Goal: Task Accomplishment & Management: Manage account settings

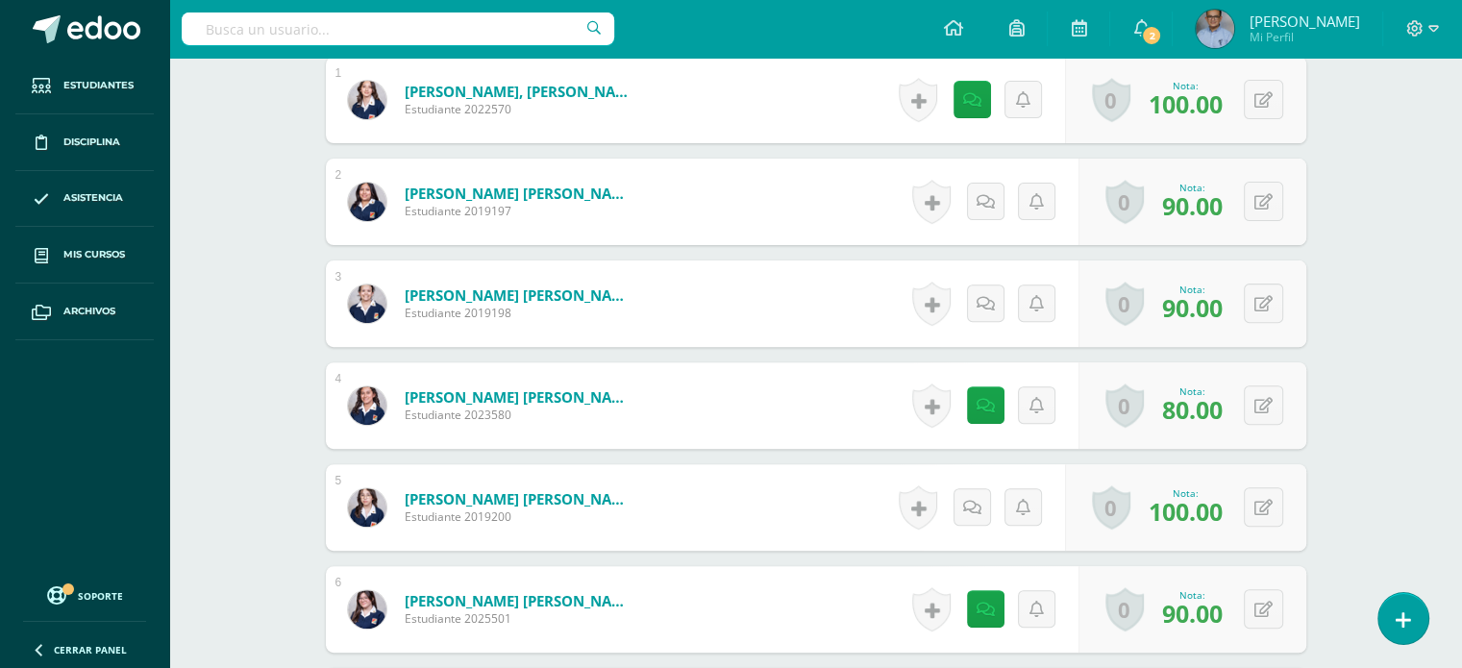
scroll to position [649, 0]
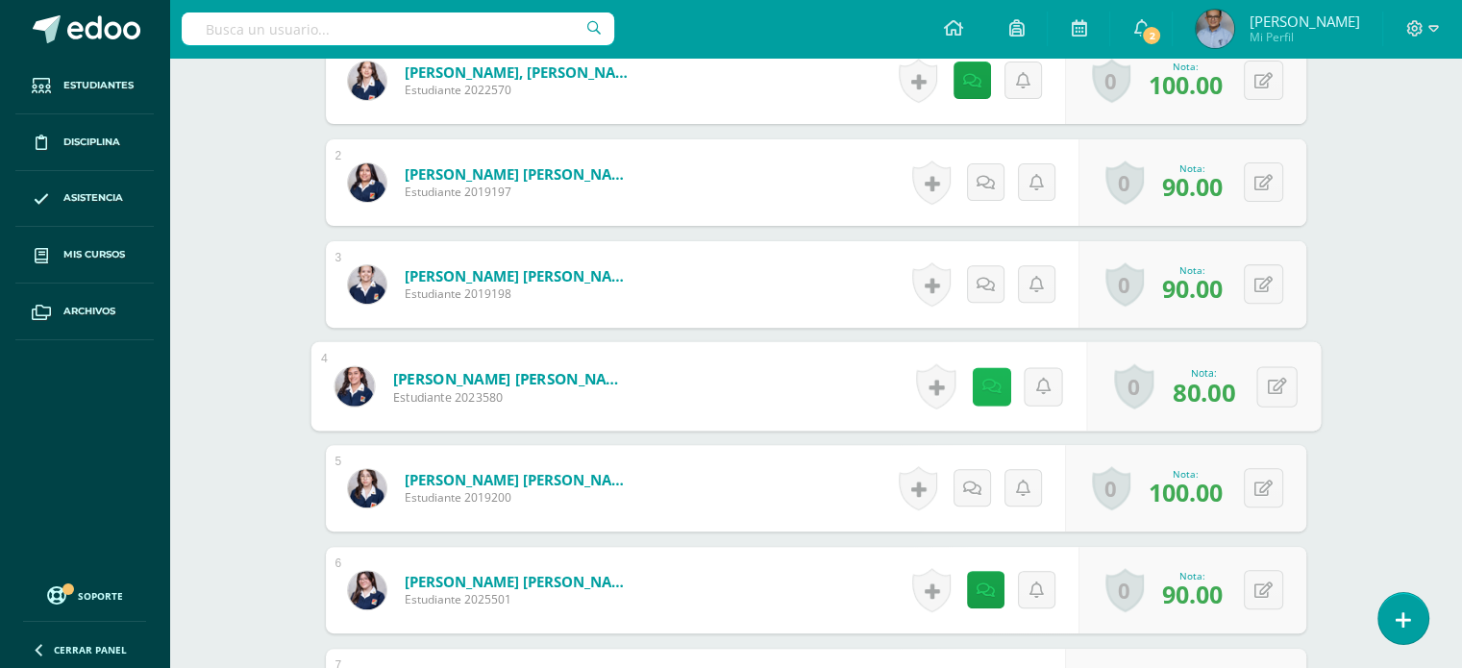
click at [985, 384] on icon at bounding box center [990, 386] width 19 height 16
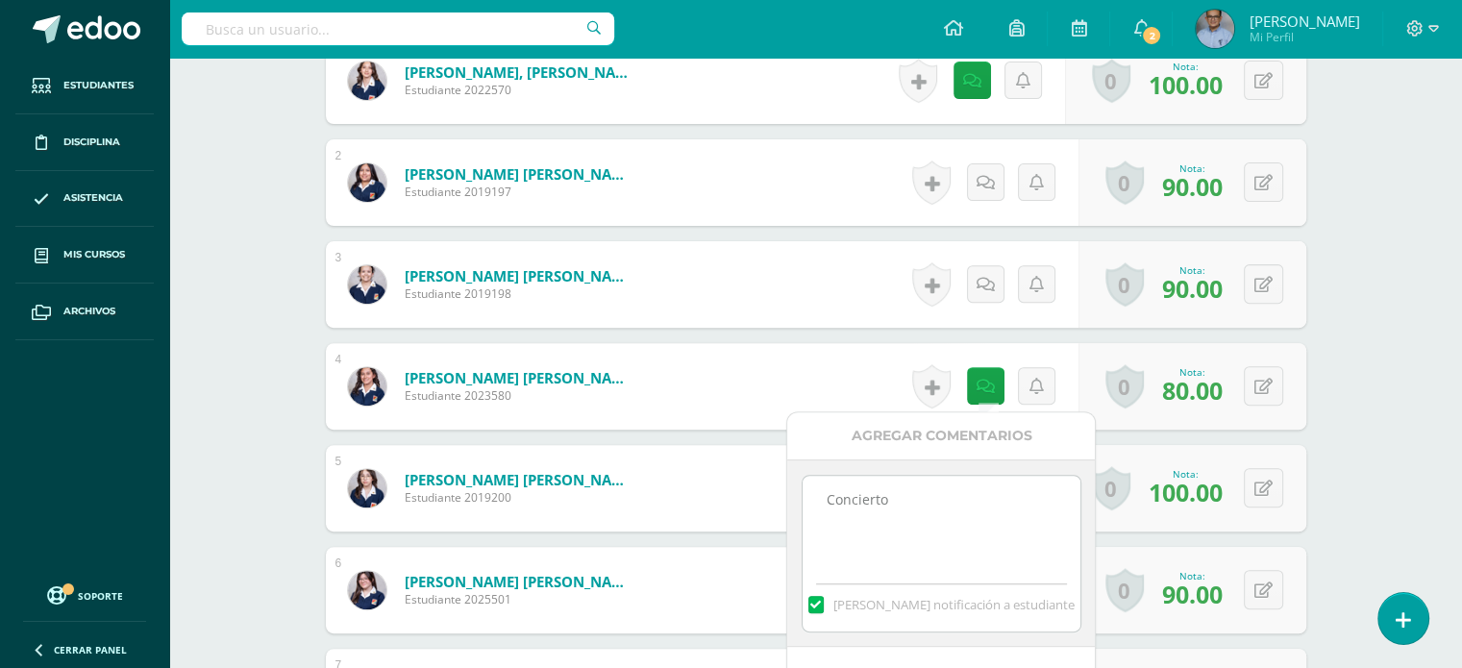
click at [836, 513] on textarea "Concierto" at bounding box center [941, 524] width 278 height 96
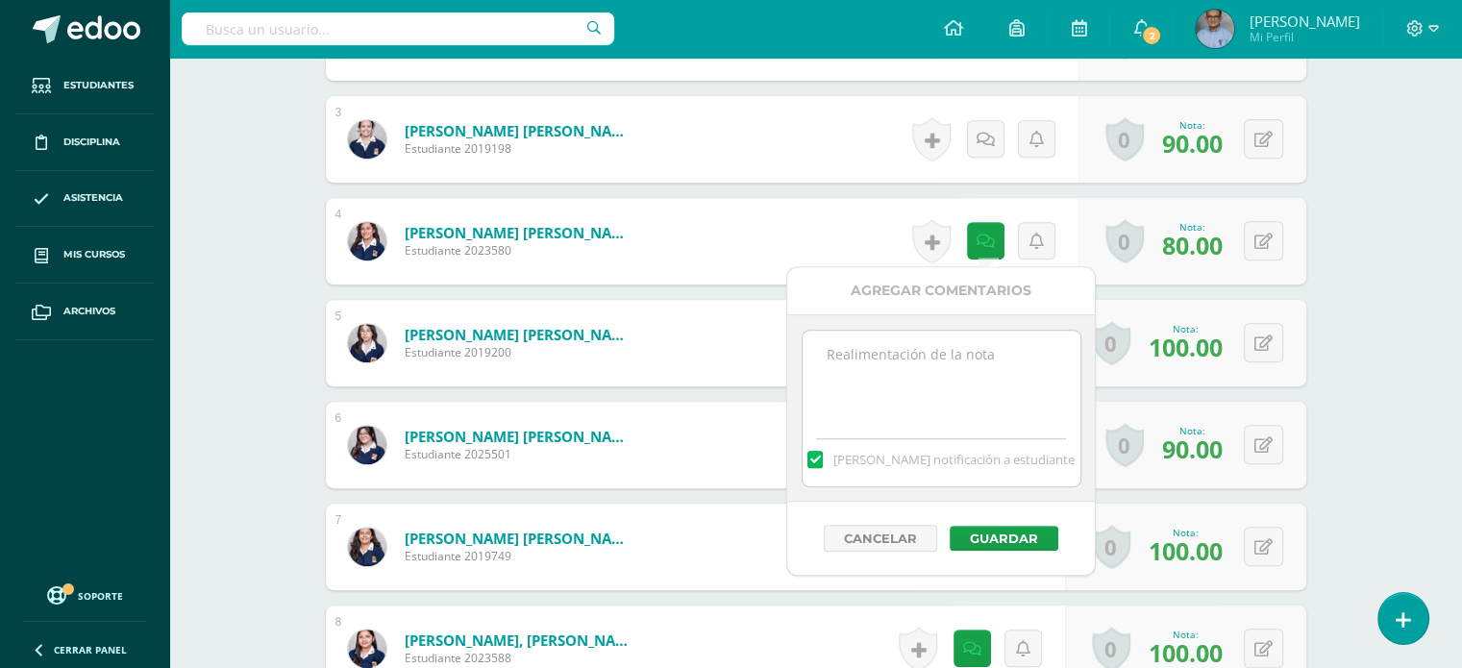
scroll to position [798, 0]
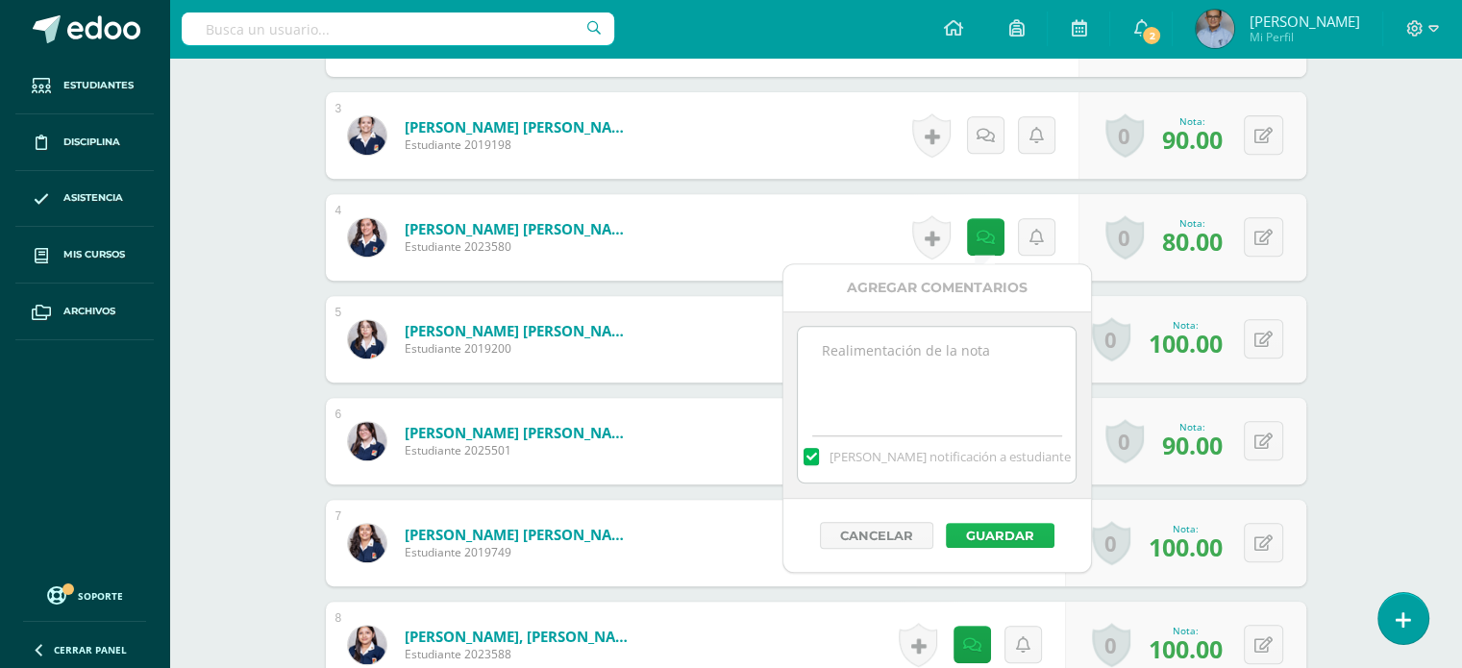
click at [972, 529] on button "Guardar" at bounding box center [1000, 535] width 109 height 25
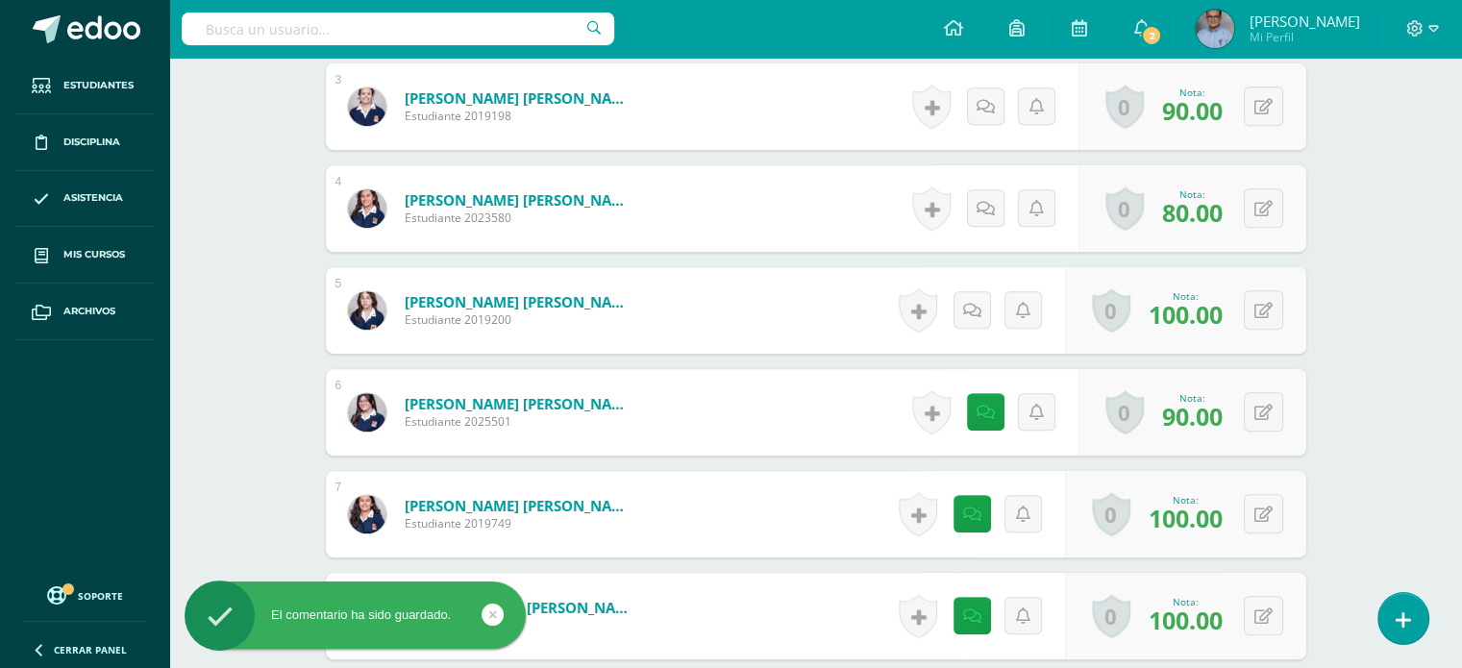
scroll to position [896, 0]
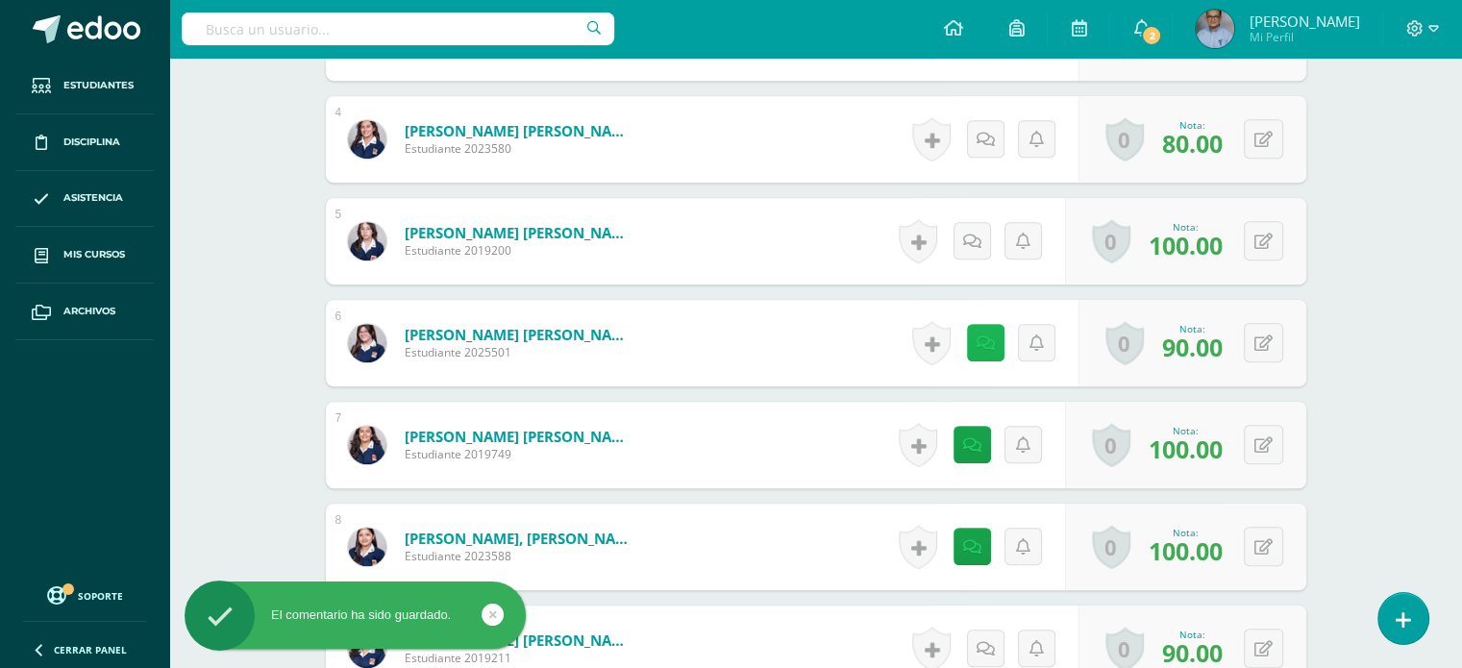
click at [981, 352] on link at bounding box center [985, 342] width 37 height 37
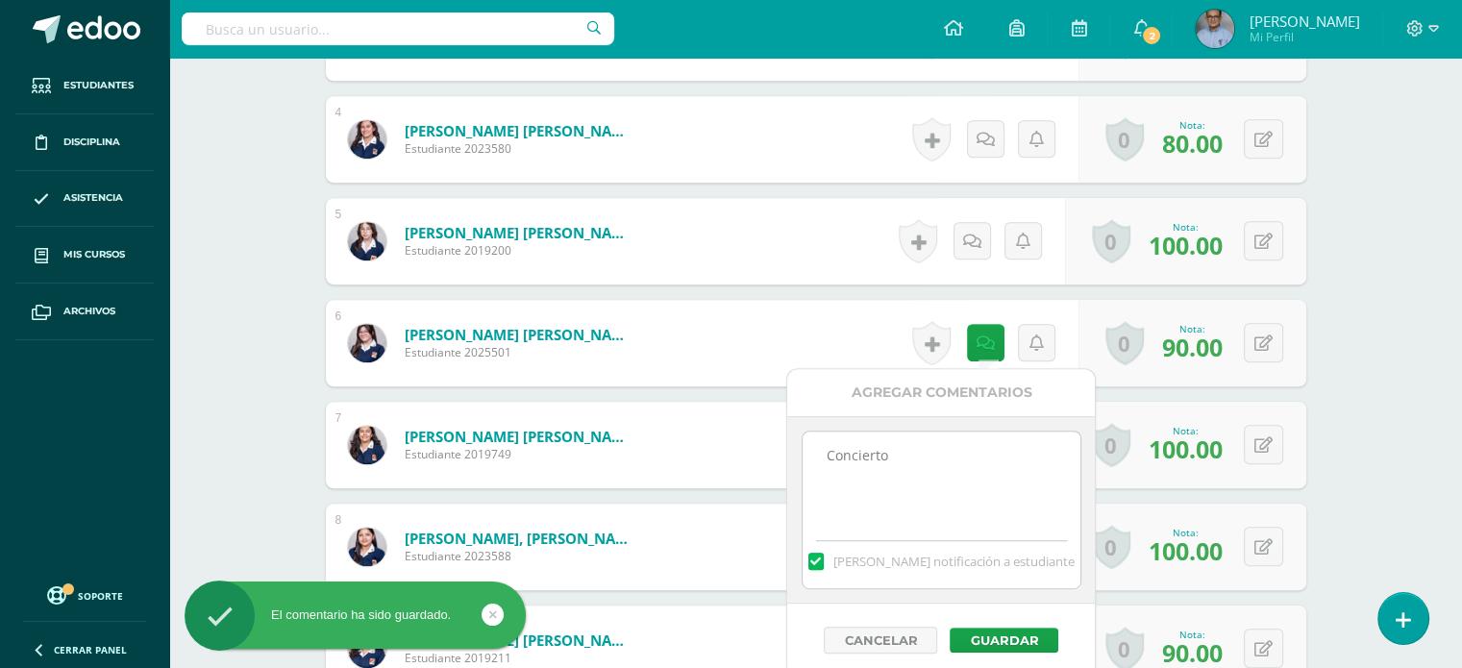
click at [856, 456] on textarea "Concierto" at bounding box center [941, 479] width 278 height 96
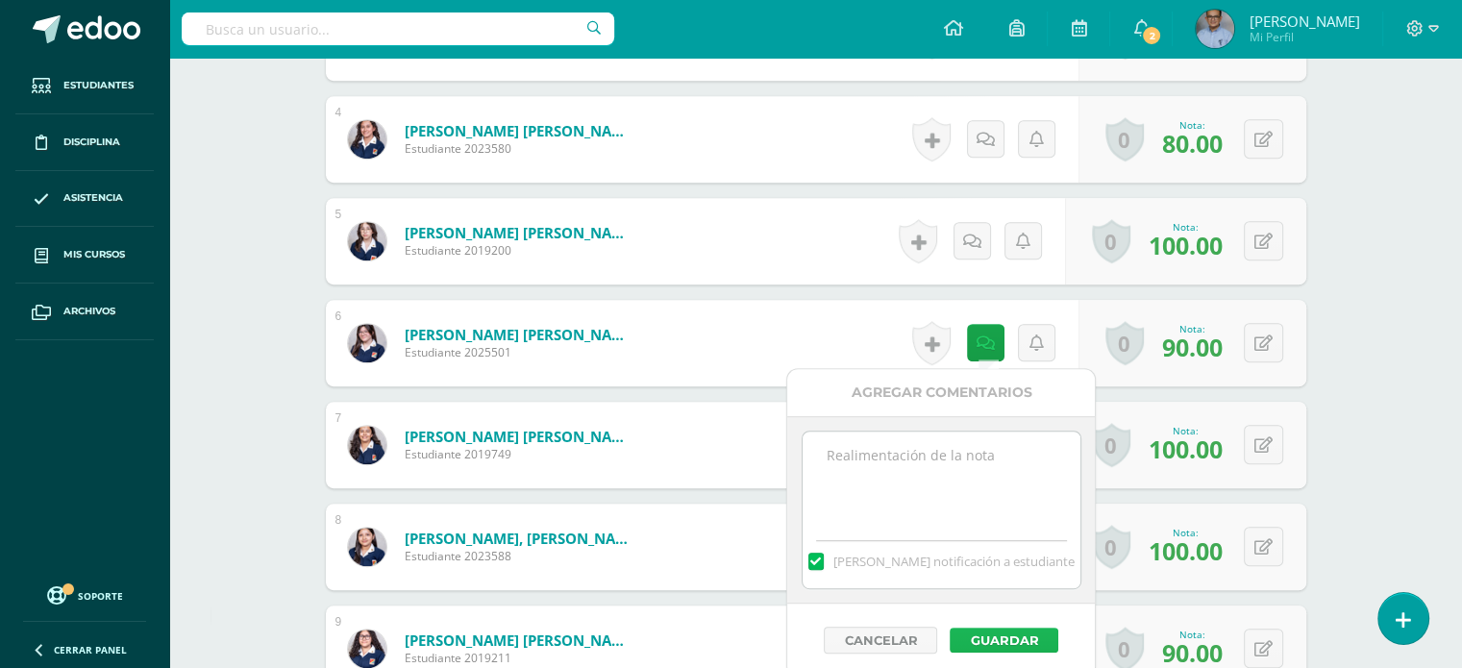
click at [984, 634] on button "Guardar" at bounding box center [1003, 640] width 109 height 25
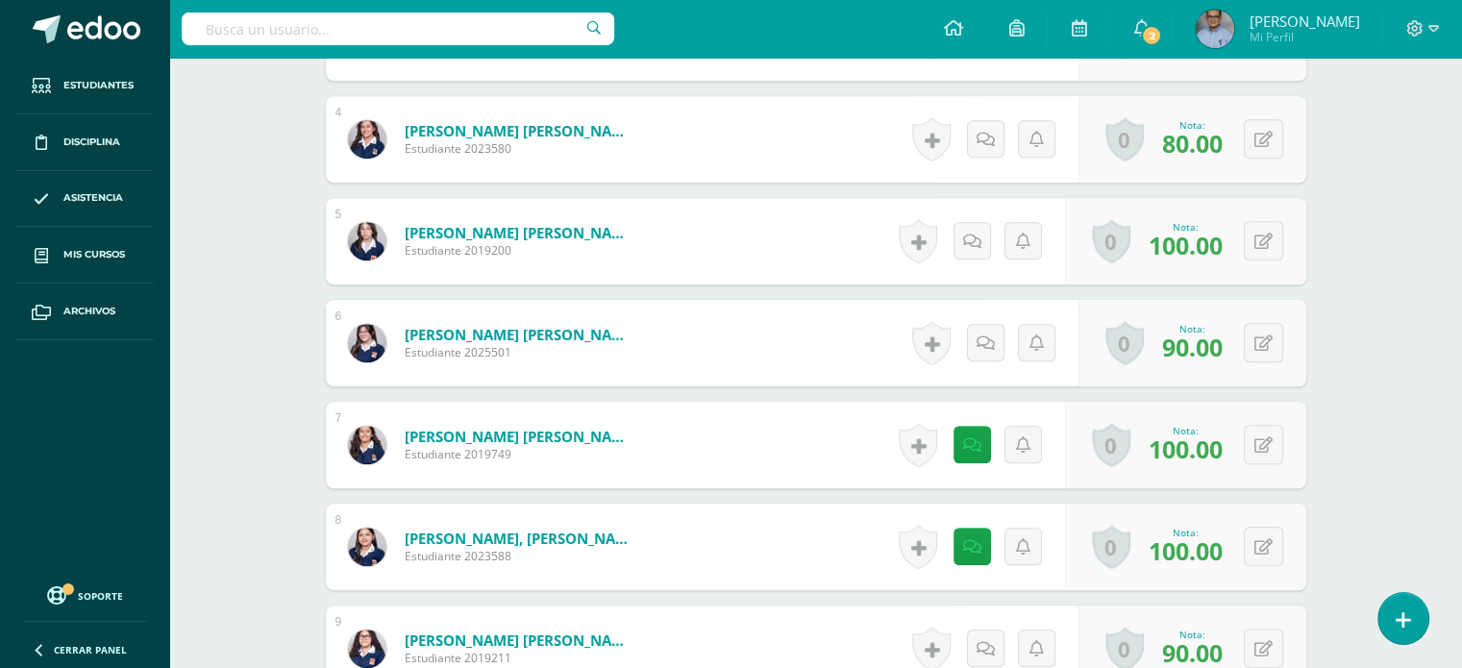
click at [228, 507] on div "Educación Artística: Educación Musical Tercero Básico "B" Herramientas Detalle …" at bounding box center [815, 597] width 1292 height 2870
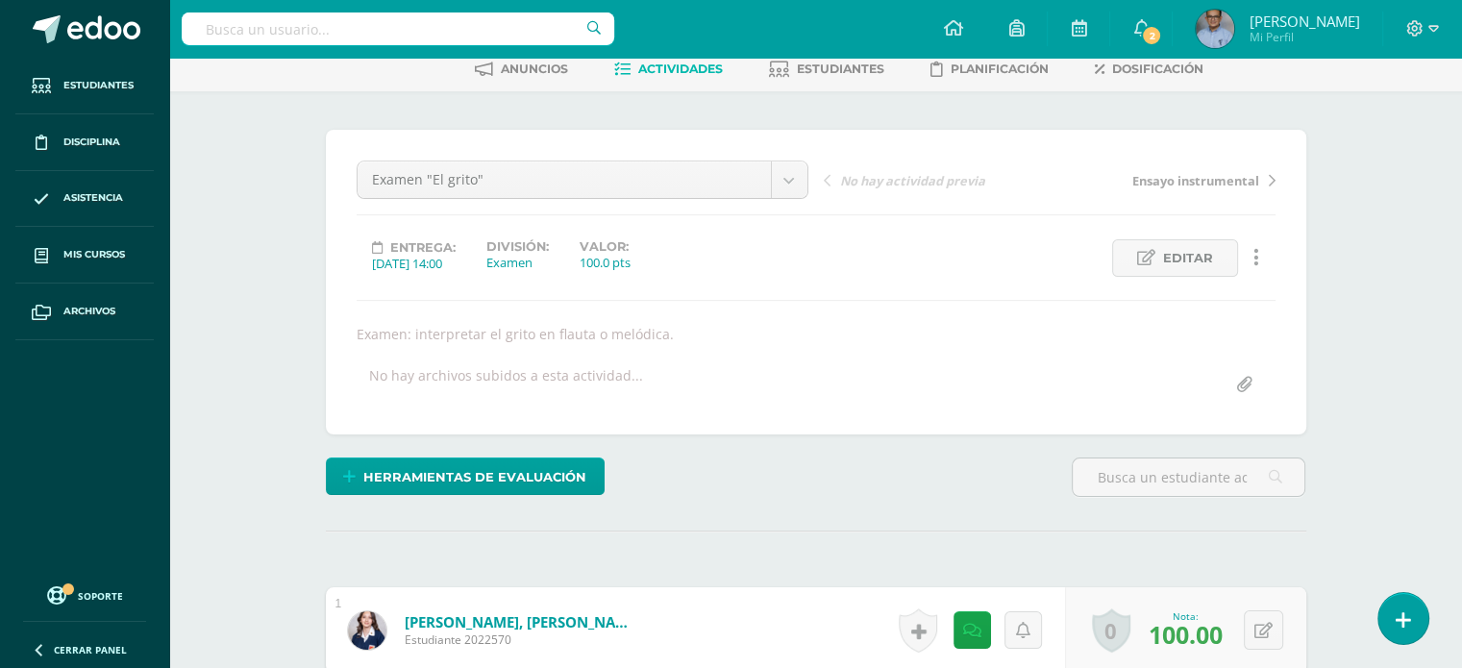
scroll to position [96, 0]
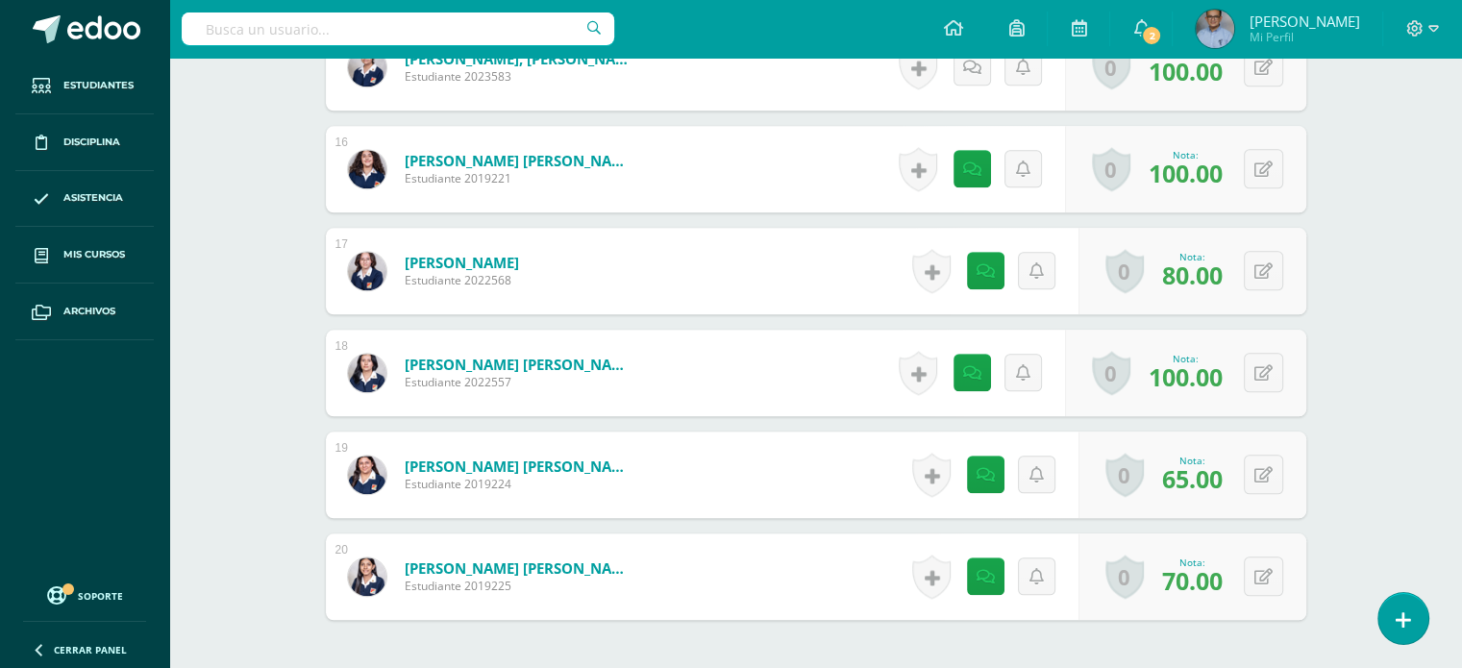
scroll to position [2087, 0]
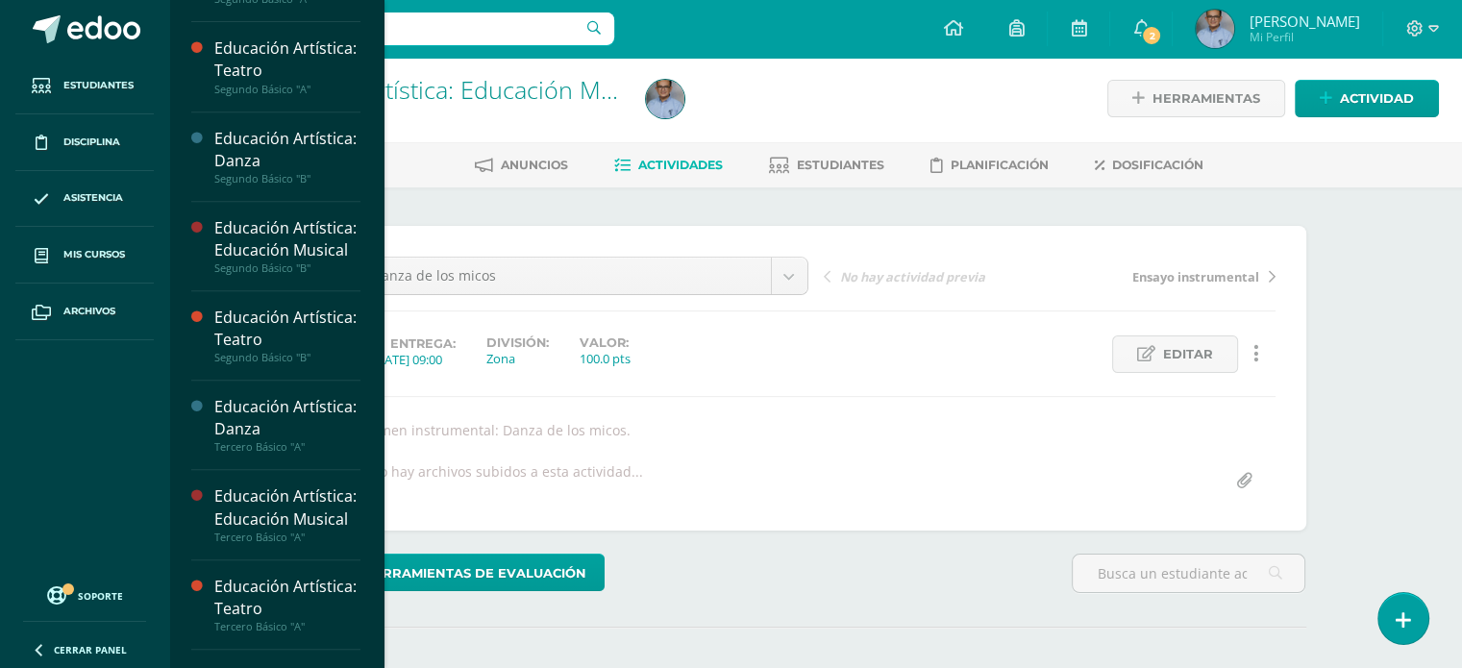
scroll to position [876, 0]
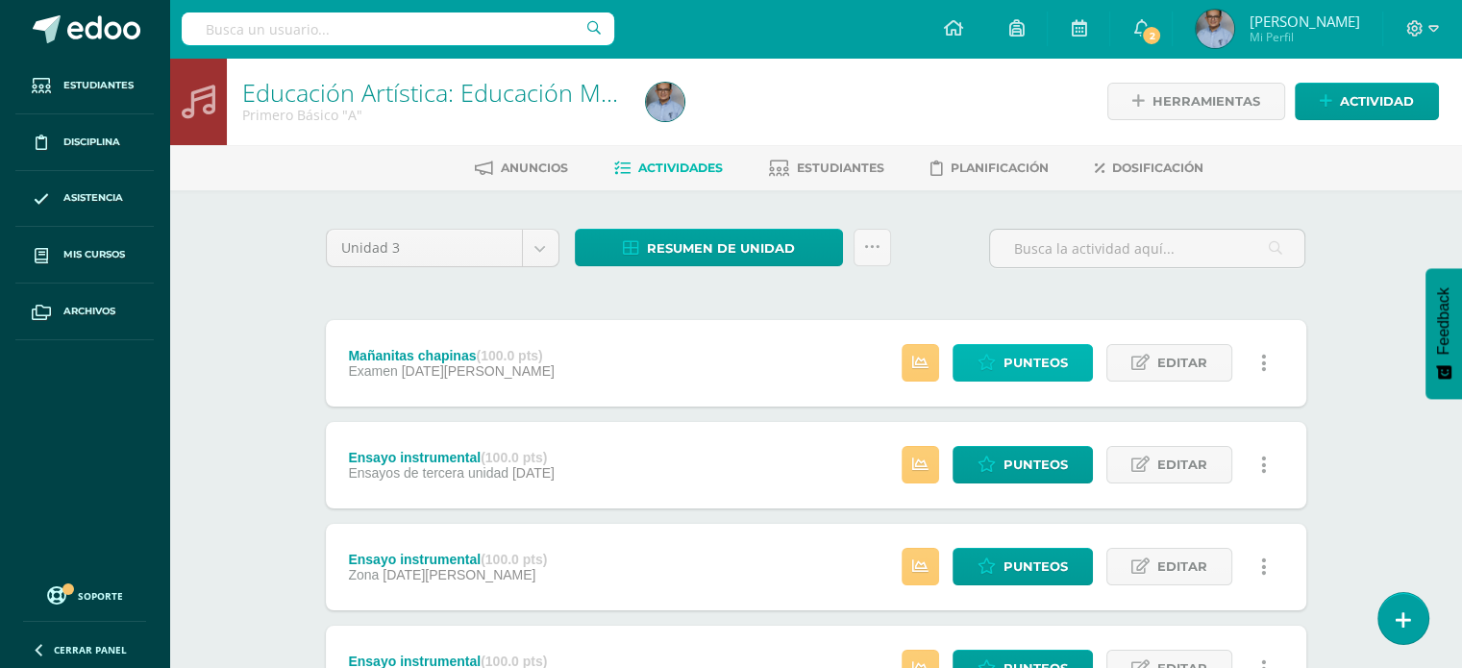
click at [1025, 357] on span "Punteos" at bounding box center [1035, 363] width 64 height 36
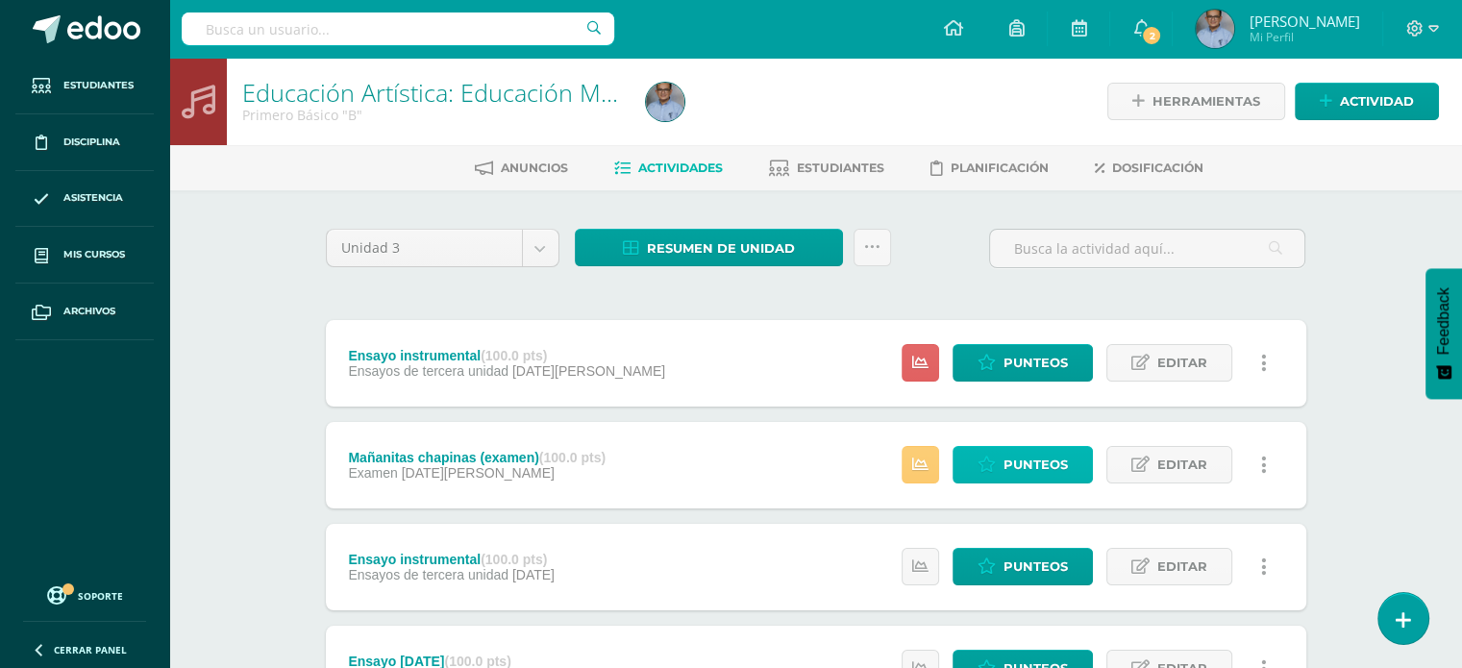
click at [1018, 453] on span "Punteos" at bounding box center [1035, 465] width 64 height 36
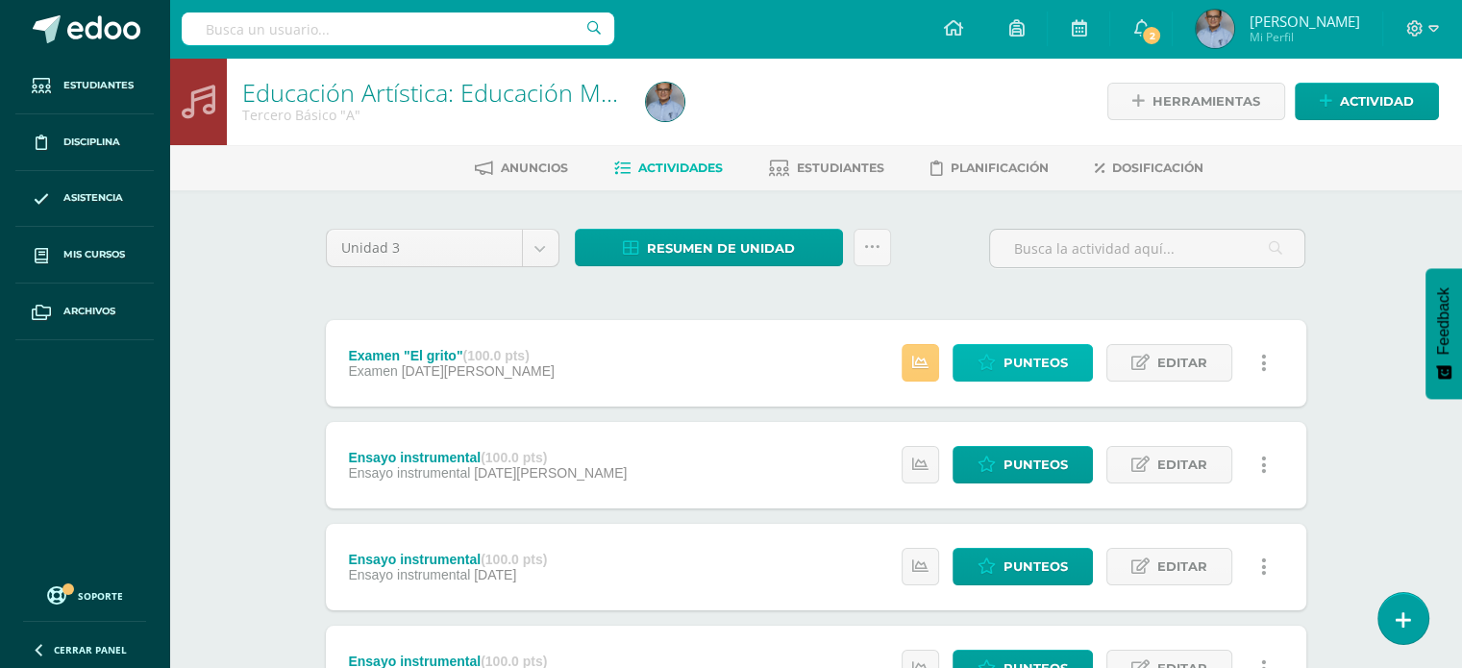
click at [1049, 359] on span "Punteos" at bounding box center [1035, 363] width 64 height 36
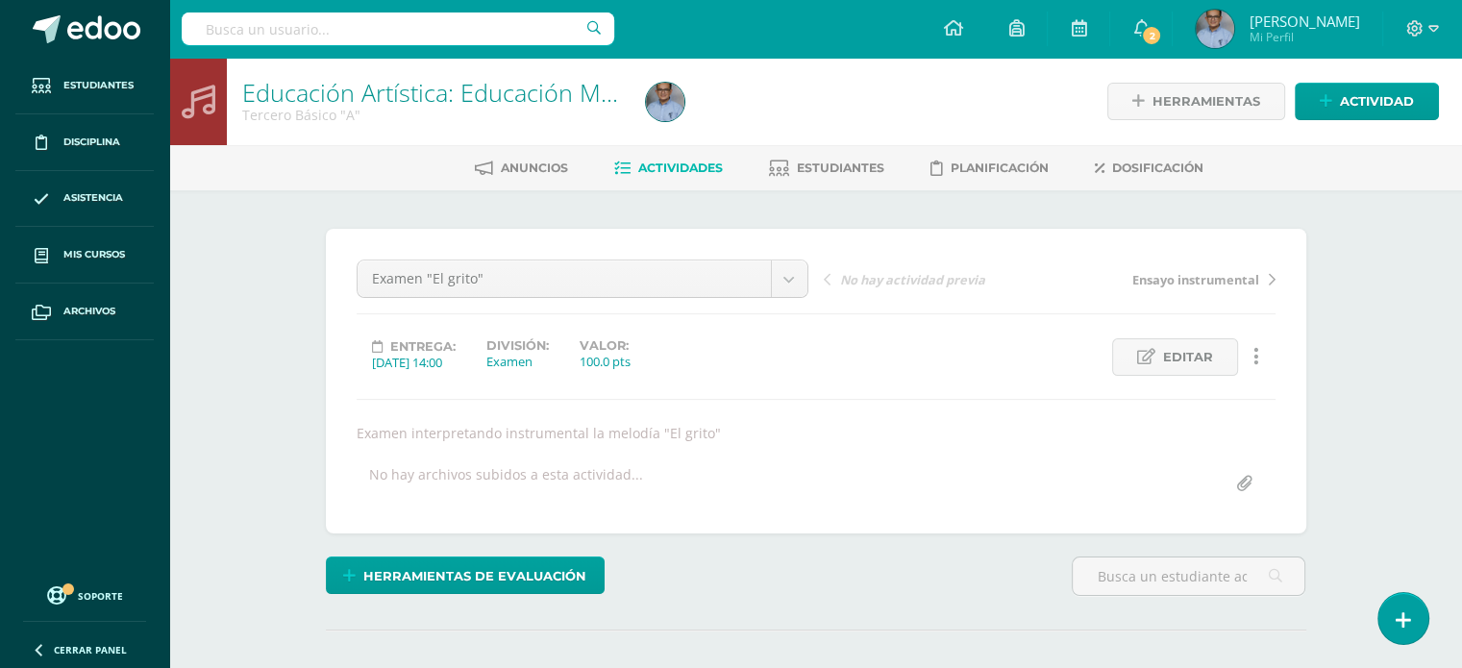
click at [1196, 272] on span "Ensayo instrumental" at bounding box center [1195, 279] width 127 height 17
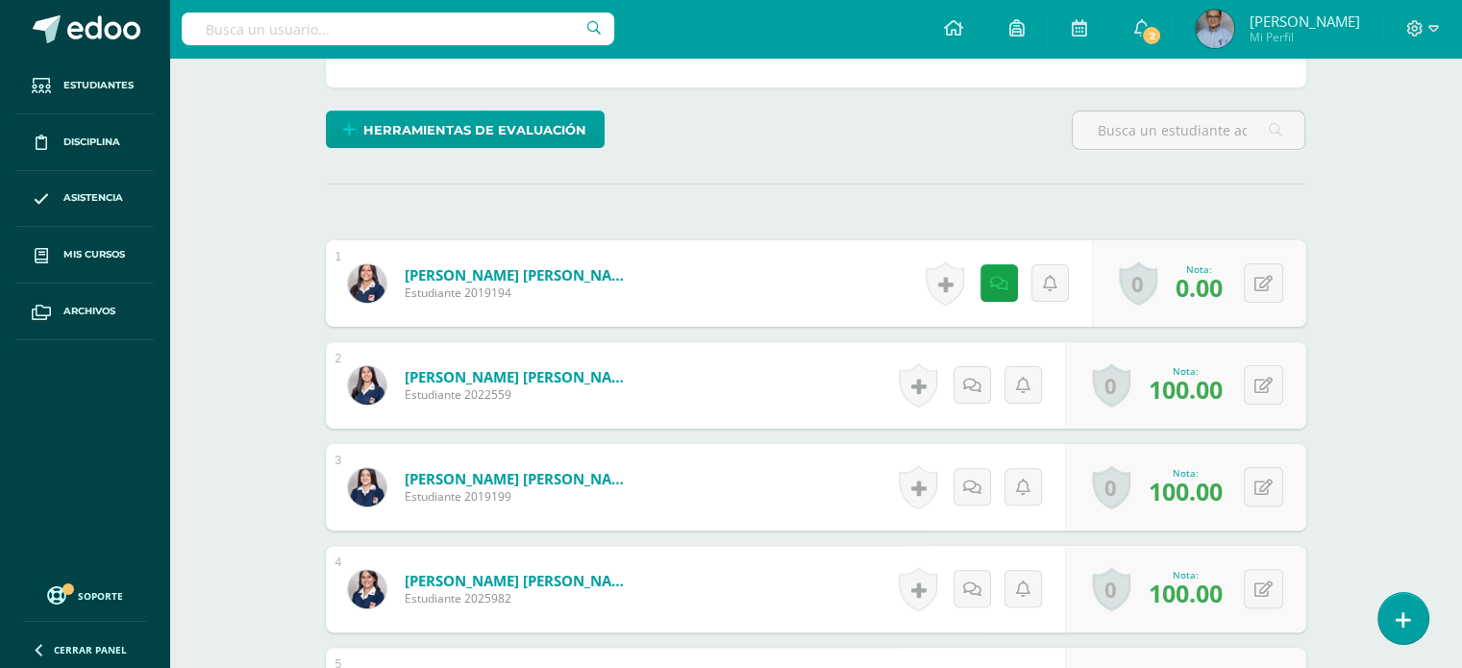
scroll to position [447, 0]
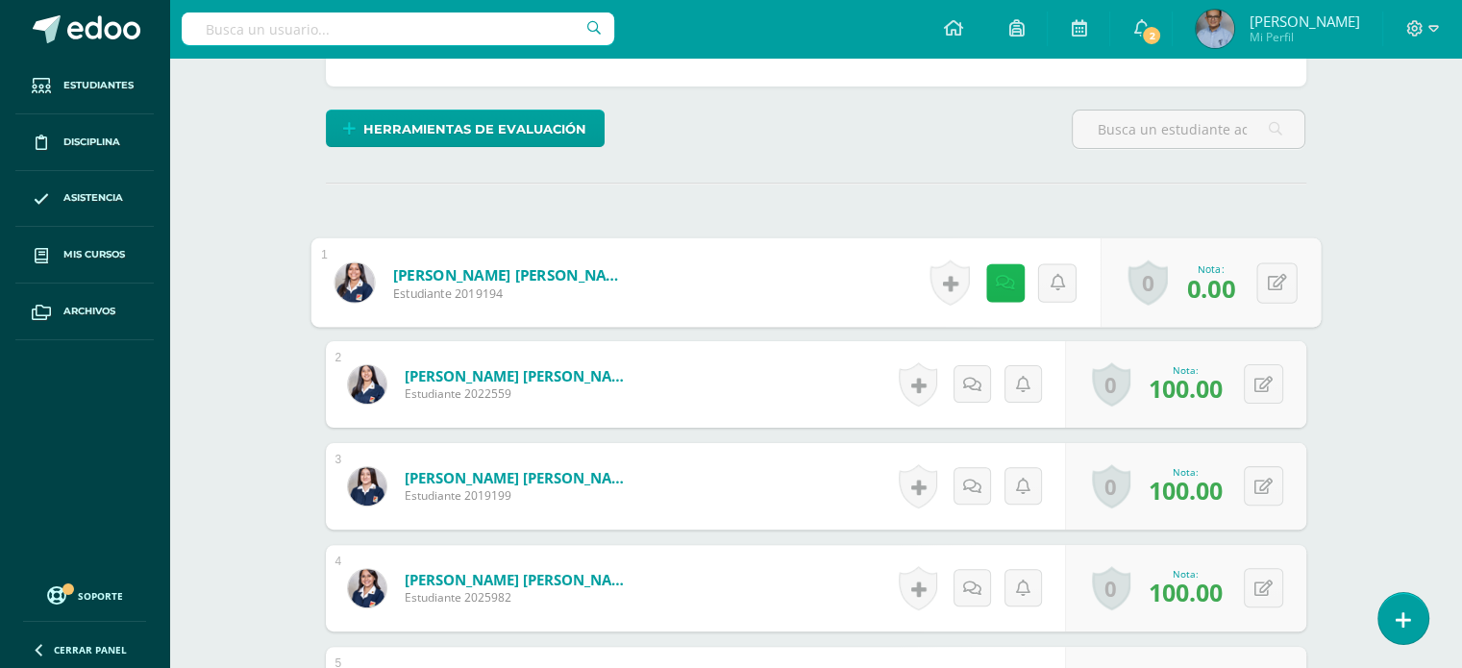
click at [999, 285] on icon at bounding box center [1004, 282] width 19 height 16
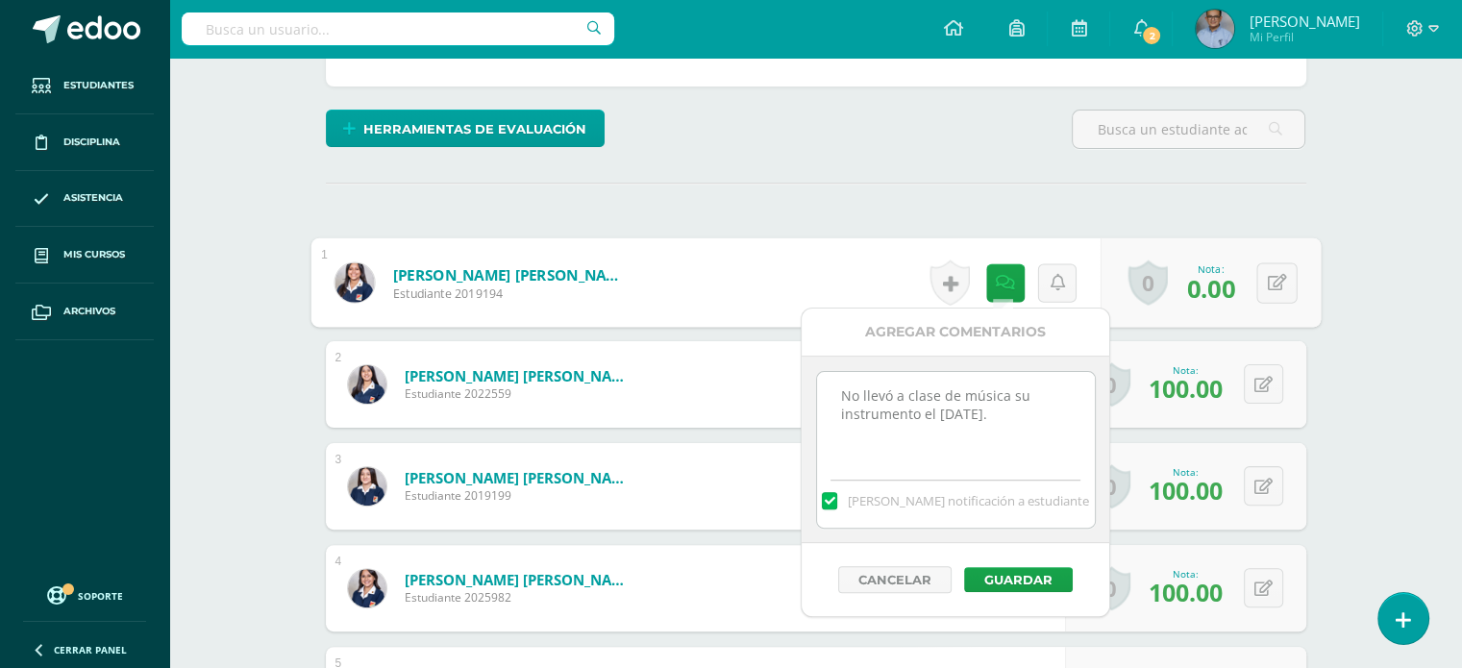
click at [899, 204] on div "¿Estás seguro que quieres eliminar esta actividad? Esto borrará la actividad y …" at bounding box center [816, 600] width 996 height 1636
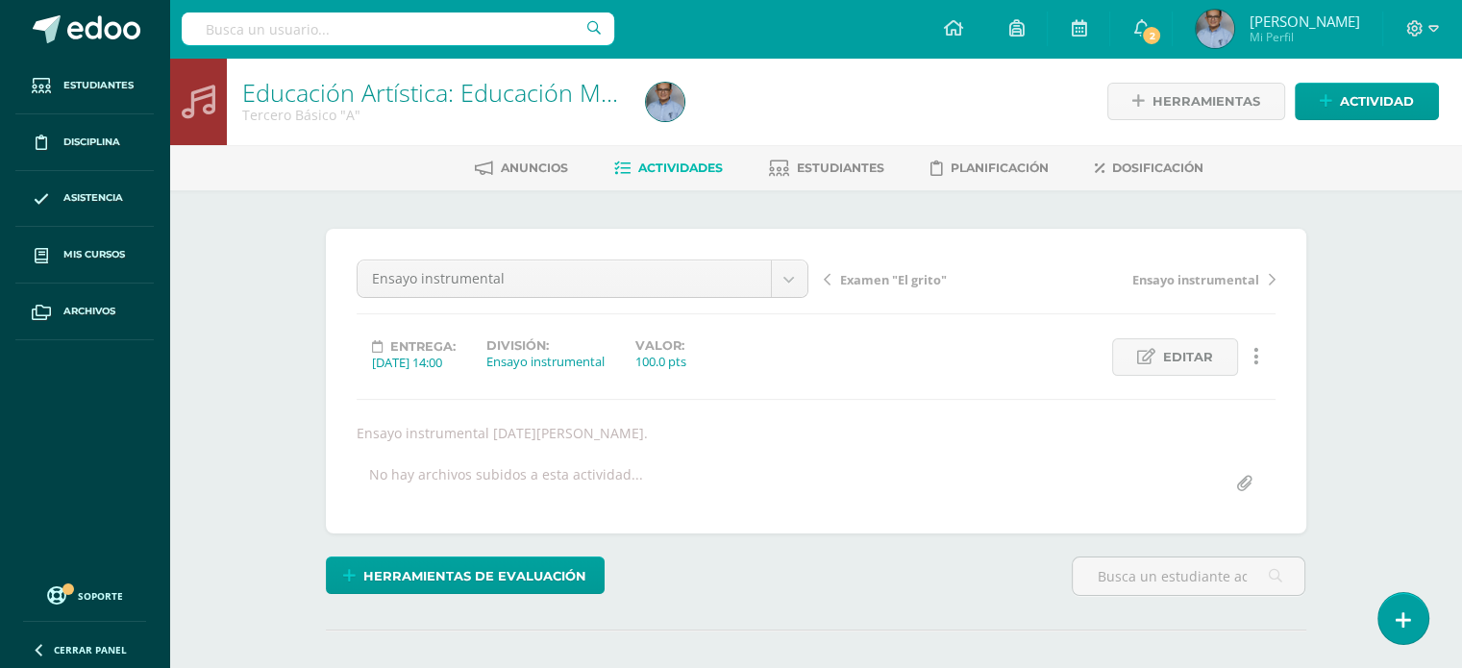
scroll to position [0, 0]
click at [1224, 287] on div "Examen "El grito" Ensayo instrumental" at bounding box center [1049, 286] width 467 height 54
click at [1167, 279] on span "Ensayo instrumental" at bounding box center [1195, 279] width 127 height 17
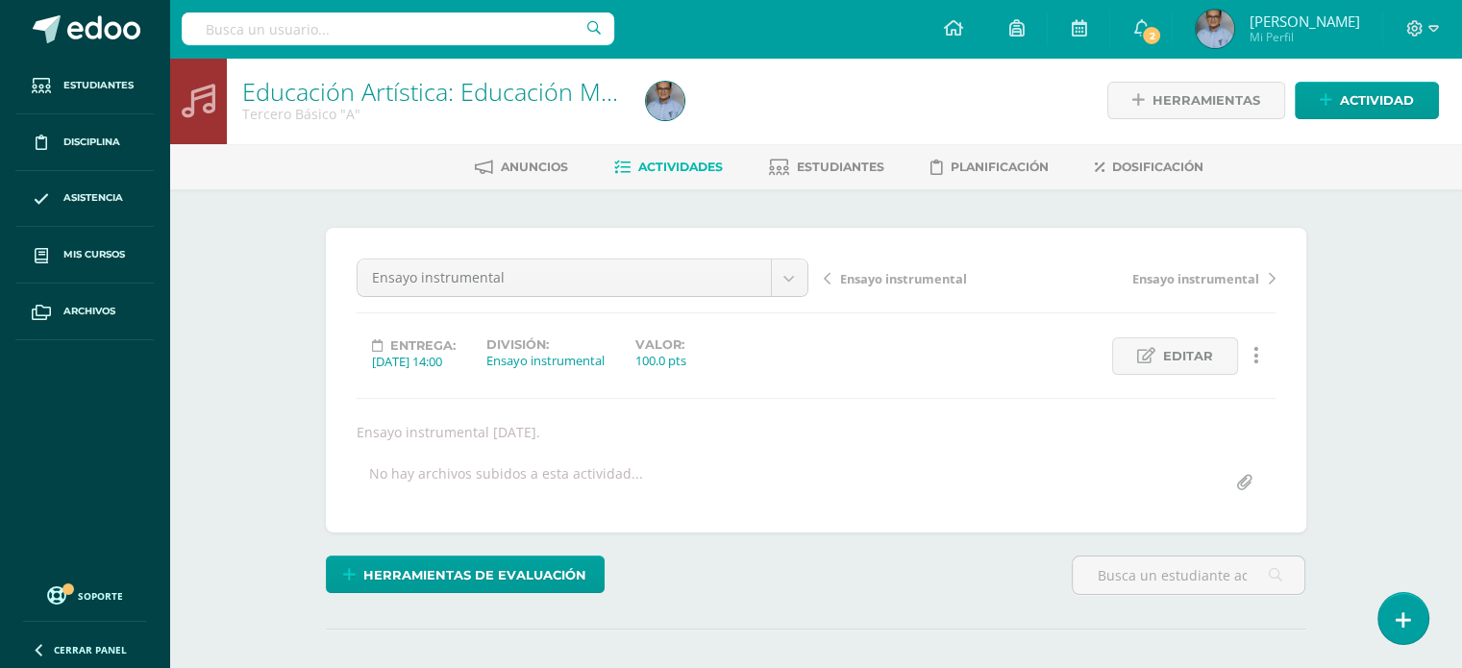
scroll to position [2, 0]
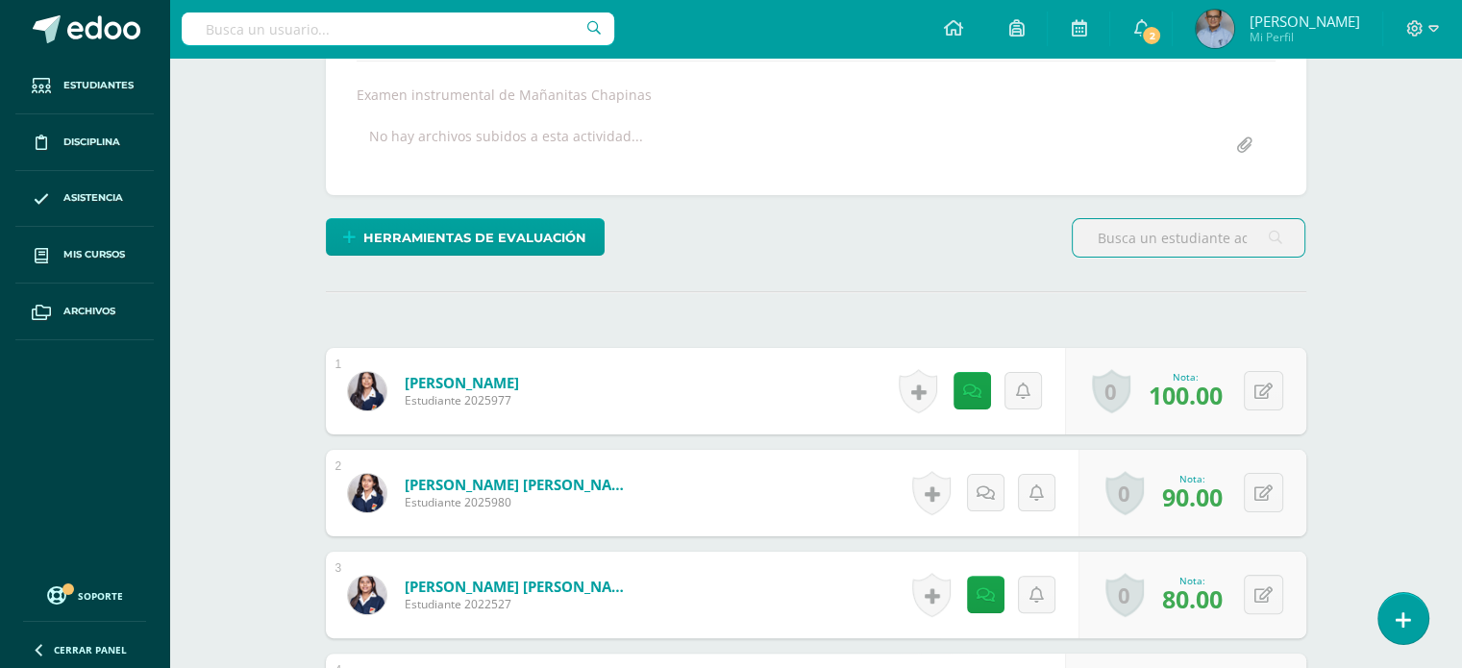
scroll to position [431, 0]
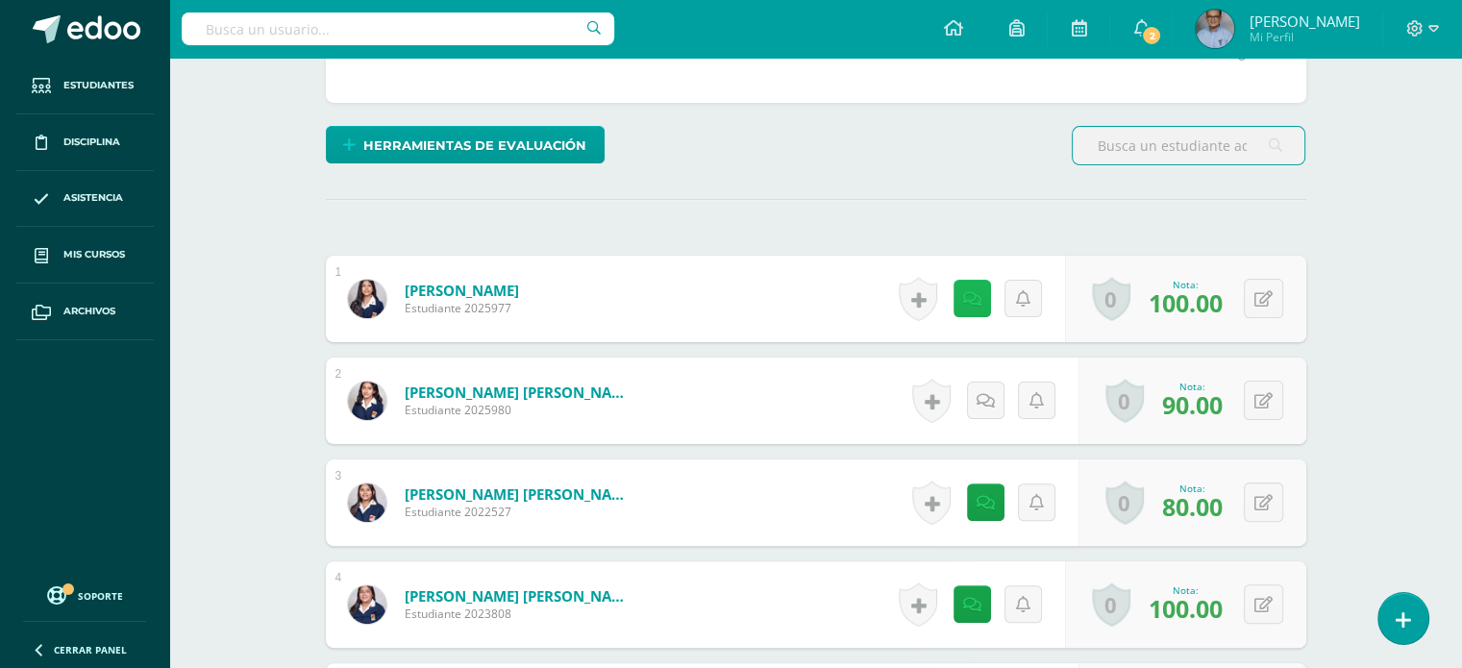
click at [964, 291] on link at bounding box center [971, 298] width 37 height 37
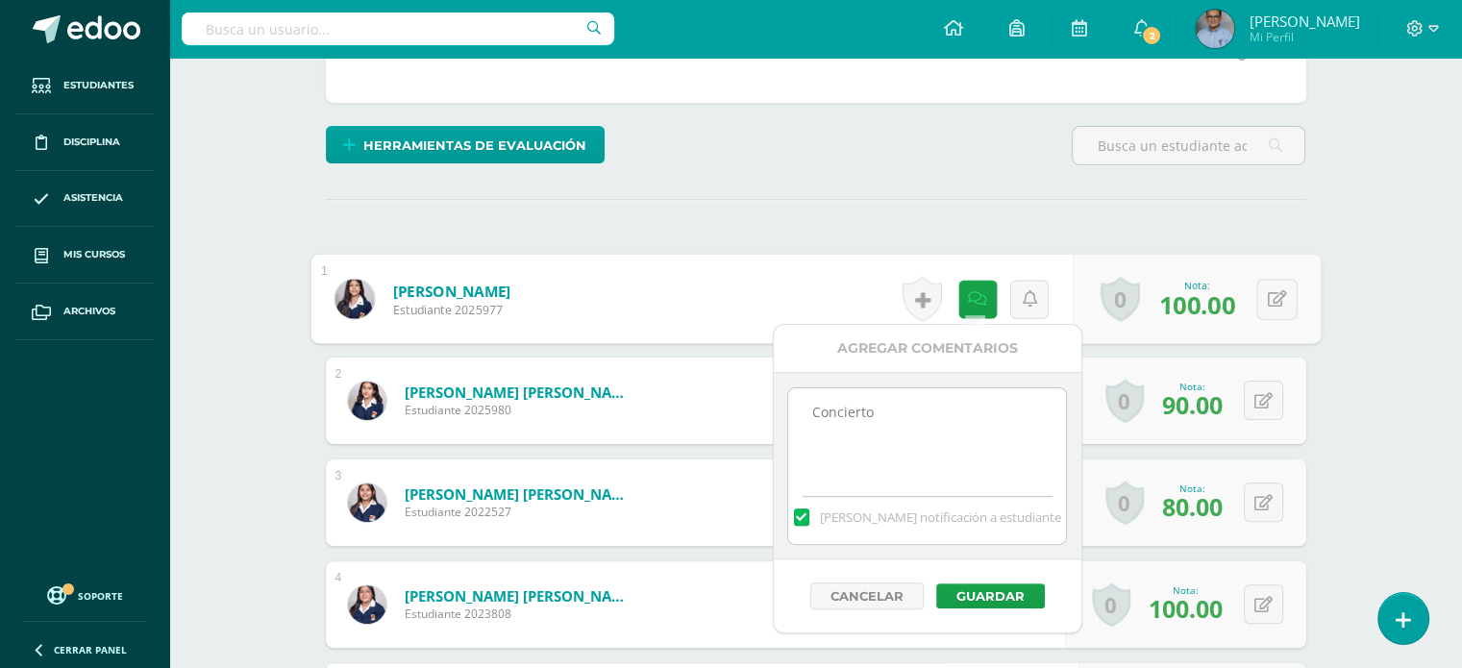
click at [899, 200] on div "¿Estás seguro que quieres eliminar esta actividad? Esto borrará la actividad y …" at bounding box center [816, 616] width 996 height 1636
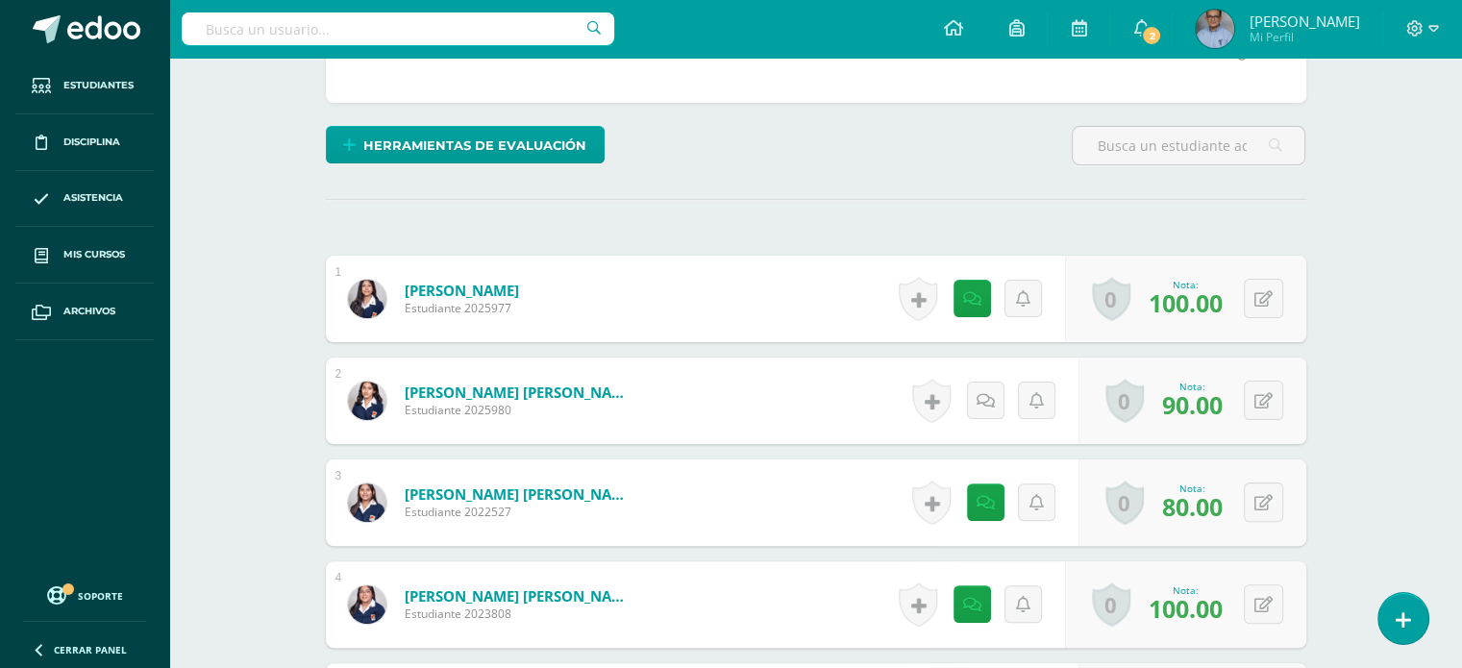
scroll to position [561, 0]
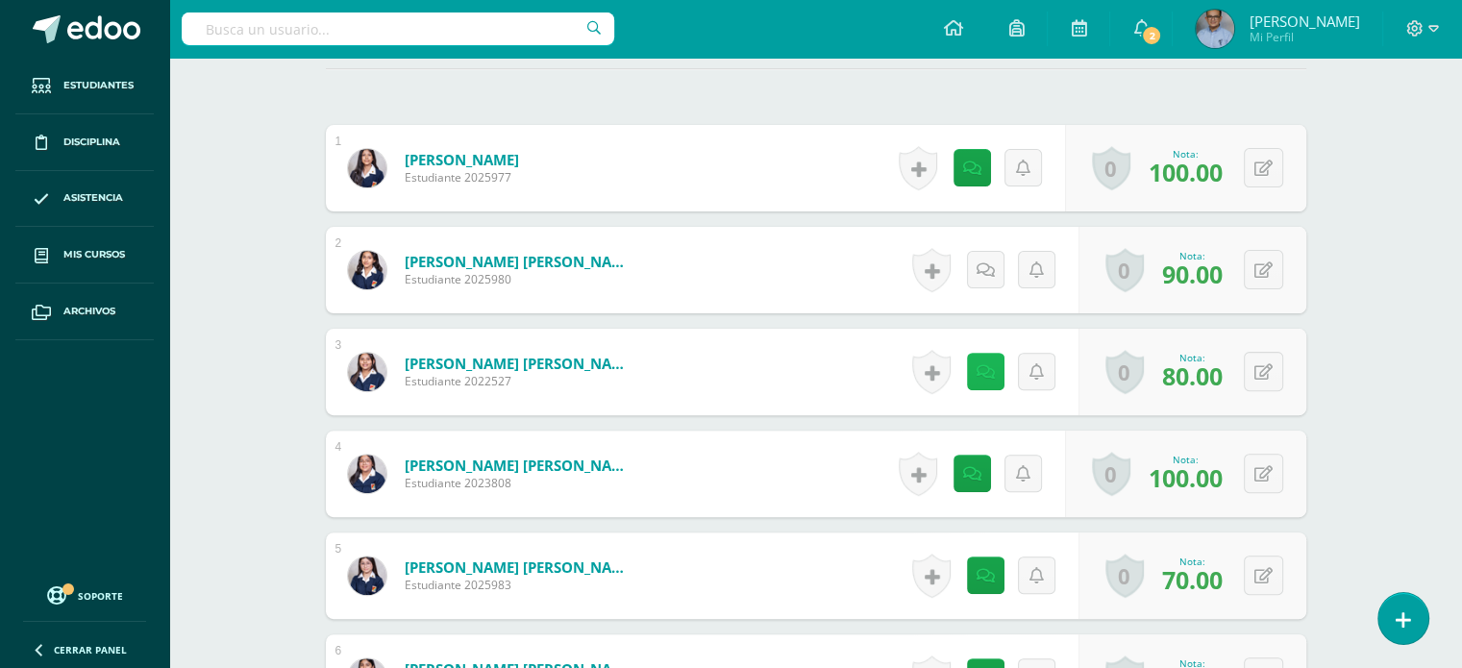
click at [992, 366] on icon at bounding box center [985, 372] width 18 height 16
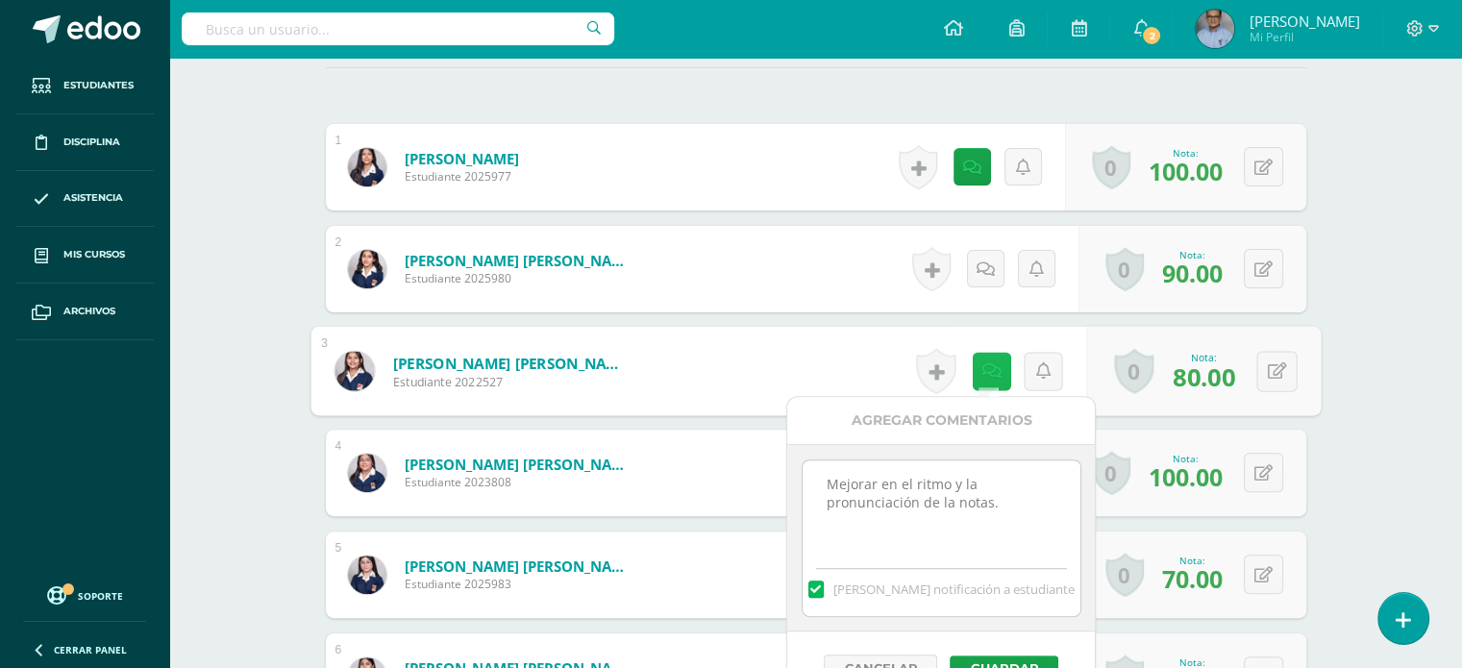
scroll to position [563, 0]
click at [992, 366] on icon at bounding box center [990, 369] width 19 height 16
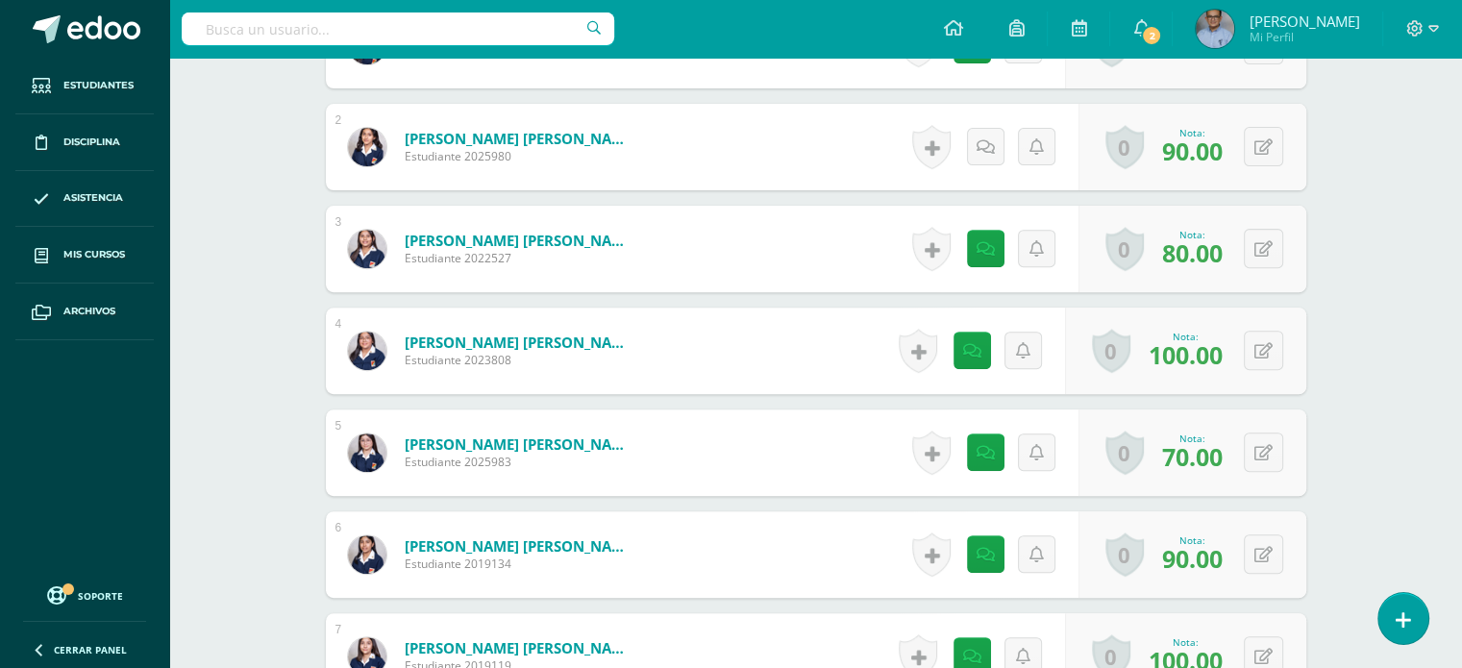
scroll to position [689, 0]
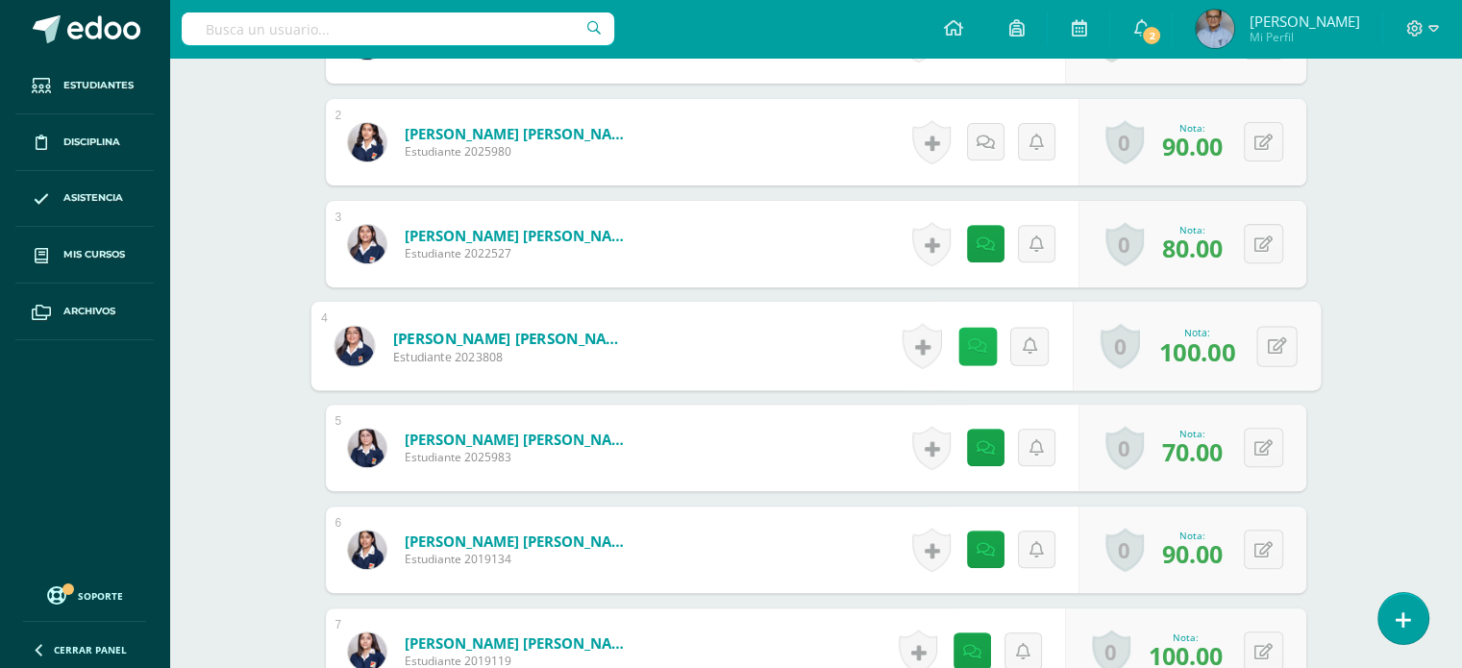
click at [975, 332] on link at bounding box center [976, 346] width 38 height 38
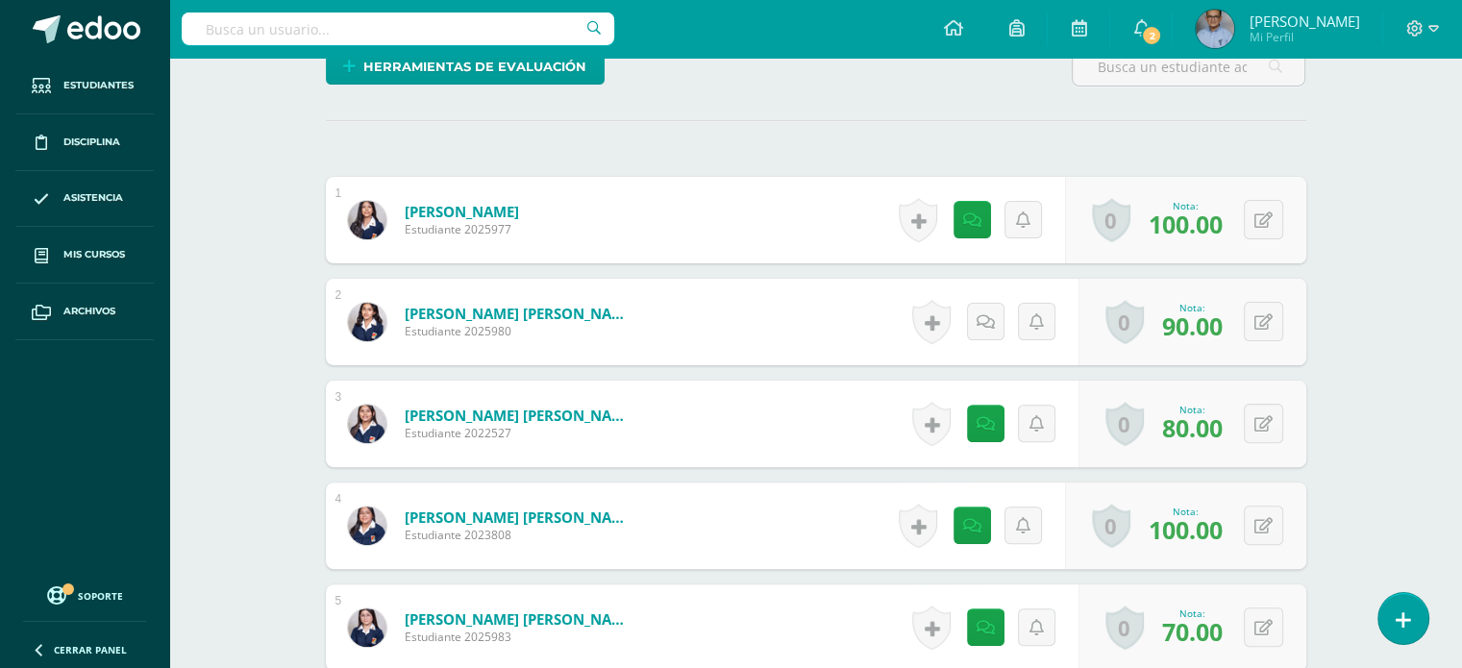
scroll to position [508, 0]
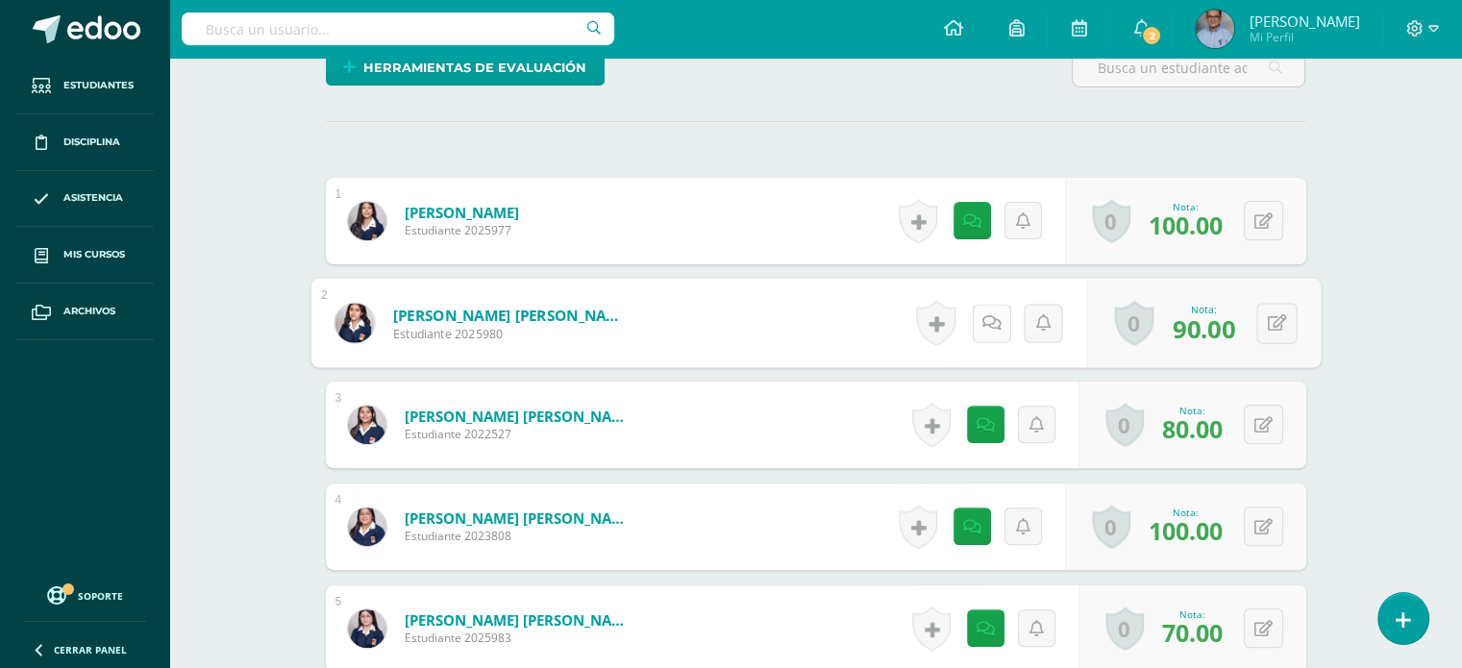
click at [984, 332] on link at bounding box center [991, 323] width 38 height 38
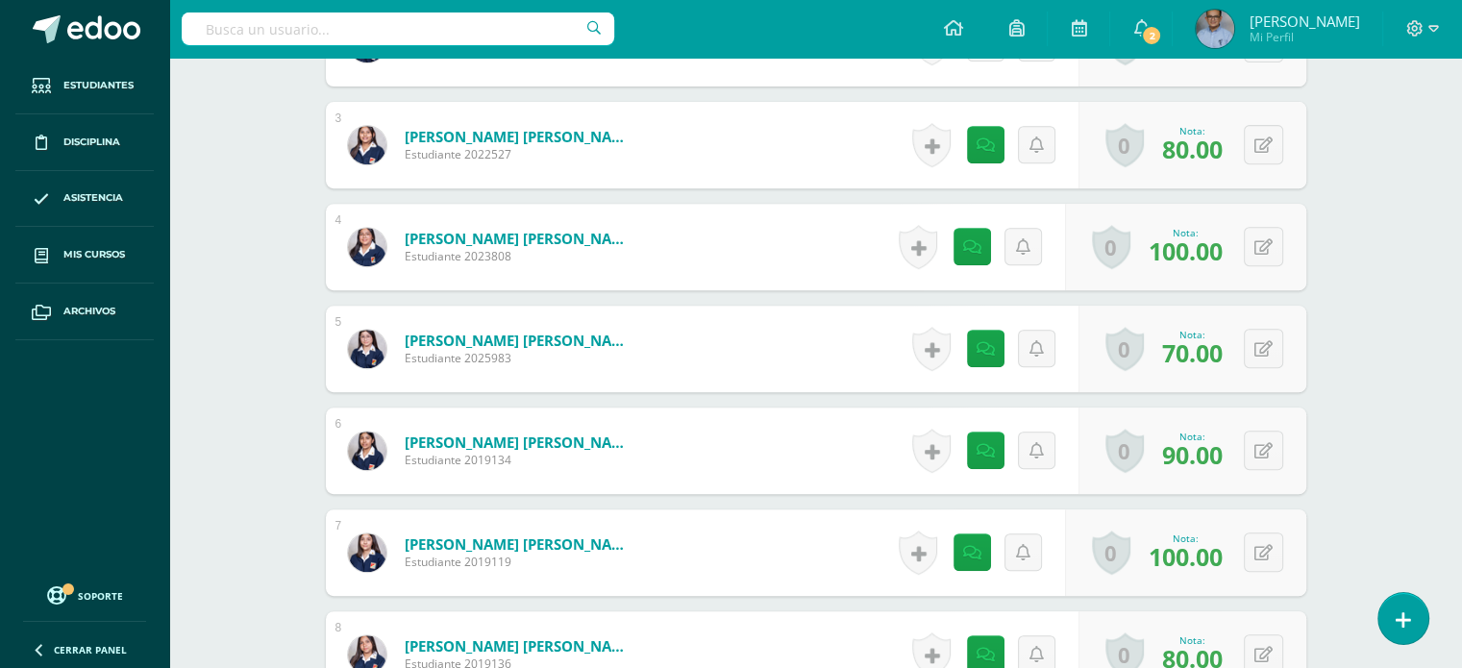
scroll to position [788, 0]
click at [997, 346] on link at bounding box center [985, 348] width 37 height 37
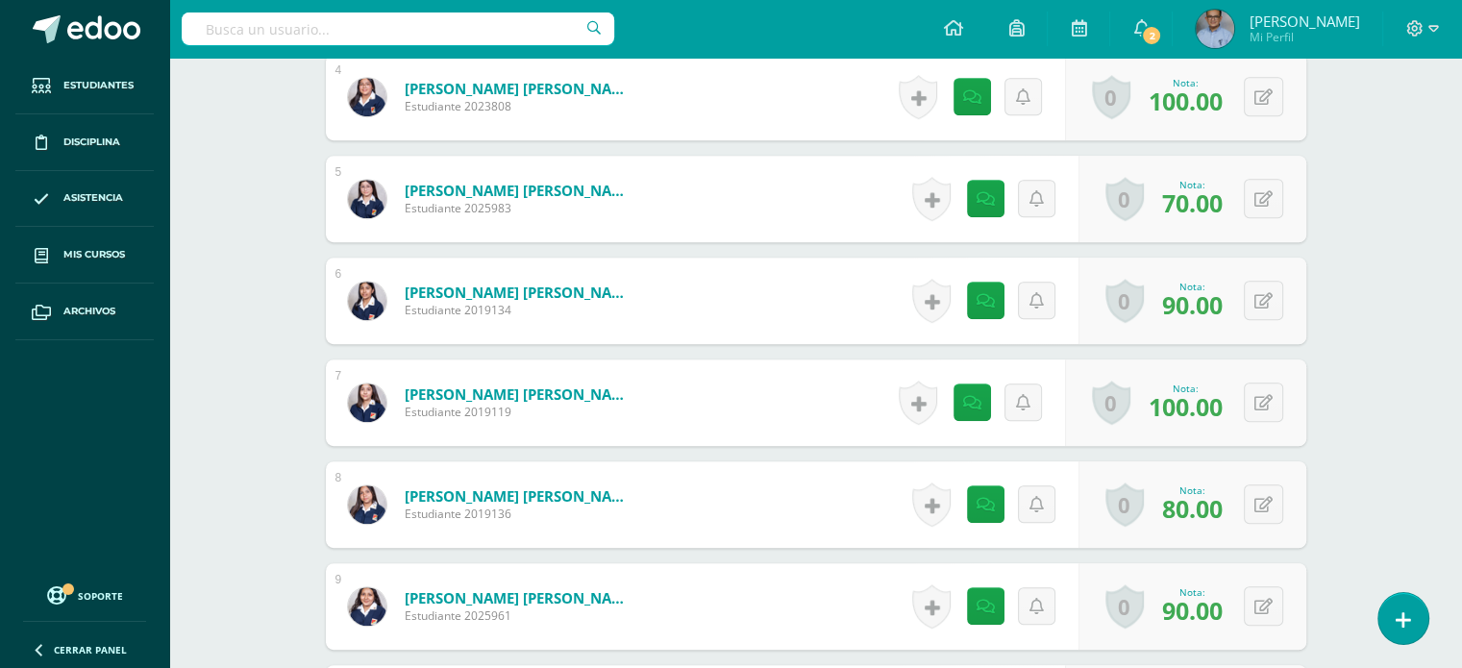
scroll to position [938, 0]
click at [997, 294] on link at bounding box center [985, 300] width 37 height 37
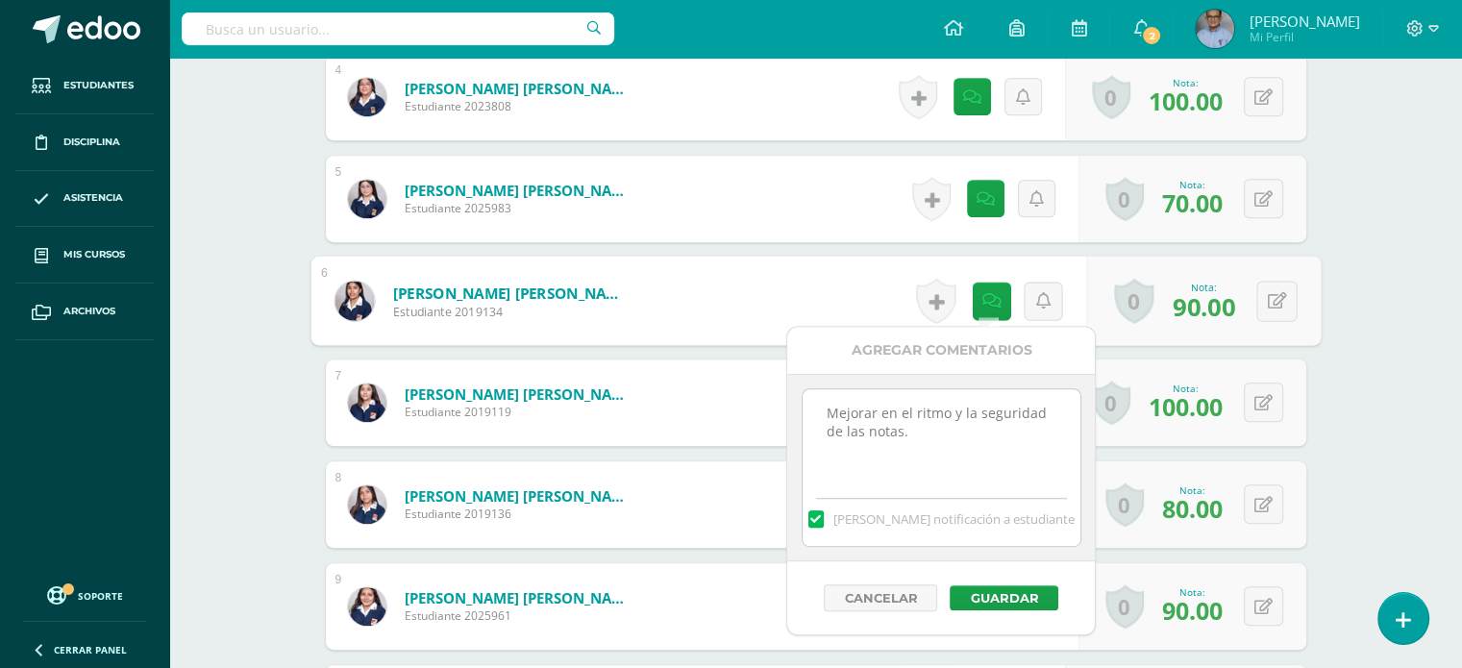
click at [1386, 326] on div "Educación Artística: Educación Musical Primero Básico "A" Herramientas Detalle …" at bounding box center [815, 657] width 1292 height 3074
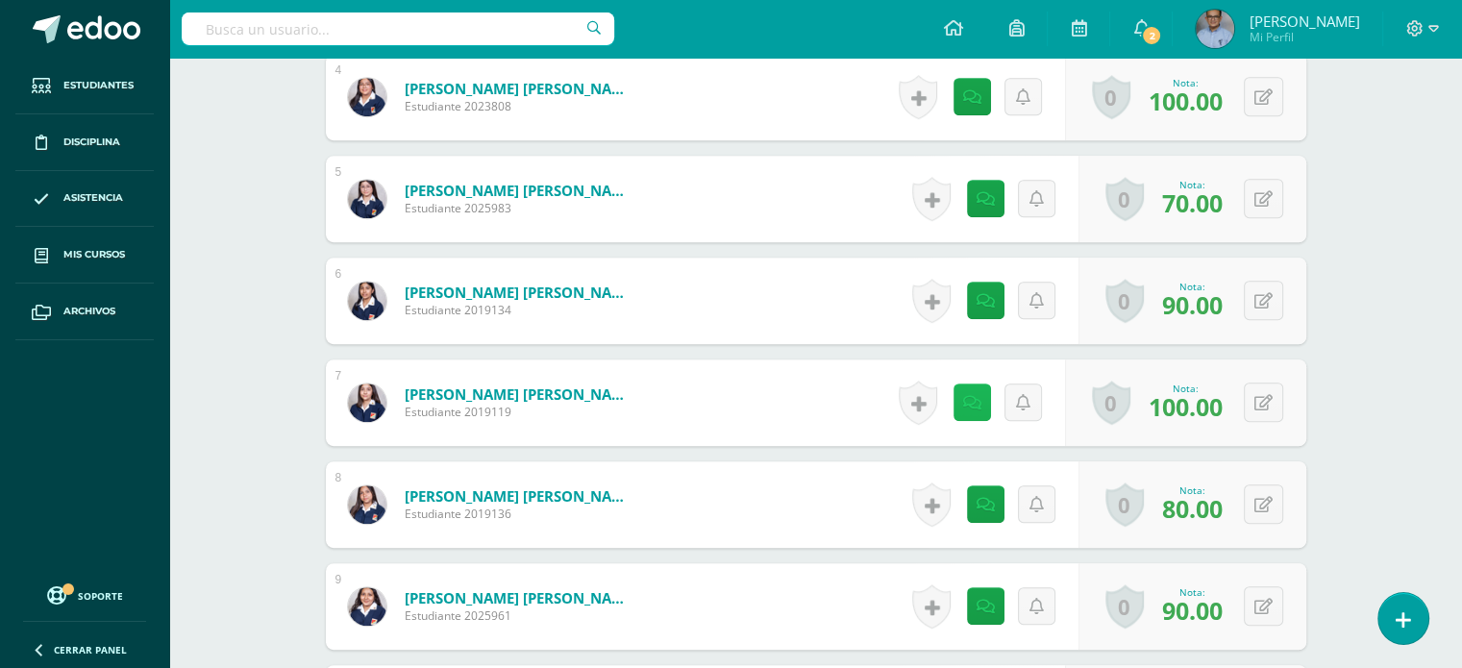
click at [972, 399] on icon at bounding box center [972, 403] width 18 height 16
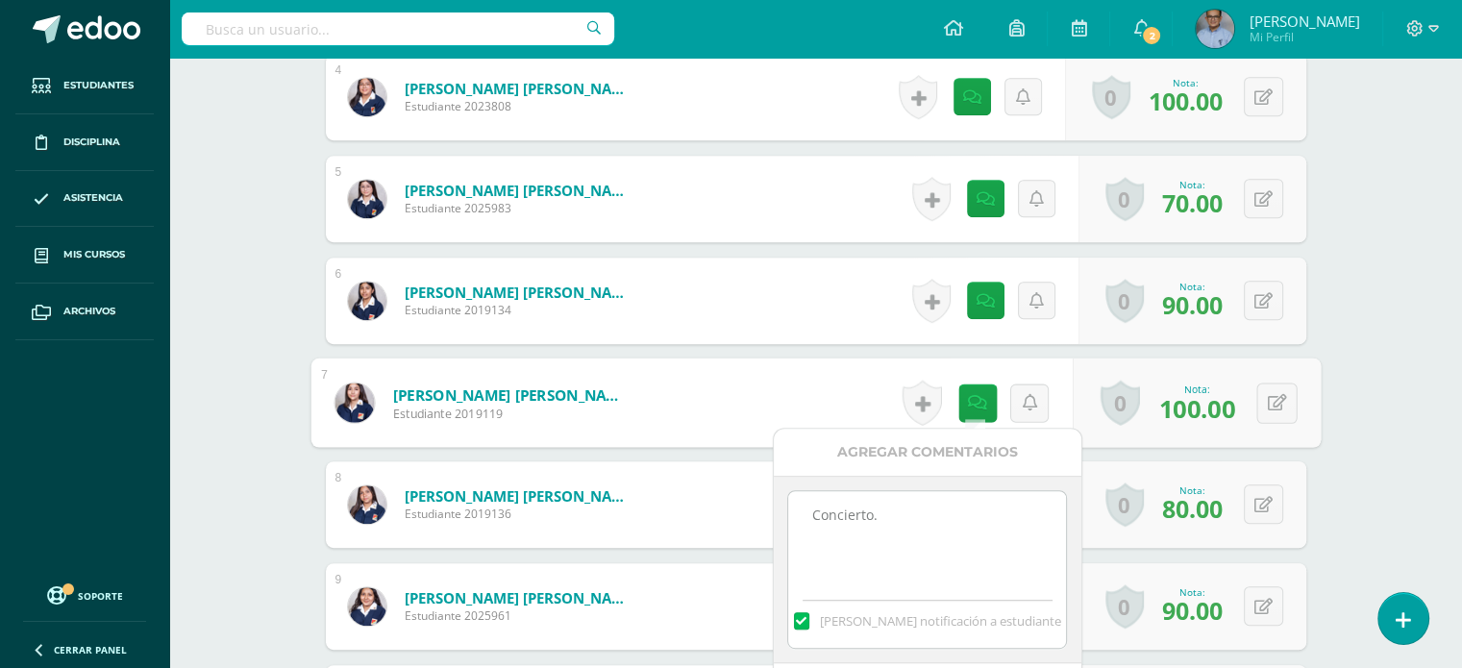
click at [1407, 397] on div "Educación Artística: Educación Musical Primero Básico "A" Herramientas Detalle …" at bounding box center [815, 657] width 1292 height 3074
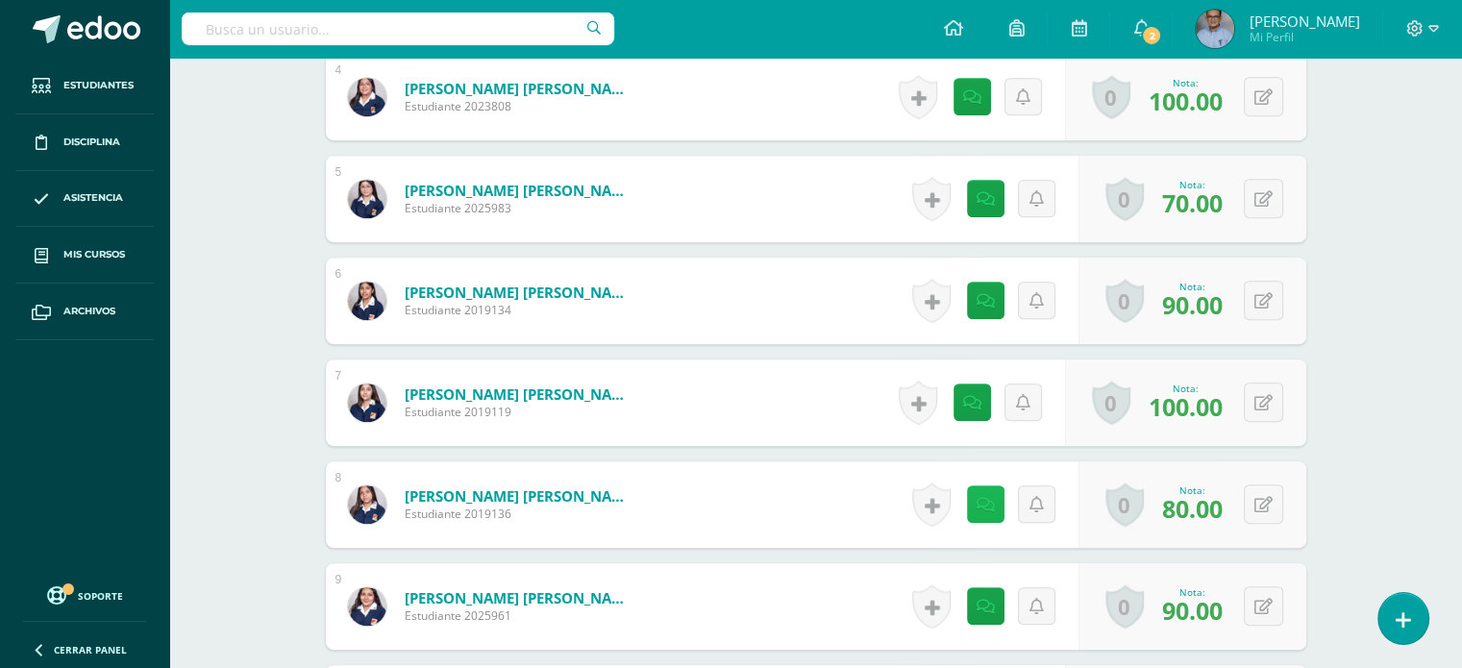
click at [970, 503] on link at bounding box center [985, 503] width 37 height 37
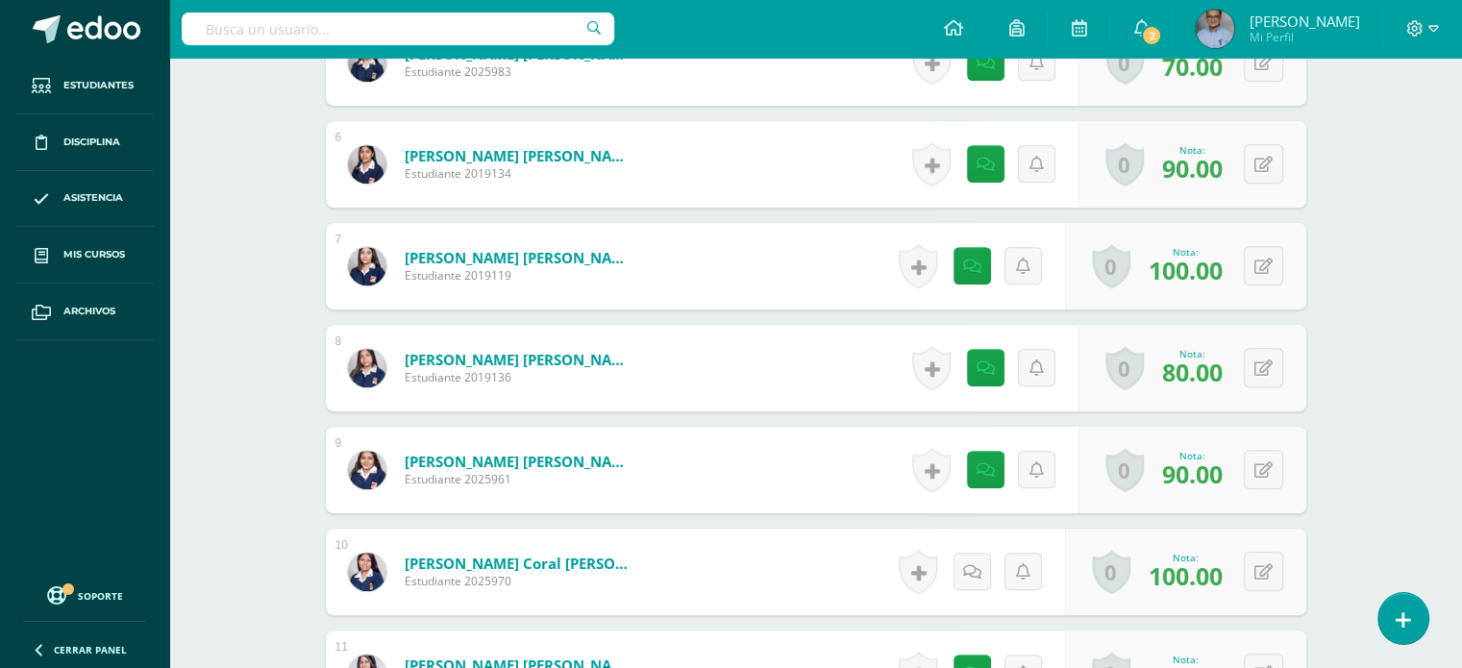
scroll to position [1089, 0]
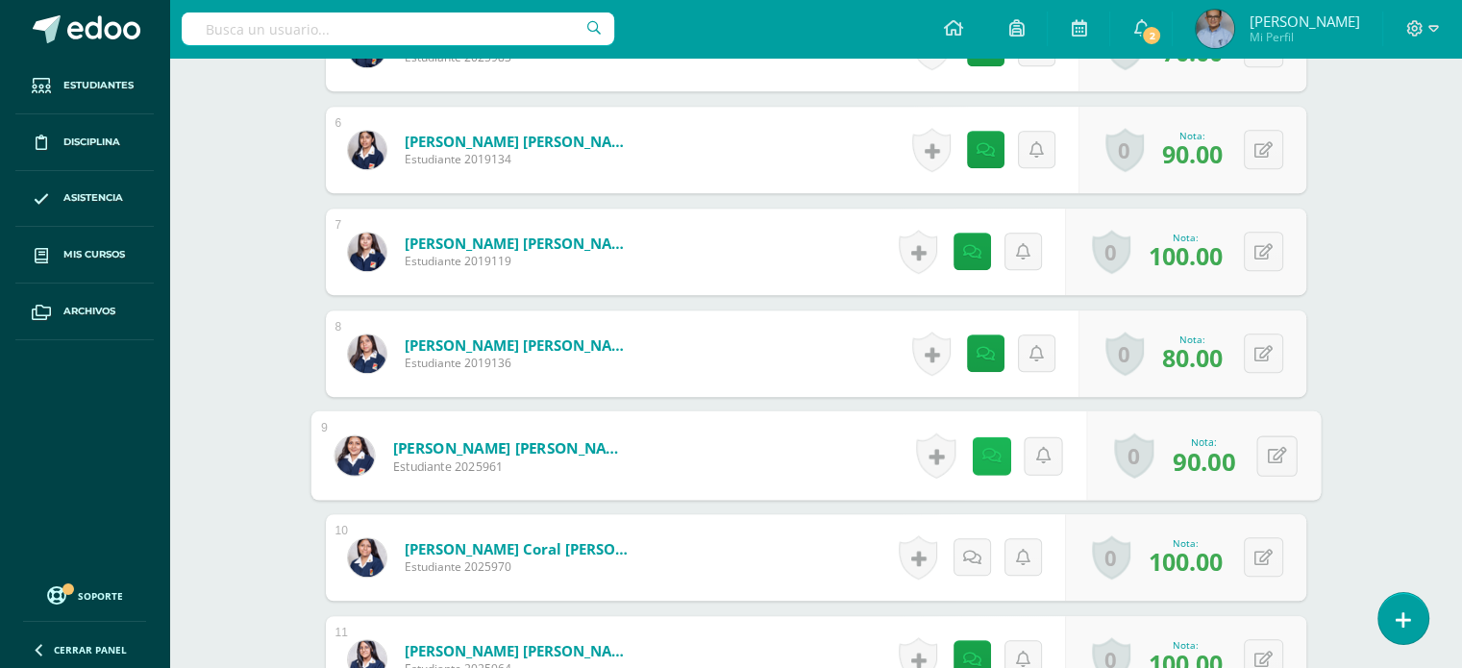
click at [987, 457] on icon at bounding box center [990, 455] width 19 height 16
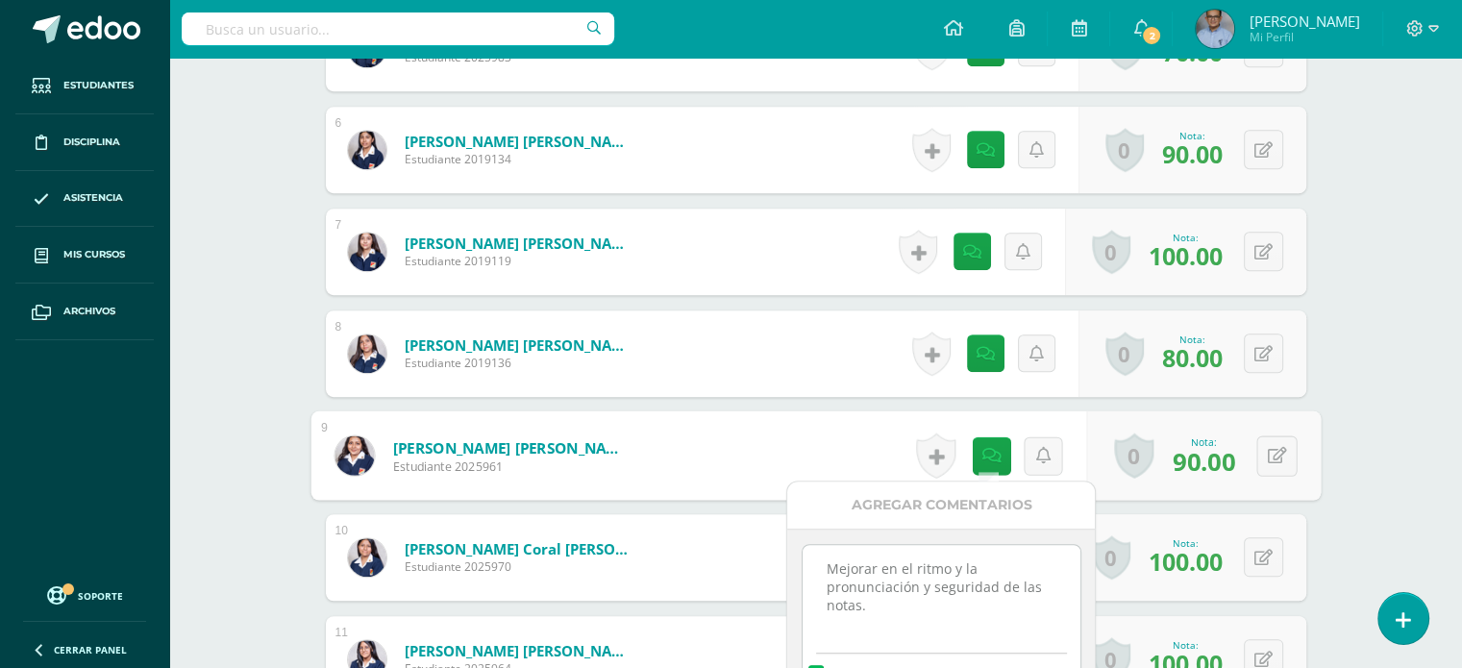
click at [1387, 420] on div "Educación Artística: Educación Musical Primero Básico "A" Herramientas Detalle …" at bounding box center [815, 506] width 1292 height 3074
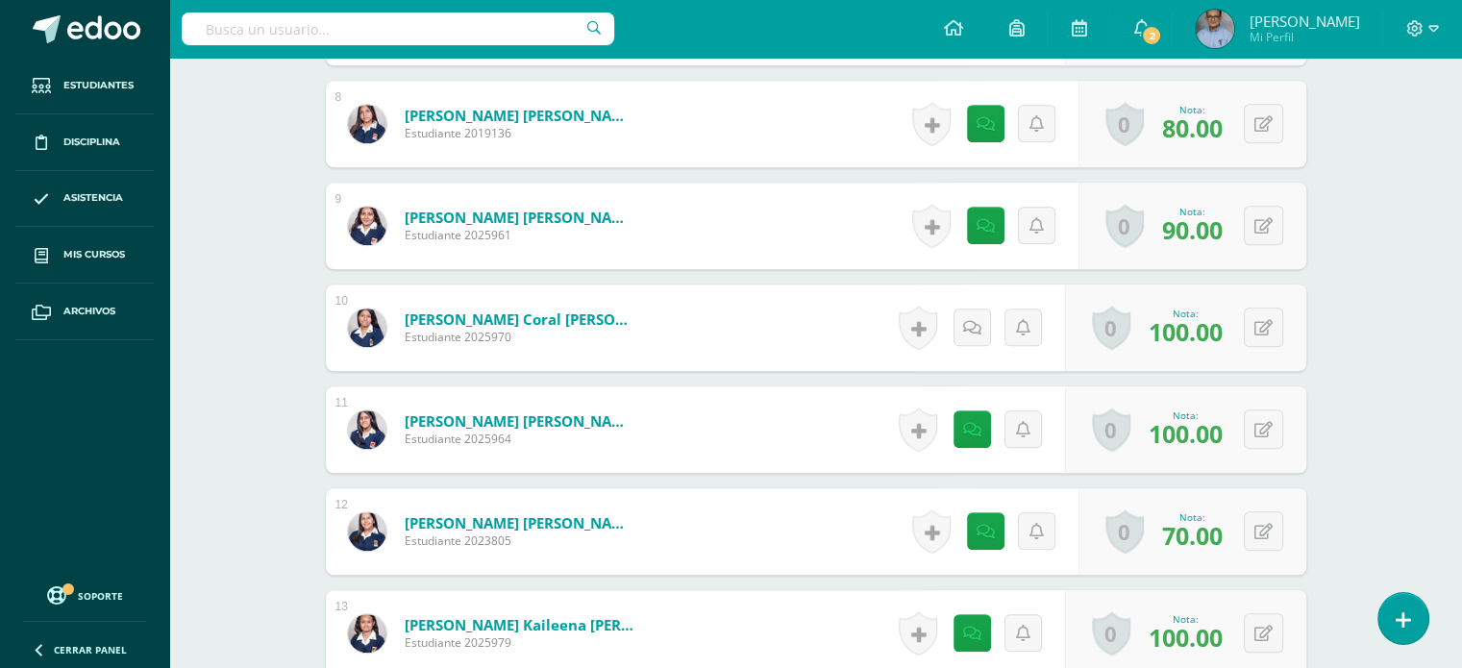
scroll to position [1322, 0]
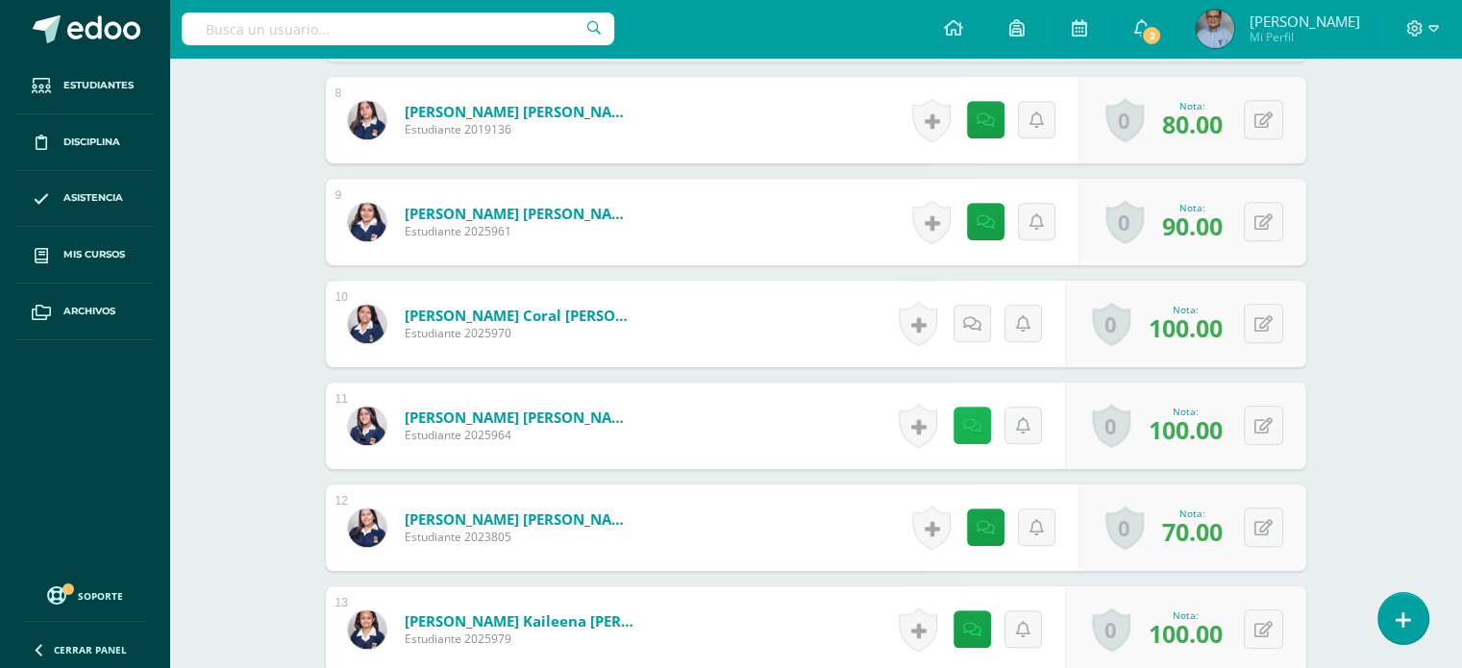
click at [972, 430] on icon at bounding box center [972, 426] width 18 height 16
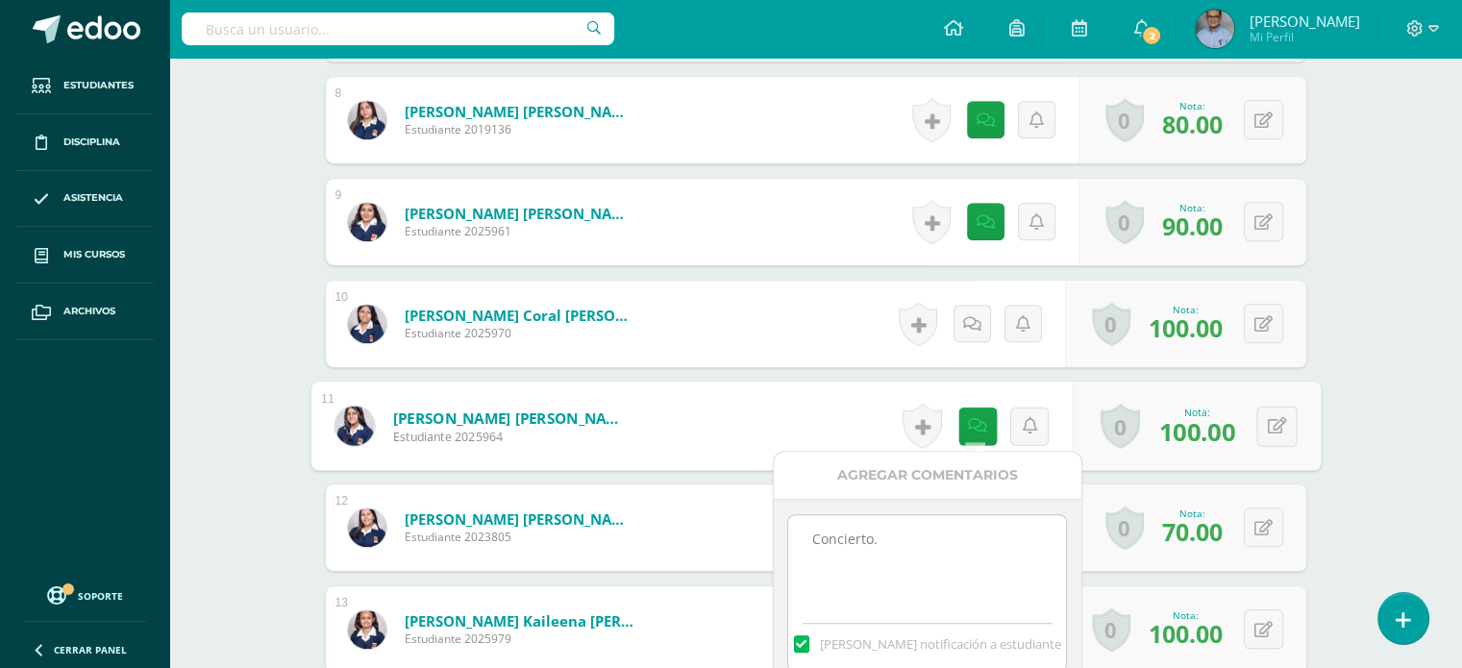
click at [1392, 372] on div "Educación Artística: Educación Musical Primero Básico "A" Herramientas Detalle …" at bounding box center [815, 272] width 1292 height 3074
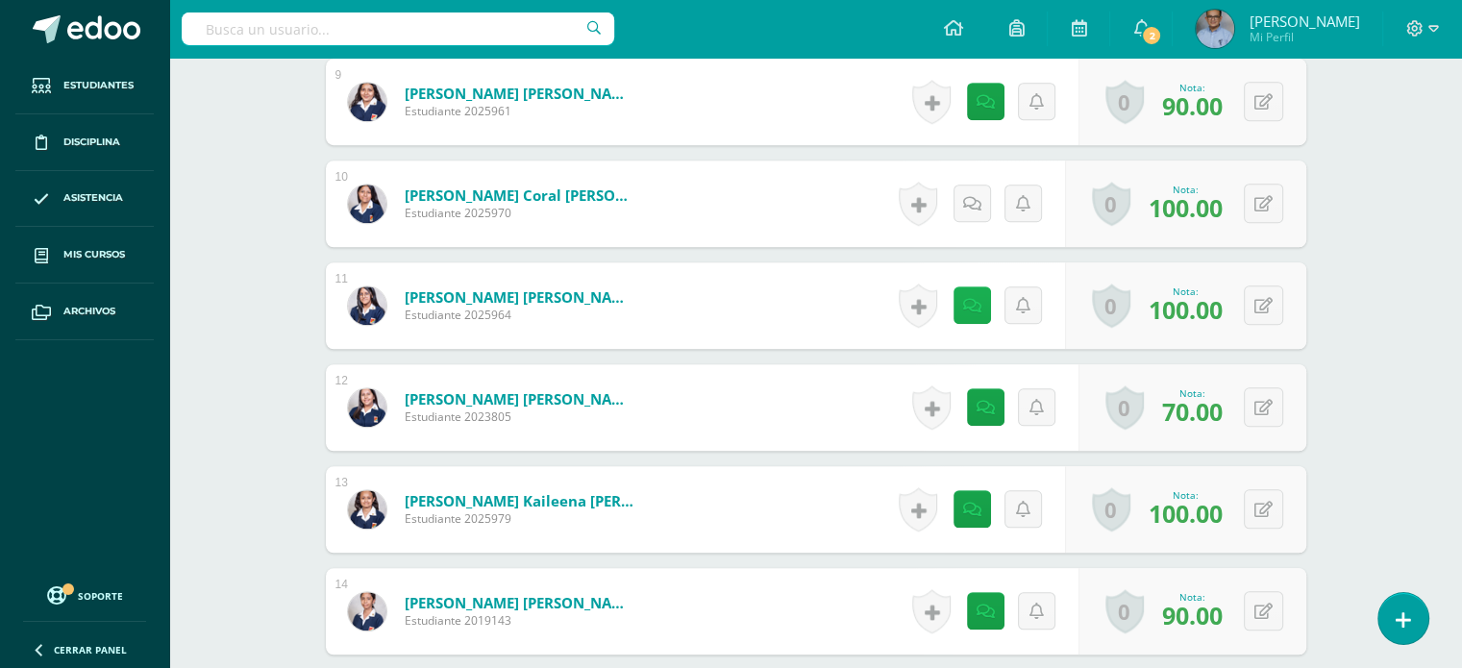
scroll to position [1499, 0]
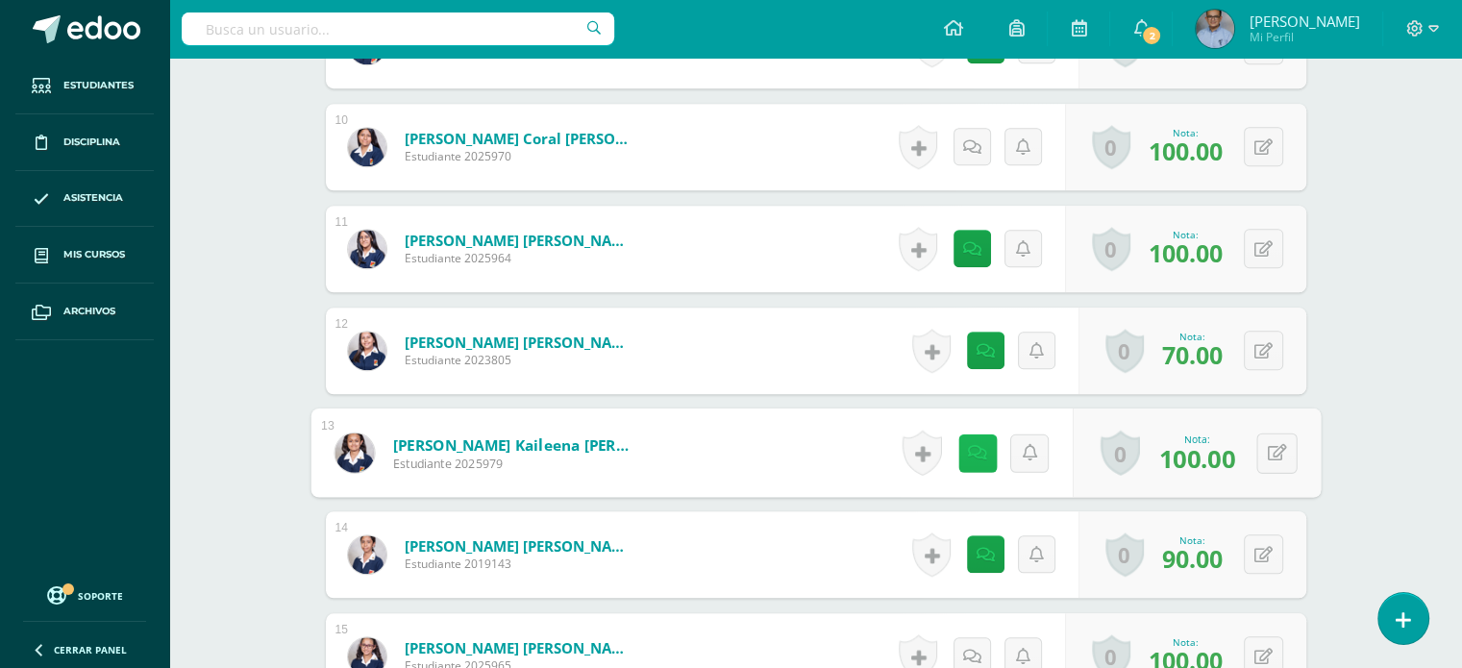
click at [971, 453] on icon at bounding box center [977, 452] width 19 height 16
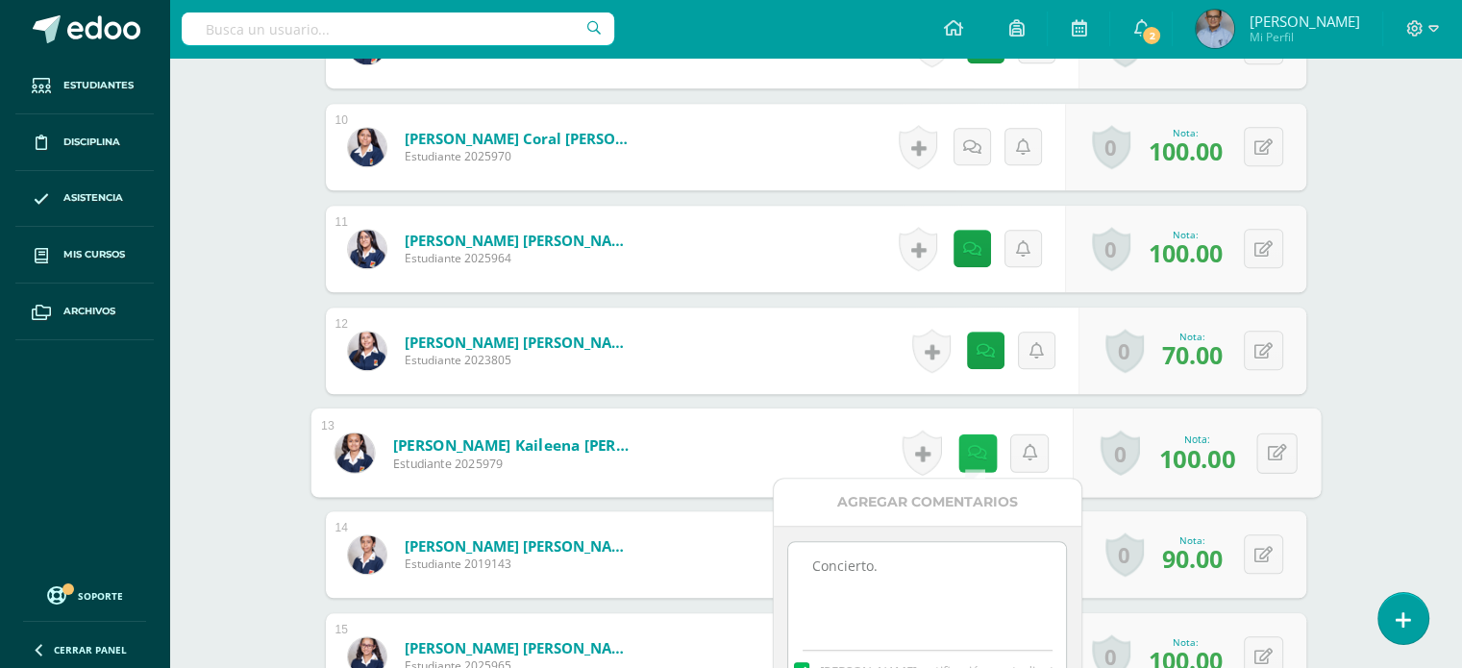
click at [971, 453] on icon at bounding box center [977, 452] width 19 height 16
click at [1378, 401] on div "Educación Artística: Educación Musical Primero Básico "A" Herramientas Detalle …" at bounding box center [815, 96] width 1292 height 3074
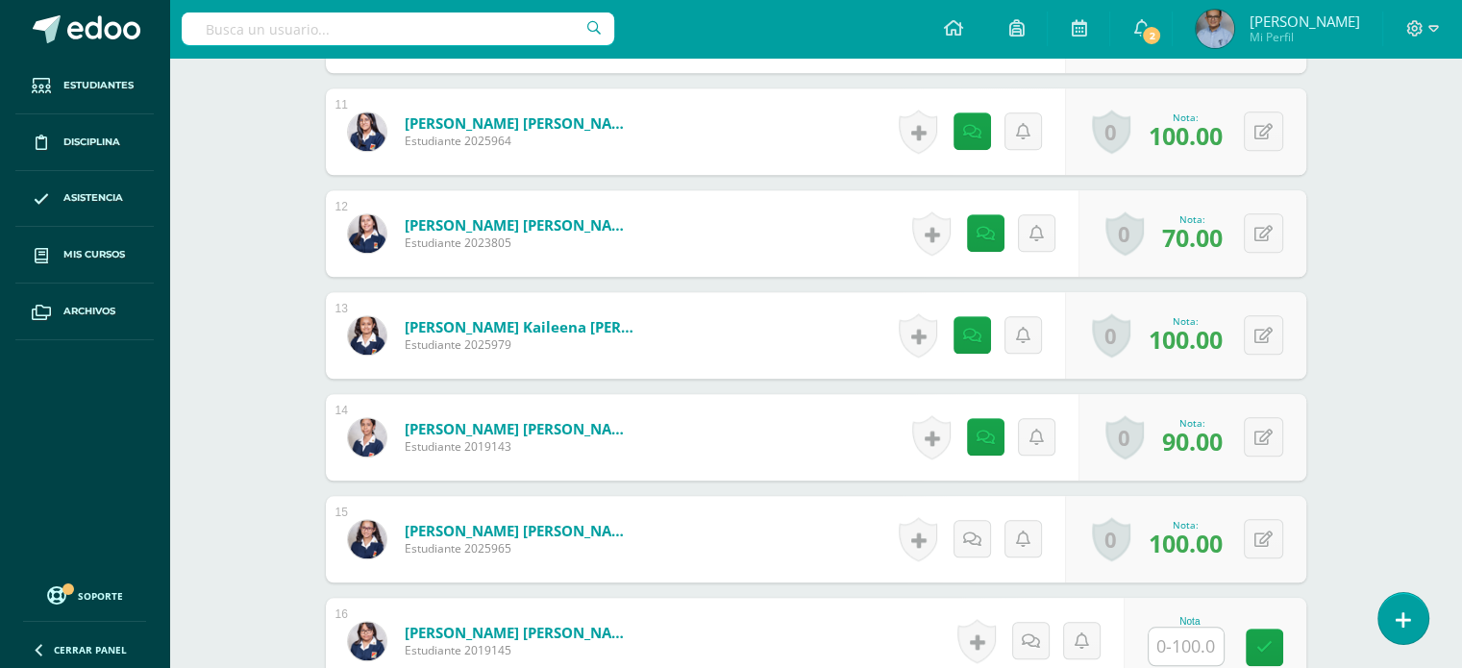
scroll to position [1673, 0]
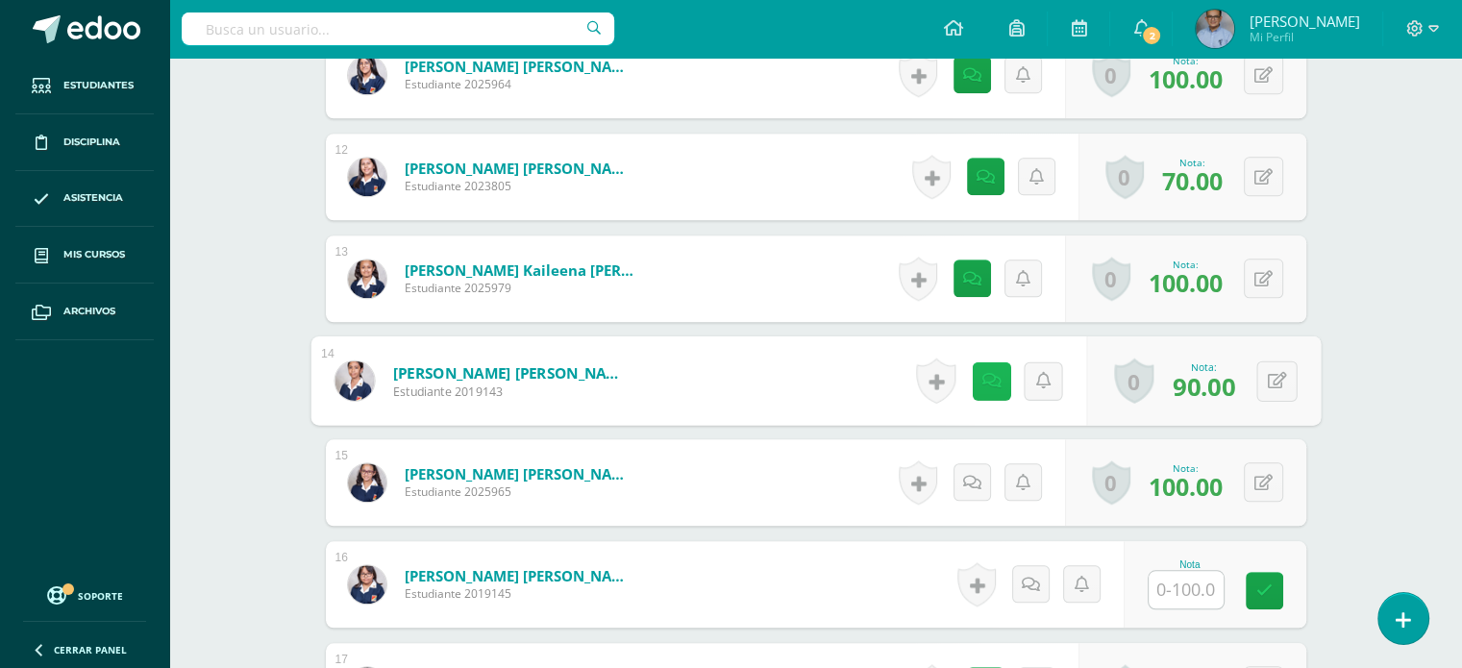
click at [981, 365] on link at bounding box center [991, 380] width 38 height 38
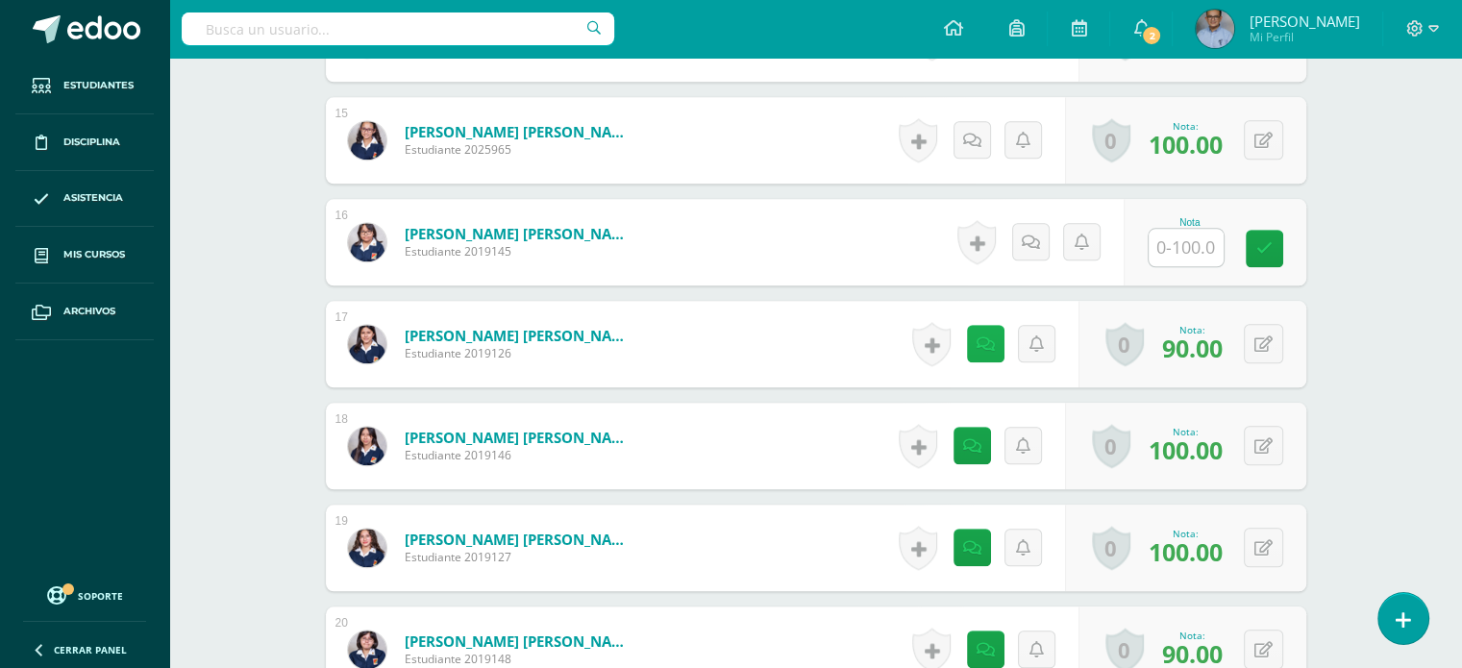
scroll to position [2018, 0]
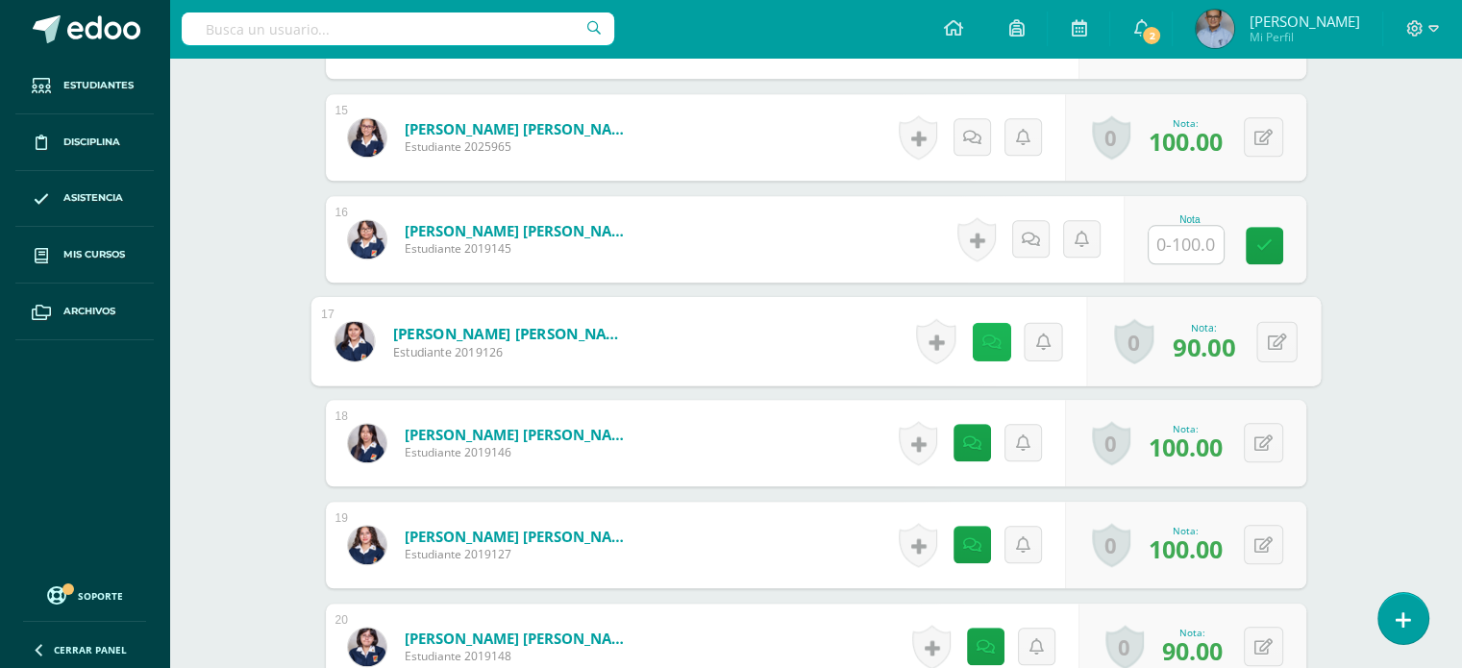
click at [984, 322] on link at bounding box center [991, 341] width 38 height 38
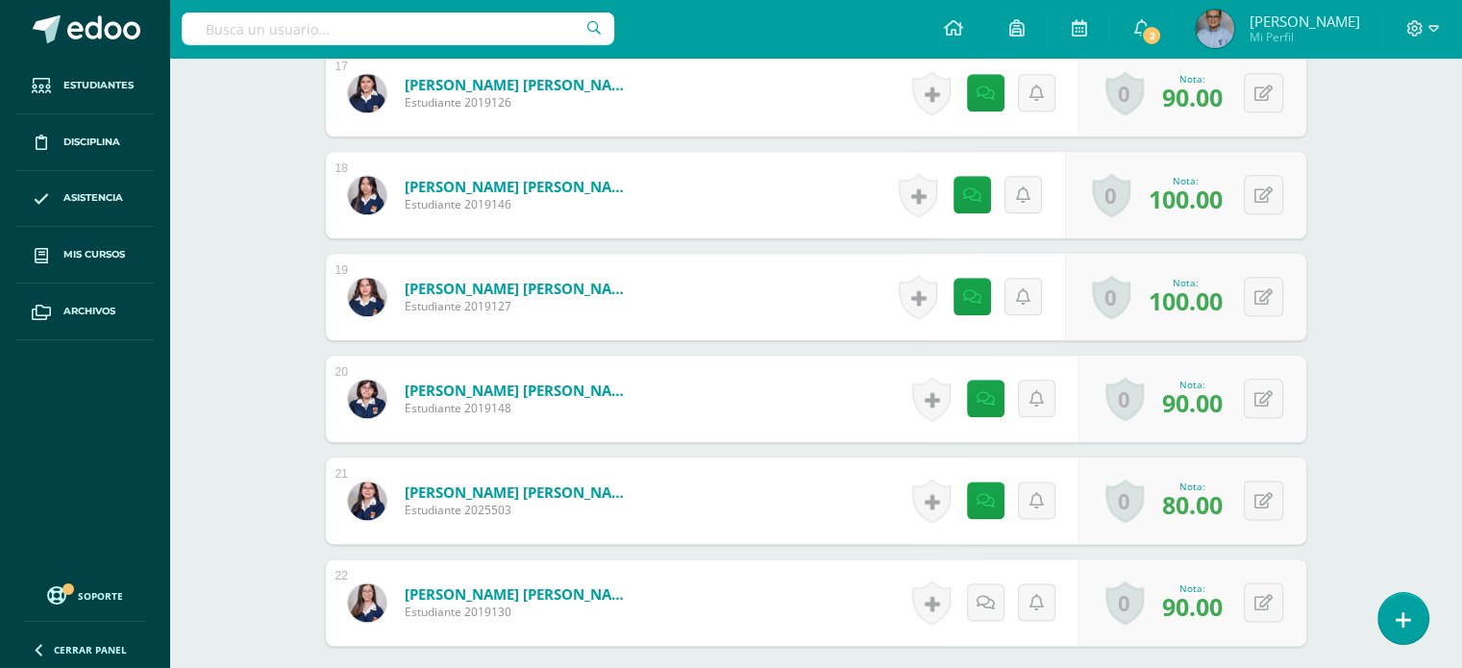
scroll to position [2268, 0]
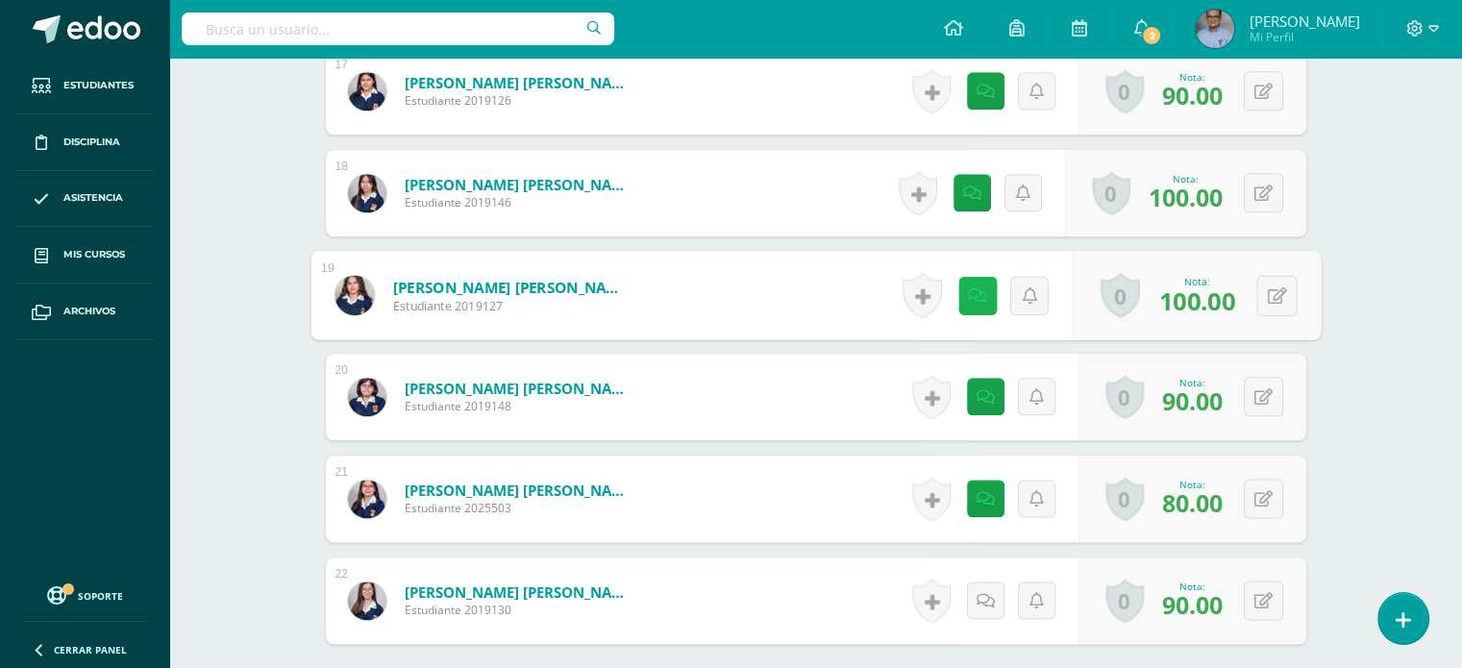
click at [968, 286] on icon at bounding box center [977, 294] width 19 height 16
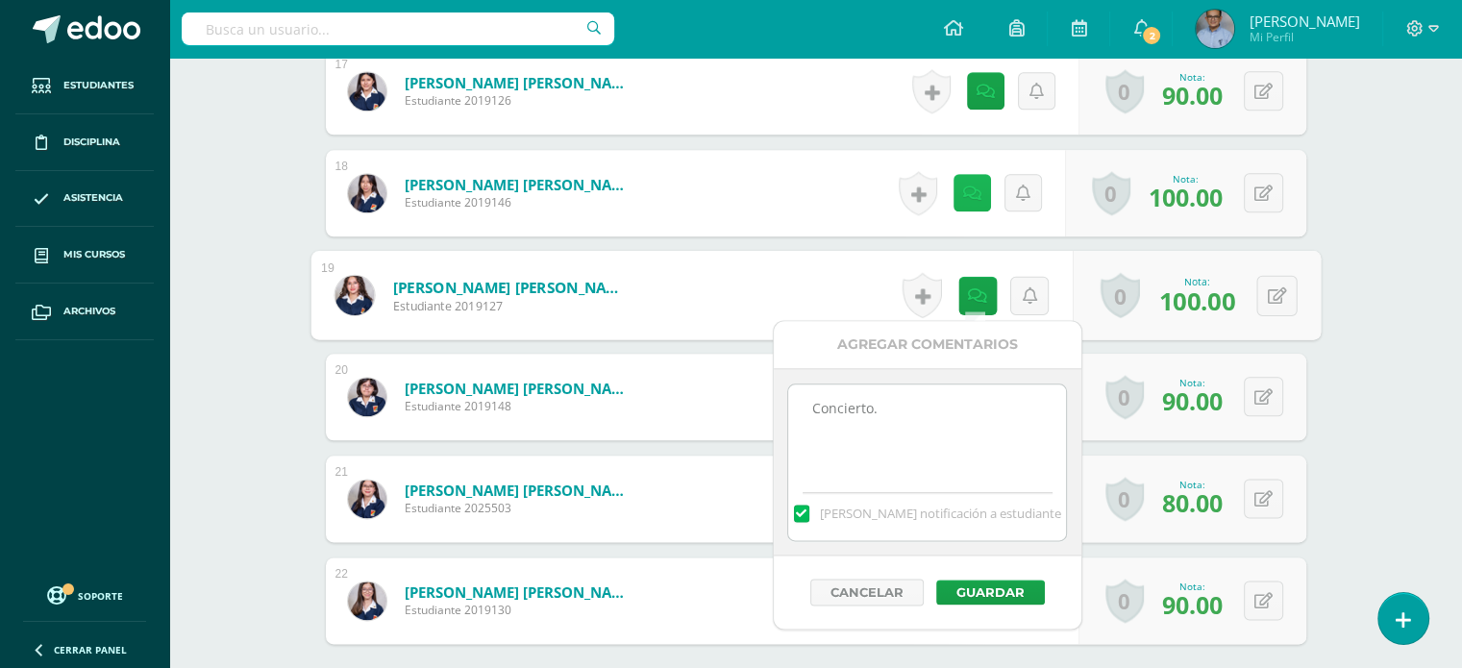
click at [976, 196] on icon at bounding box center [972, 193] width 18 height 16
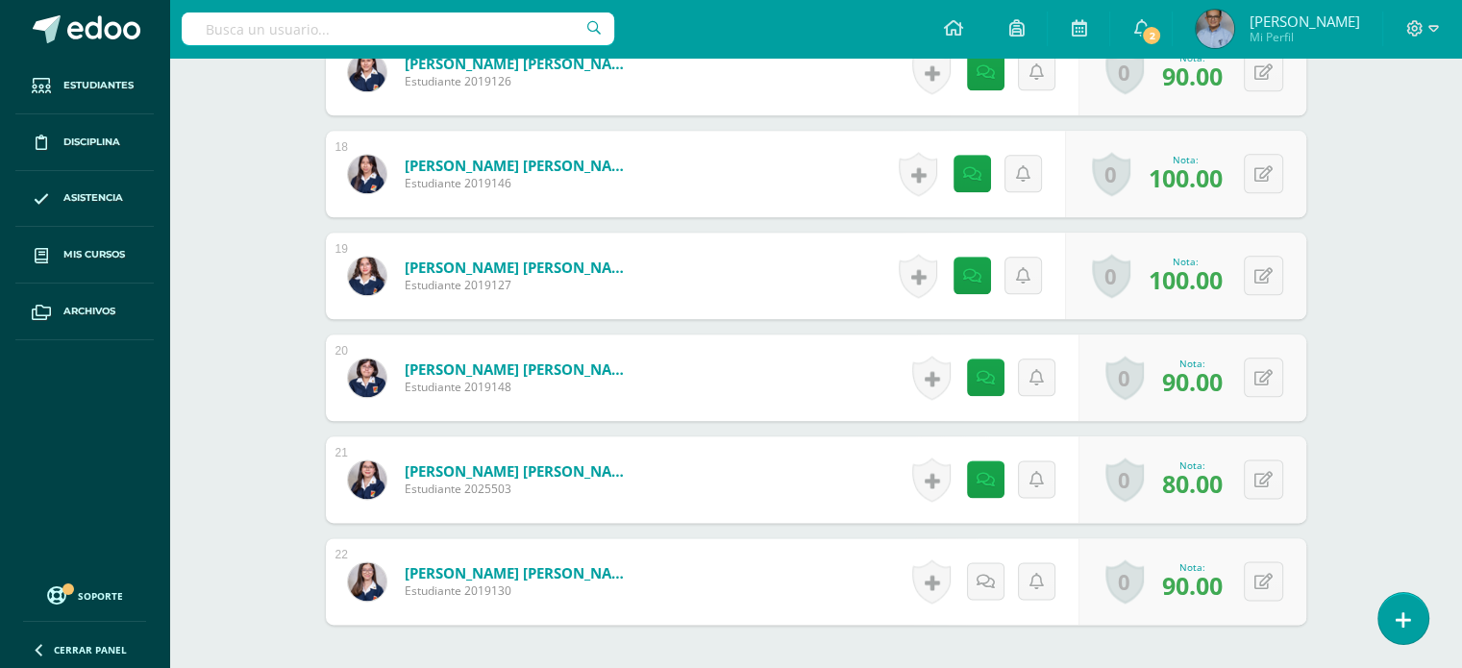
scroll to position [2406, 0]
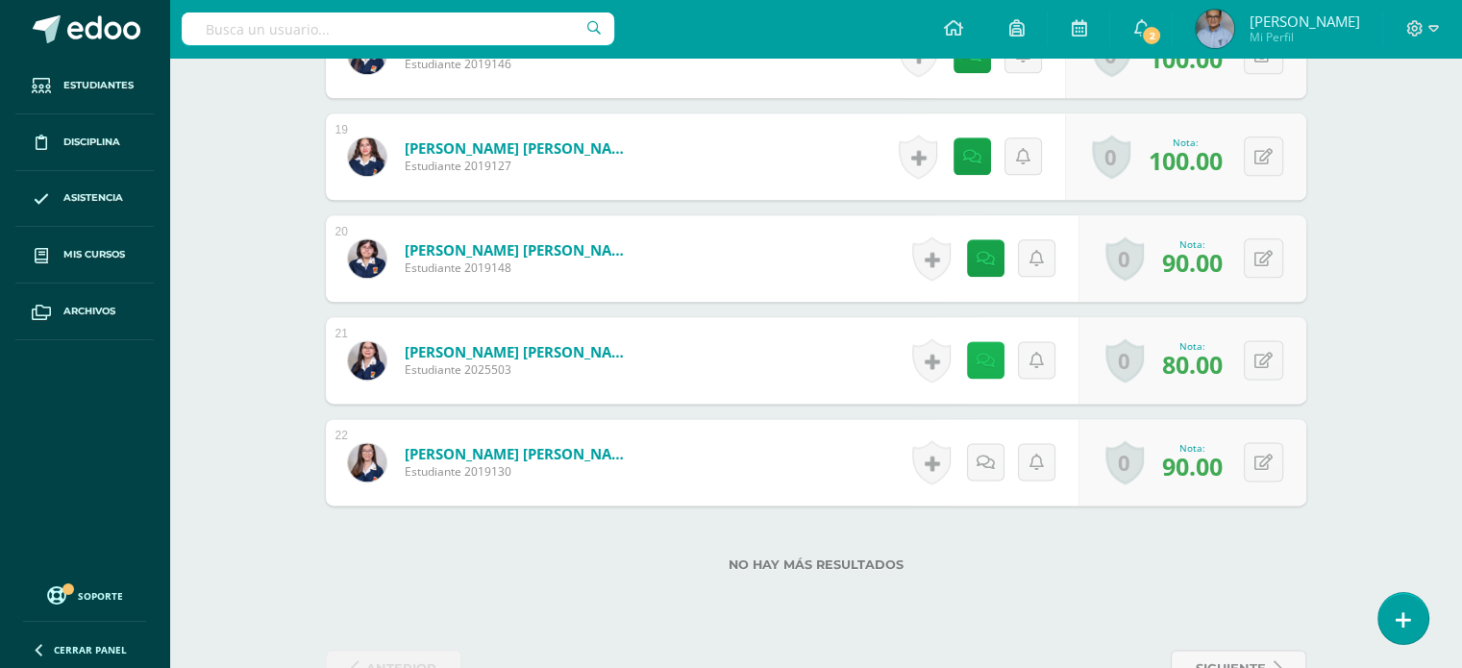
click at [982, 365] on icon at bounding box center [985, 361] width 18 height 16
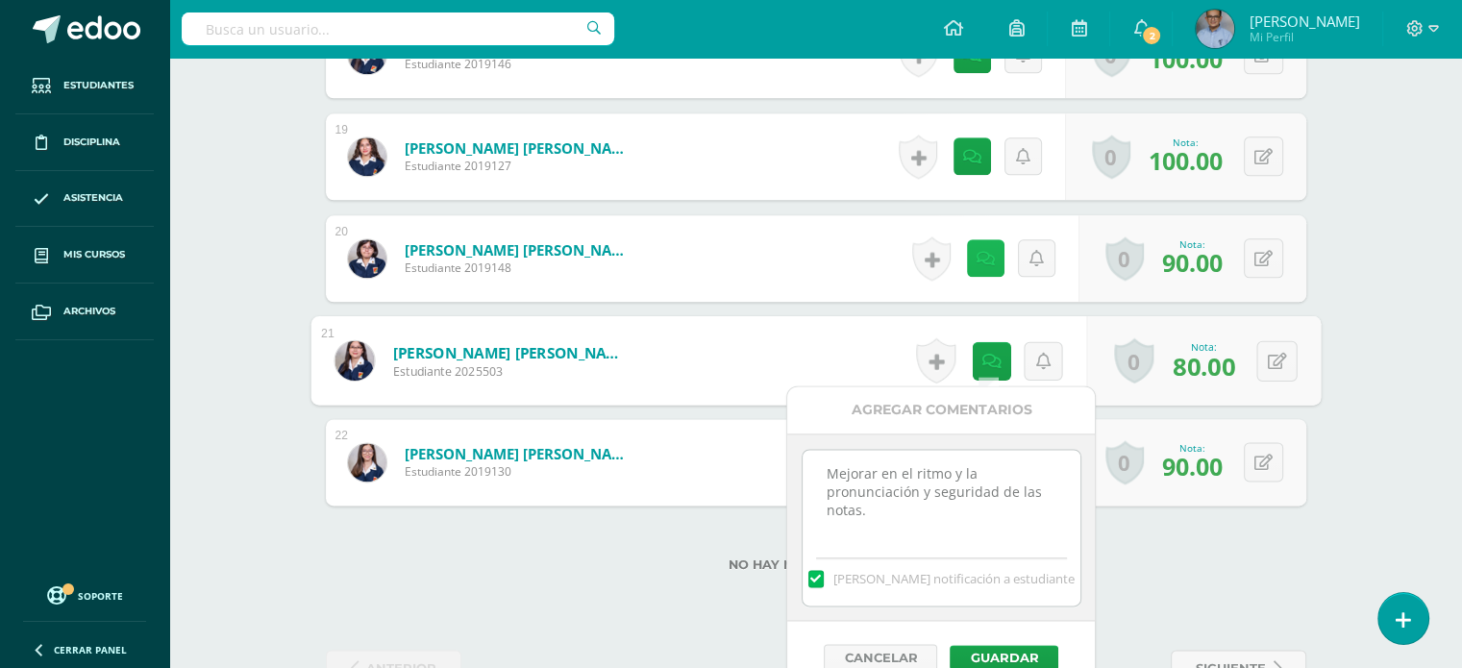
click at [976, 256] on link at bounding box center [985, 257] width 37 height 37
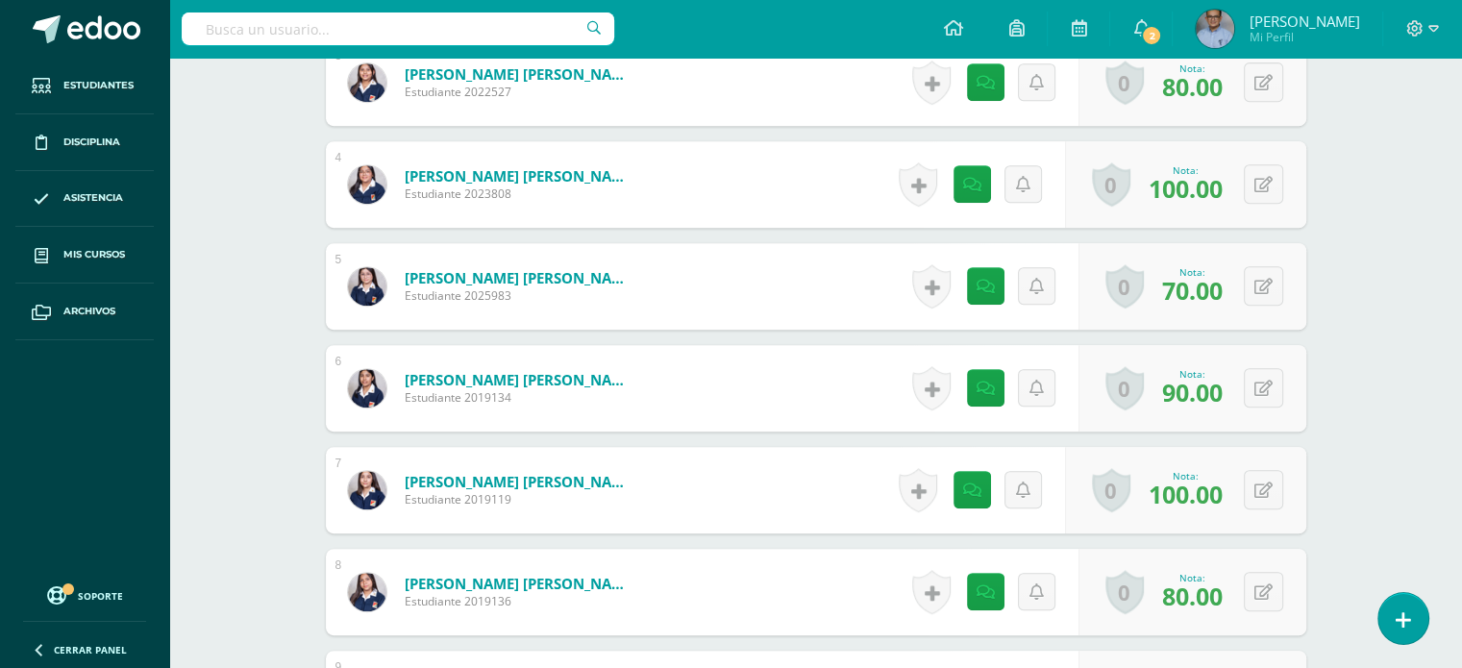
scroll to position [846, 0]
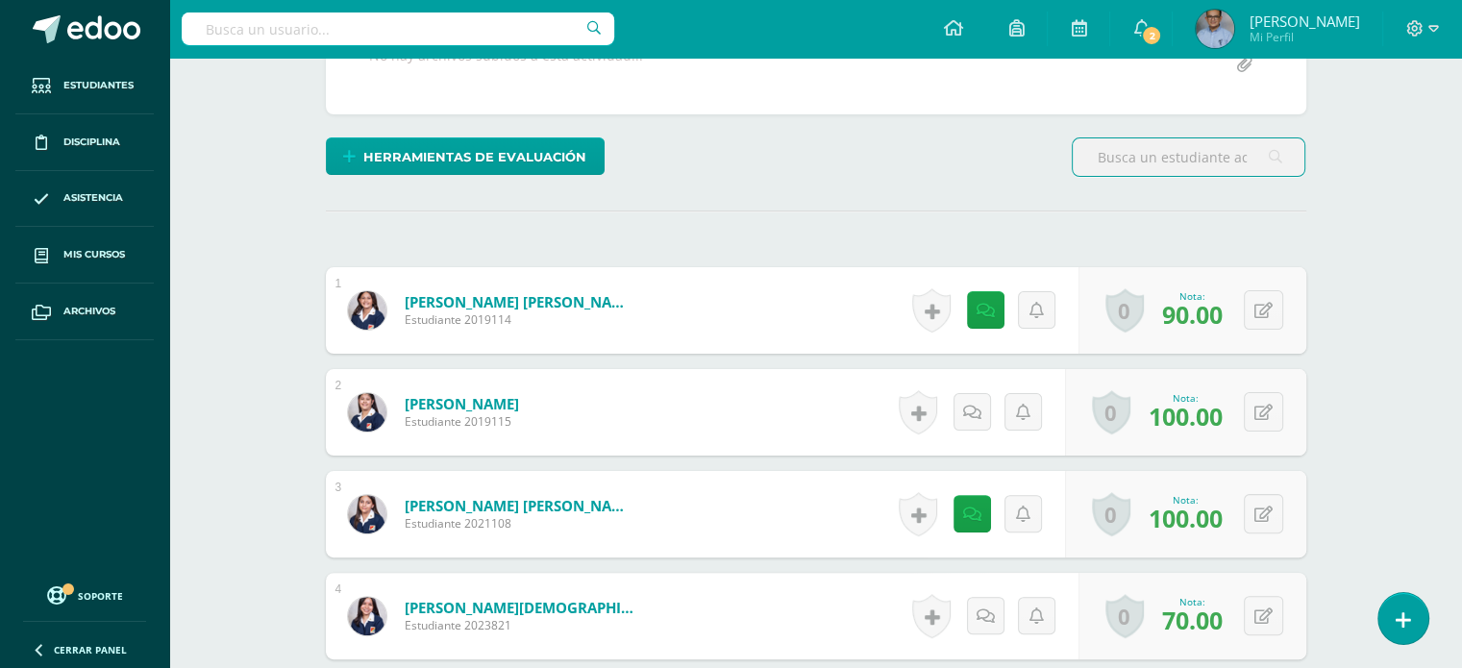
scroll to position [423, 0]
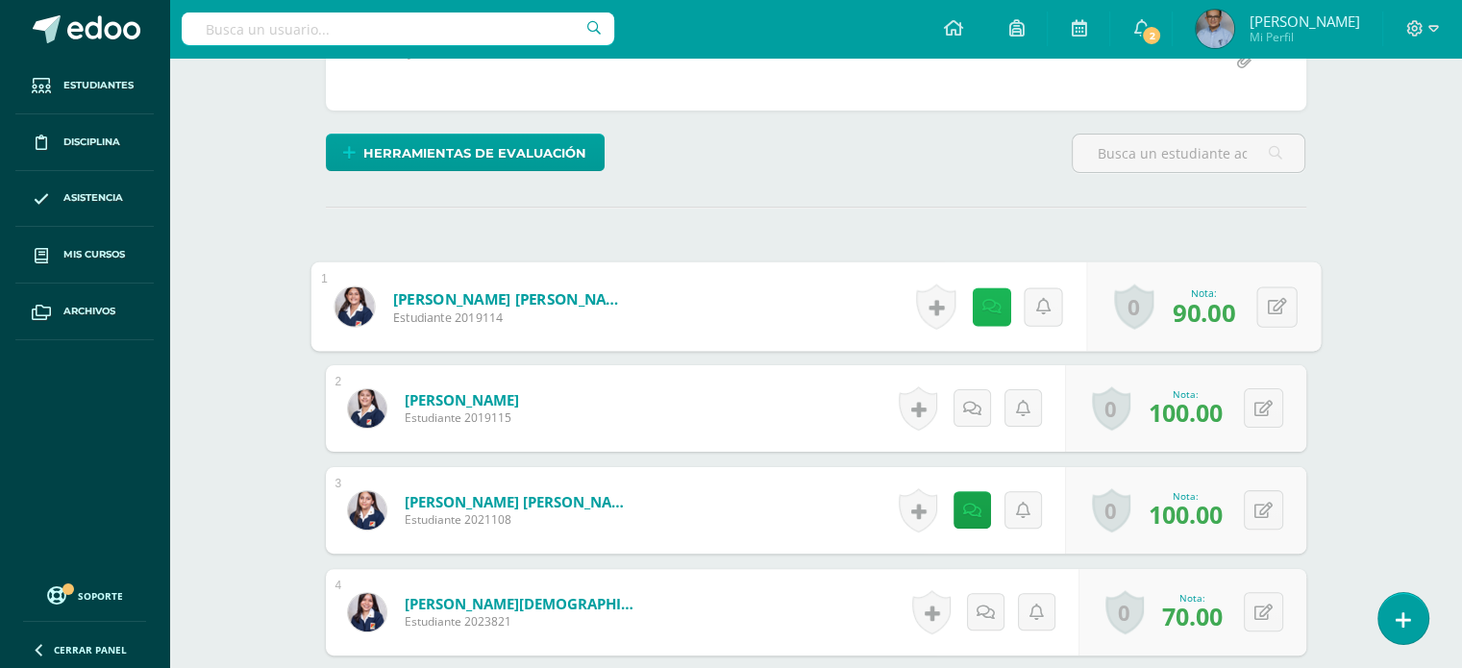
click at [985, 301] on icon at bounding box center [990, 306] width 19 height 16
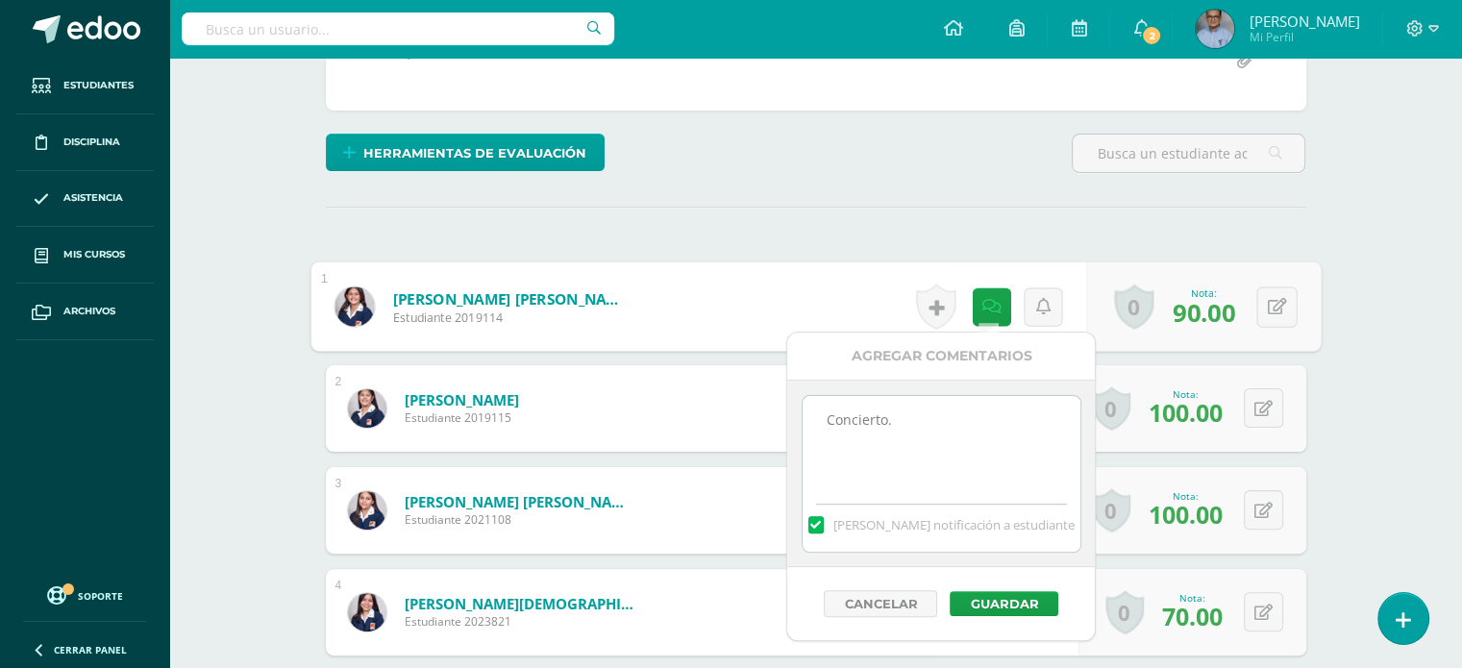
click at [934, 169] on div "Herramientas de evaluación Lista de cotejo Escala de valoración Puntos Extra Su…" at bounding box center [816, 161] width 996 height 55
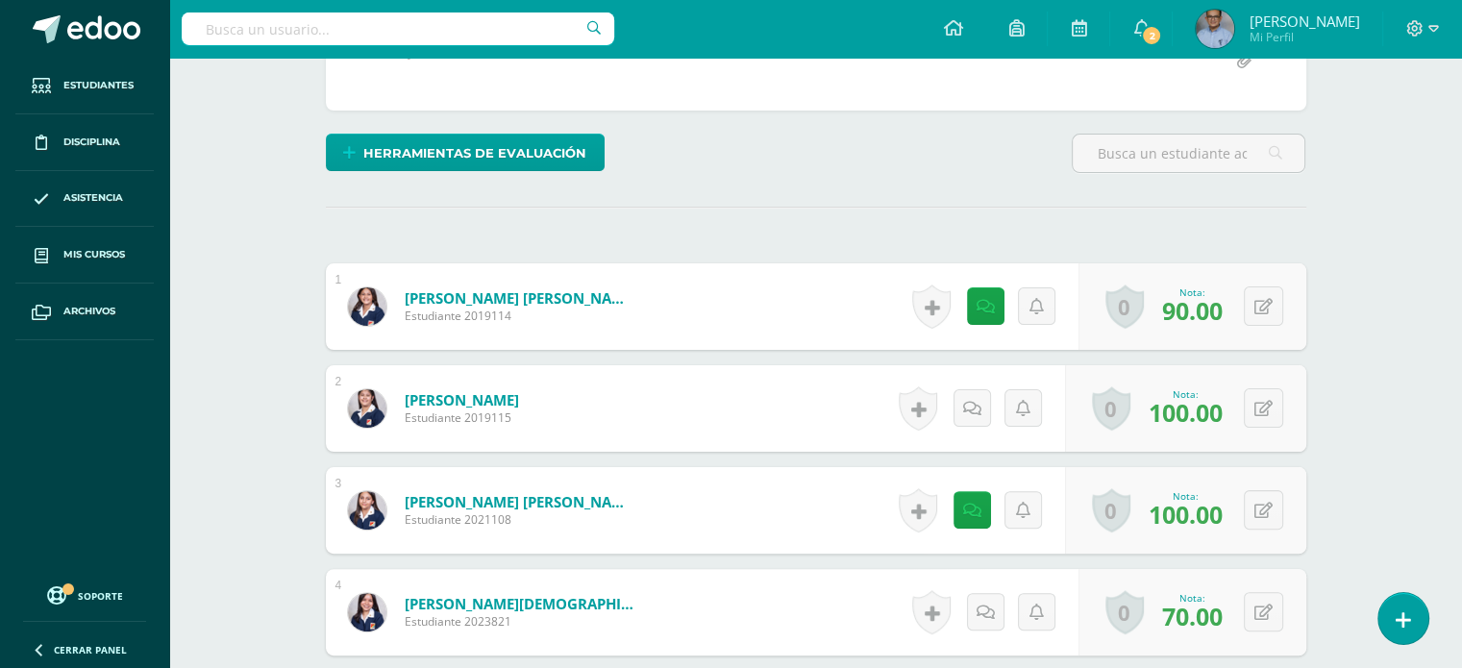
scroll to position [424, 0]
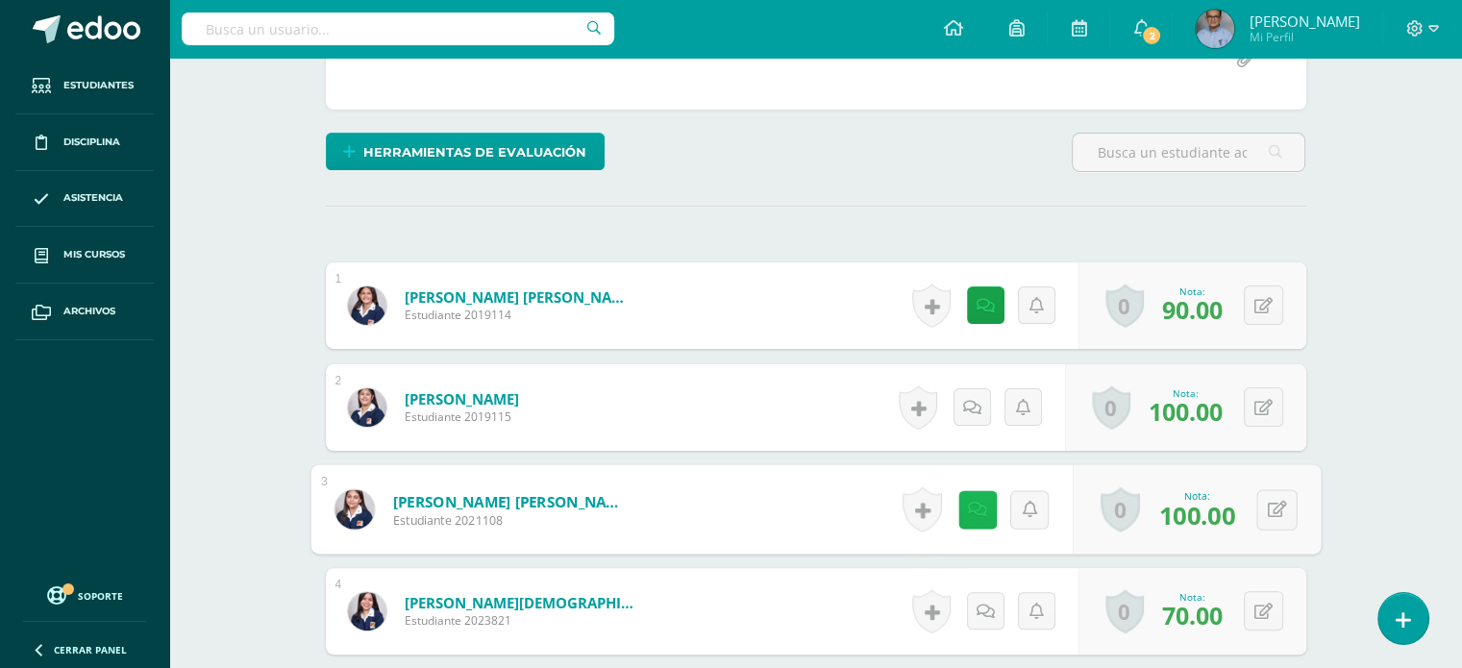
click at [969, 516] on link at bounding box center [976, 509] width 38 height 38
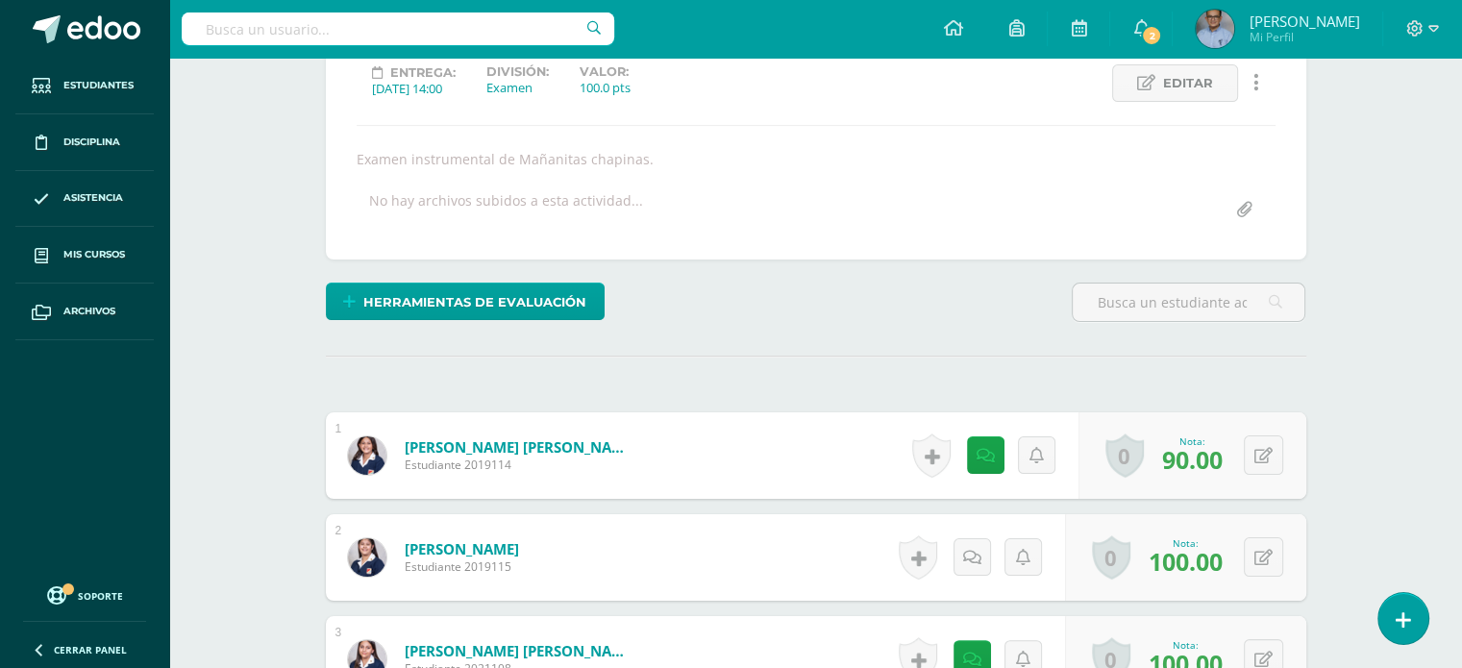
scroll to position [261, 0]
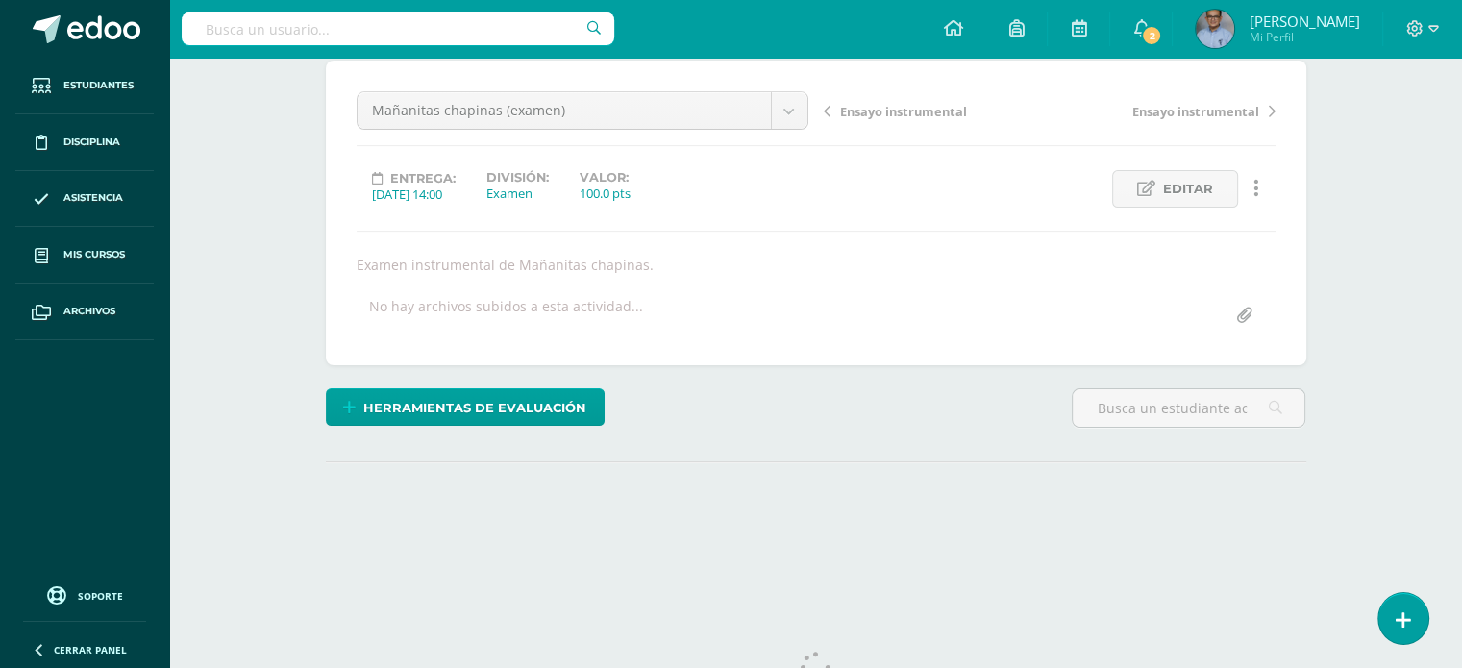
click at [898, 184] on div "Entrega: [DATE] 14:00 División: Examen Valor: 100.0 pts Editar Historial de act…" at bounding box center [816, 188] width 934 height 37
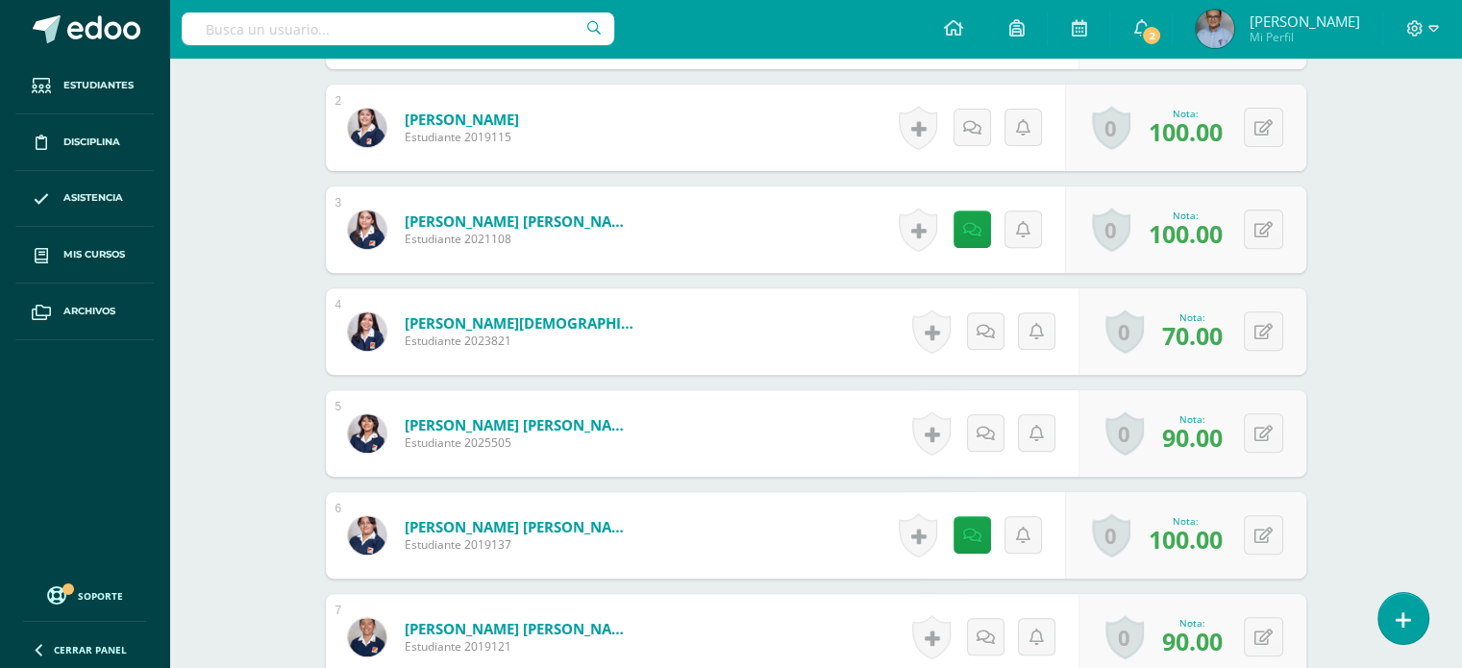
scroll to position [786, 0]
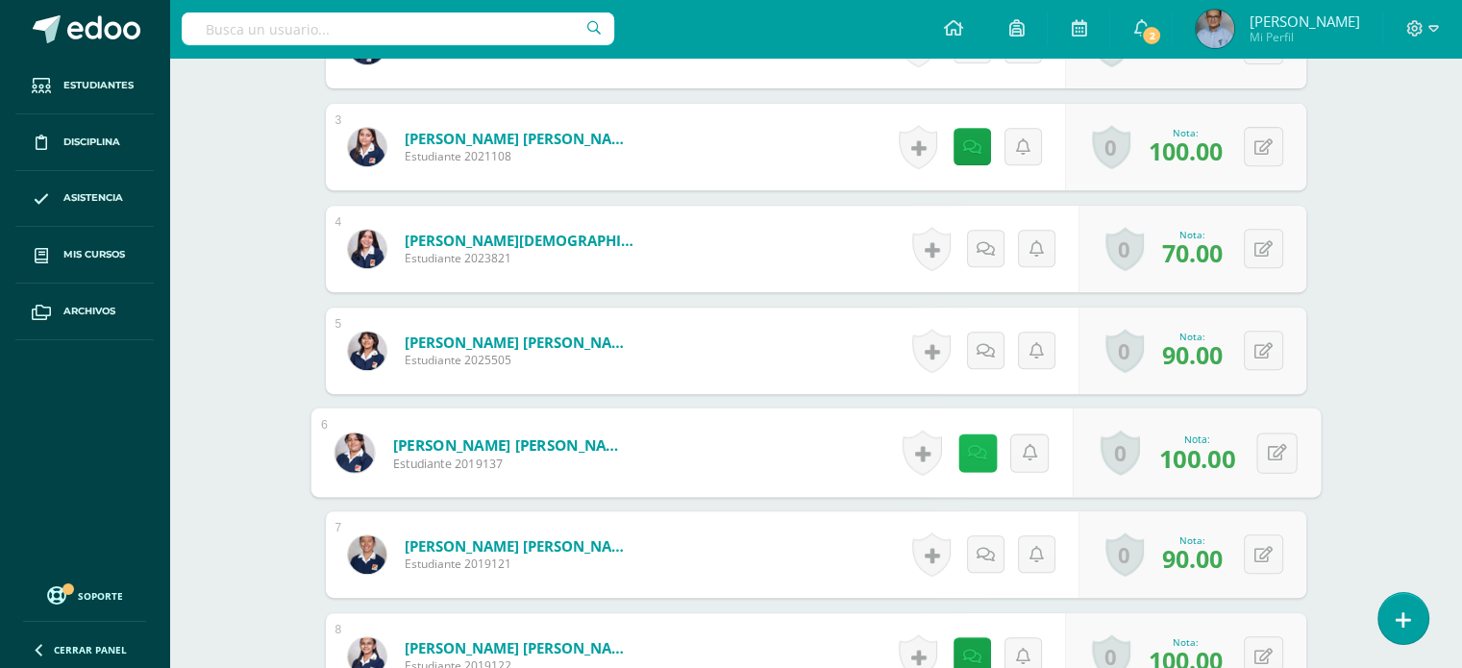
click at [969, 455] on icon at bounding box center [977, 452] width 19 height 16
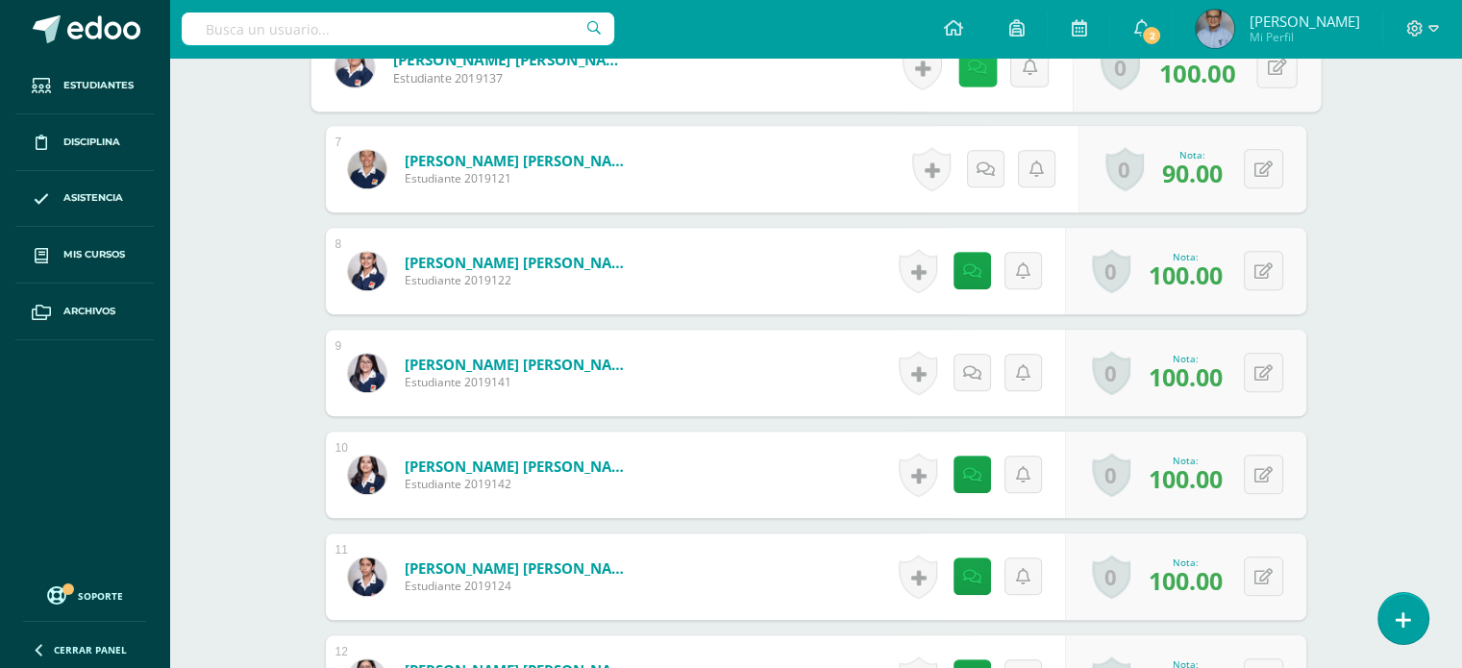
scroll to position [1186, 0]
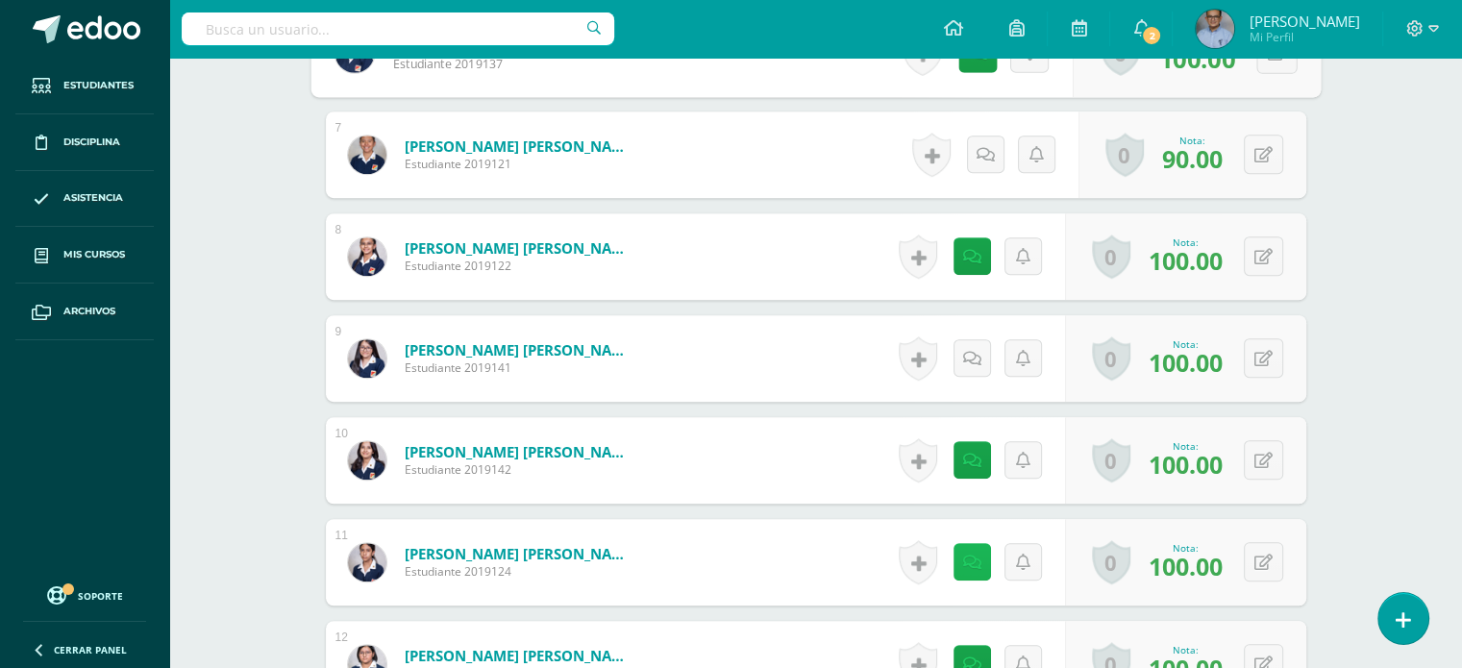
click at [965, 554] on icon at bounding box center [972, 562] width 18 height 16
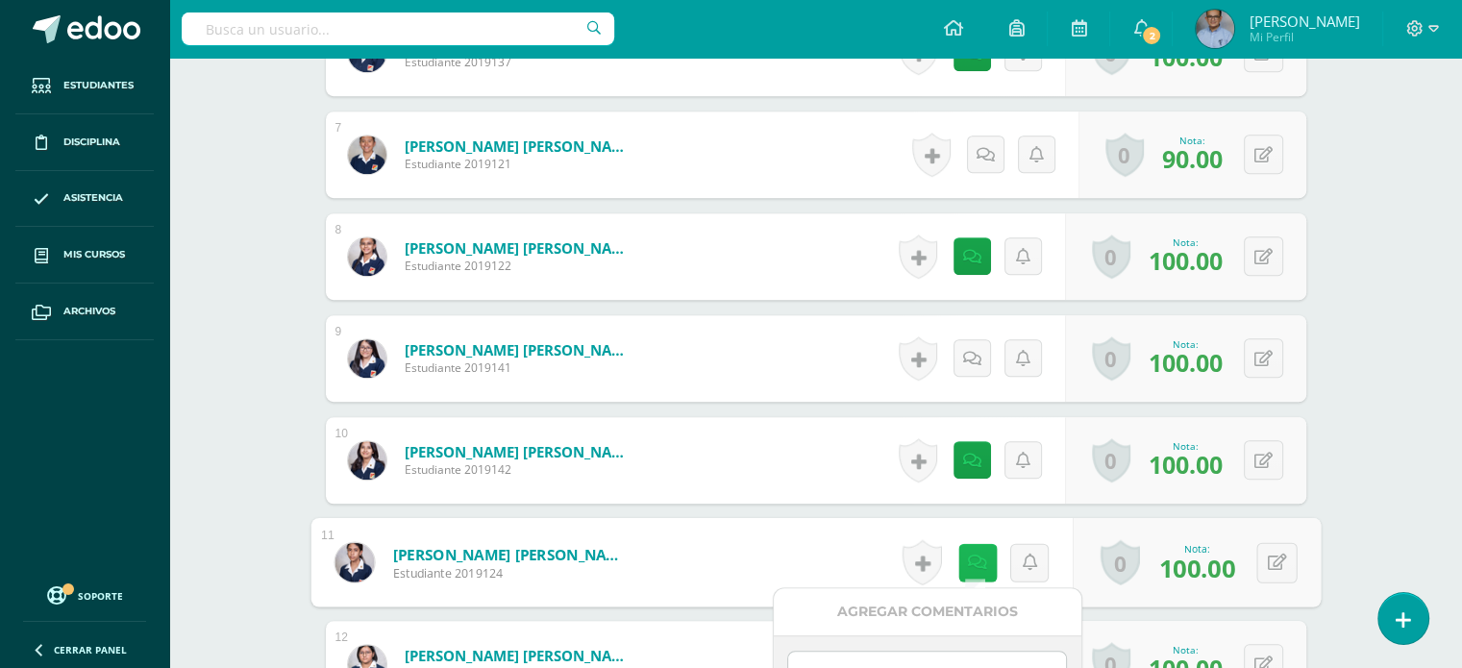
click at [968, 554] on icon at bounding box center [977, 562] width 19 height 16
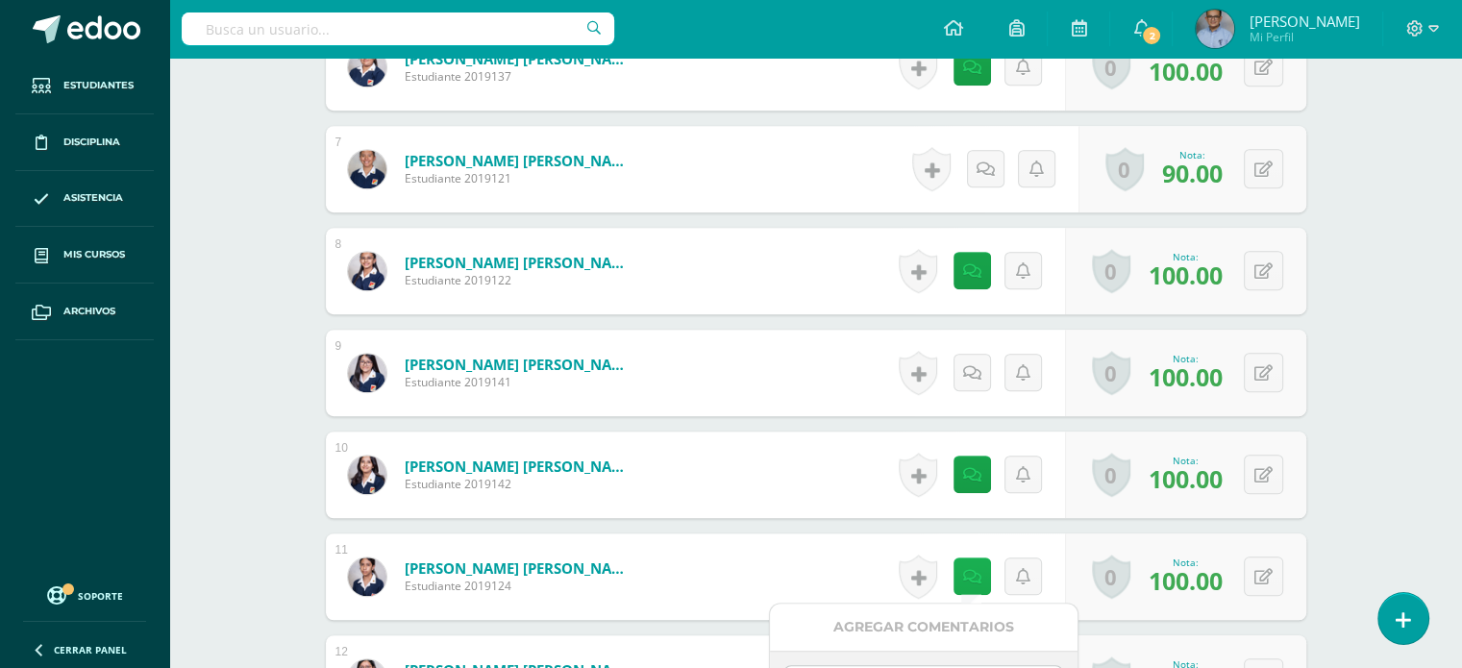
scroll to position [1161, 0]
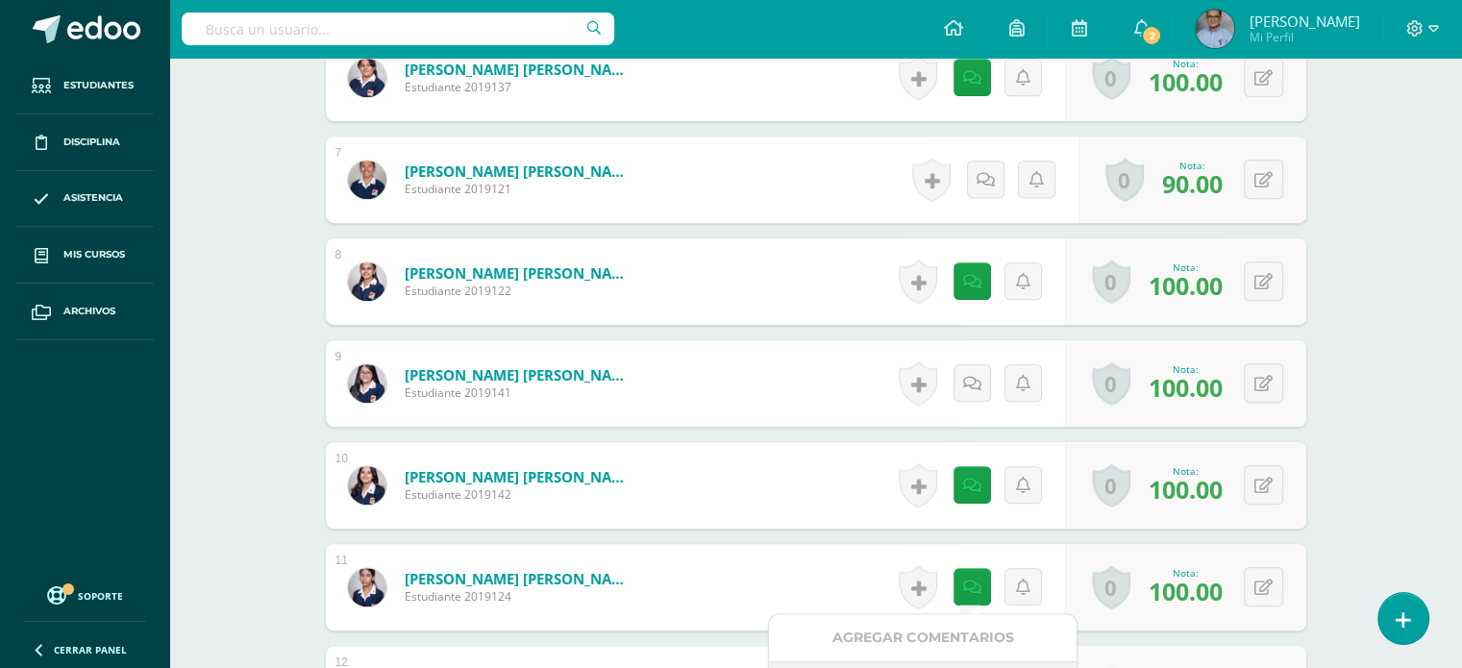
click at [1441, 421] on div "Educación Artística: Educación Musical Primero Básico "B" Herramientas Detalle …" at bounding box center [815, 485] width 1292 height 3176
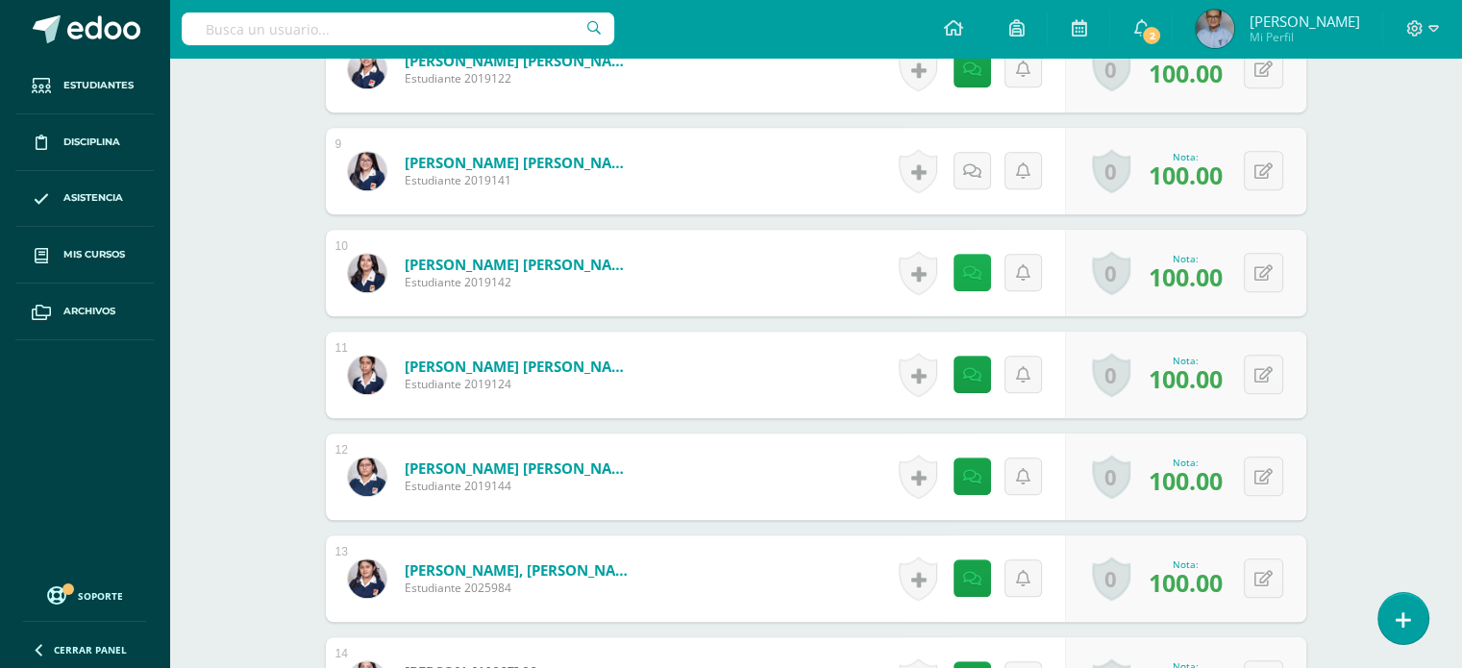
scroll to position [1440, 0]
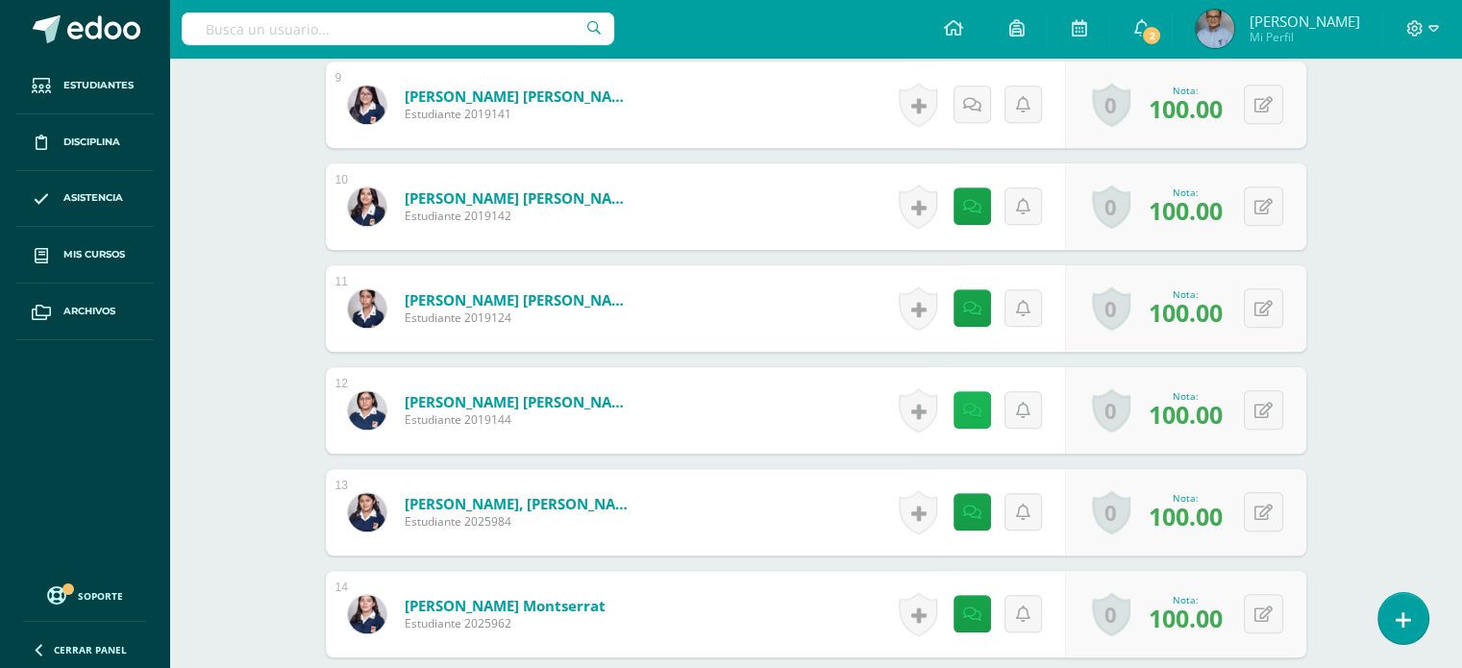
click at [971, 403] on icon at bounding box center [972, 411] width 18 height 16
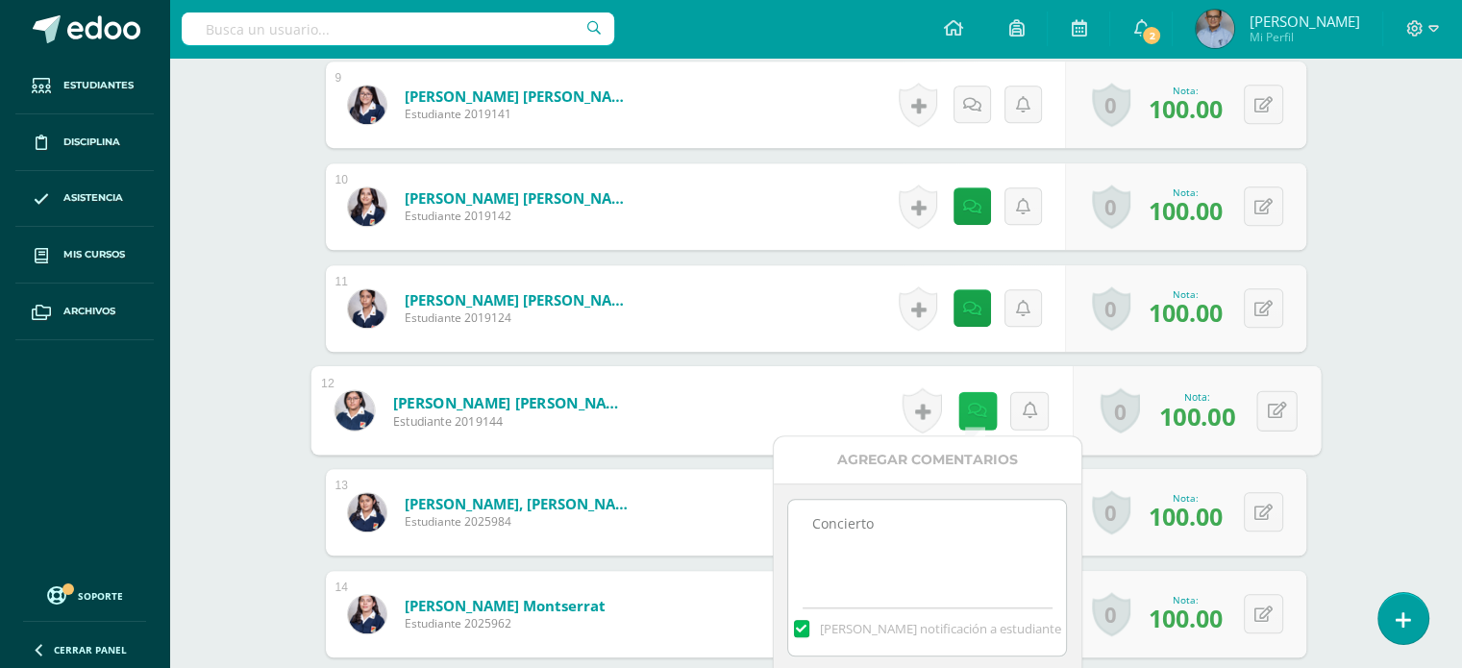
click at [971, 403] on icon at bounding box center [977, 410] width 19 height 16
click at [1418, 438] on div "Educación Artística: Educación Musical Primero Básico "B" Herramientas Detalle …" at bounding box center [815, 206] width 1292 height 3176
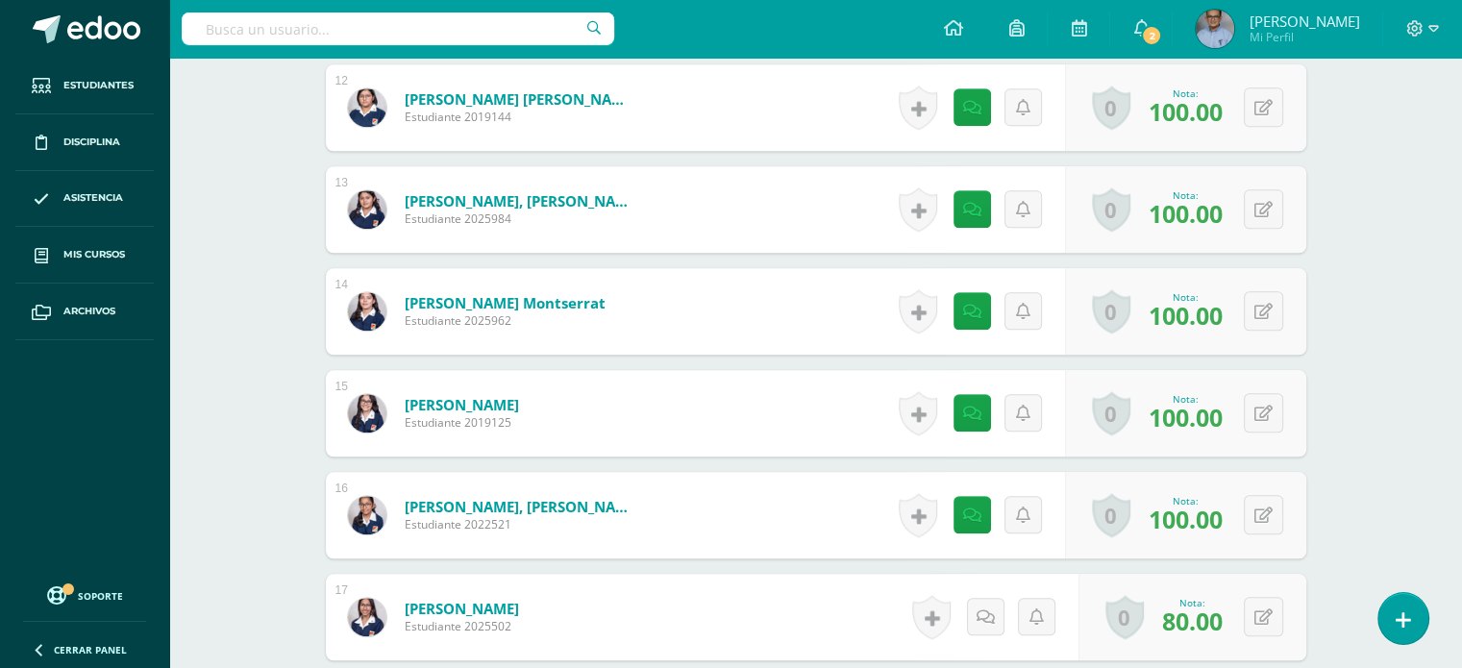
scroll to position [1743, 0]
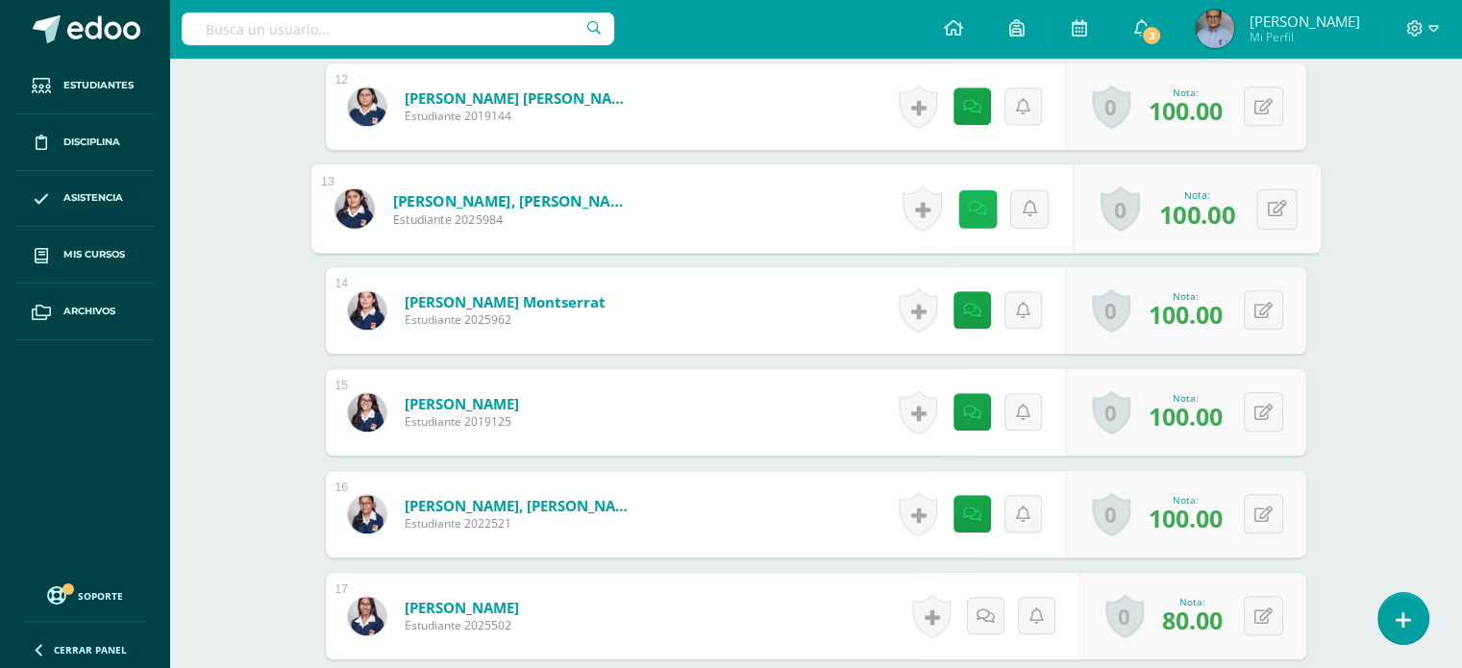
click at [972, 216] on link at bounding box center [976, 208] width 38 height 38
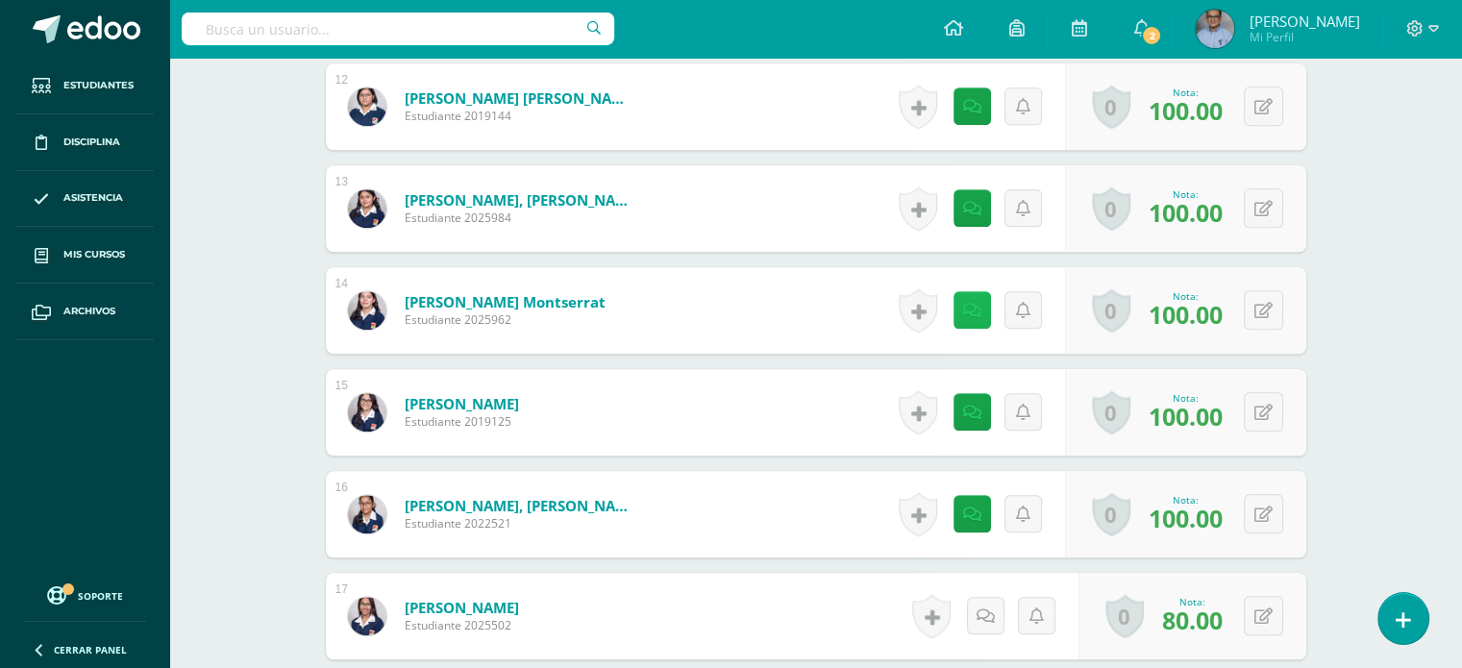
click at [975, 313] on icon at bounding box center [972, 311] width 18 height 16
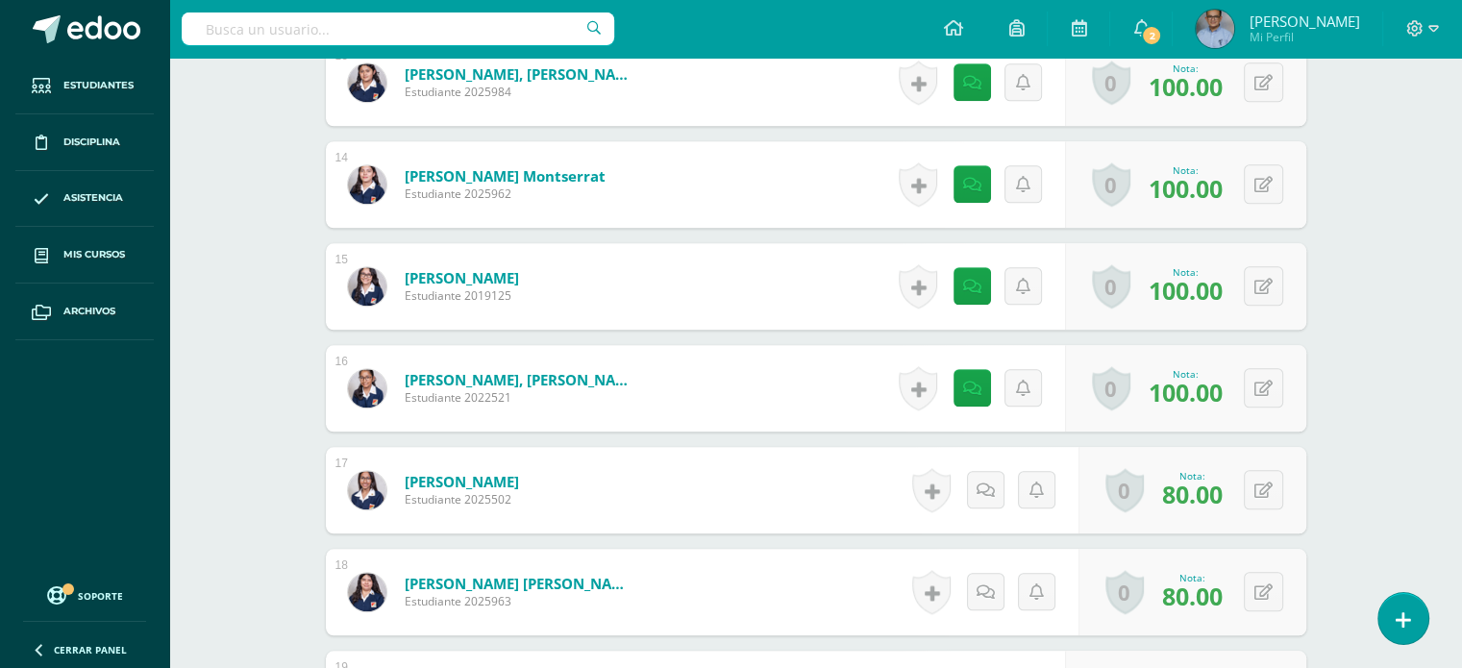
scroll to position [1870, 0]
click at [963, 385] on link at bounding box center [971, 386] width 37 height 37
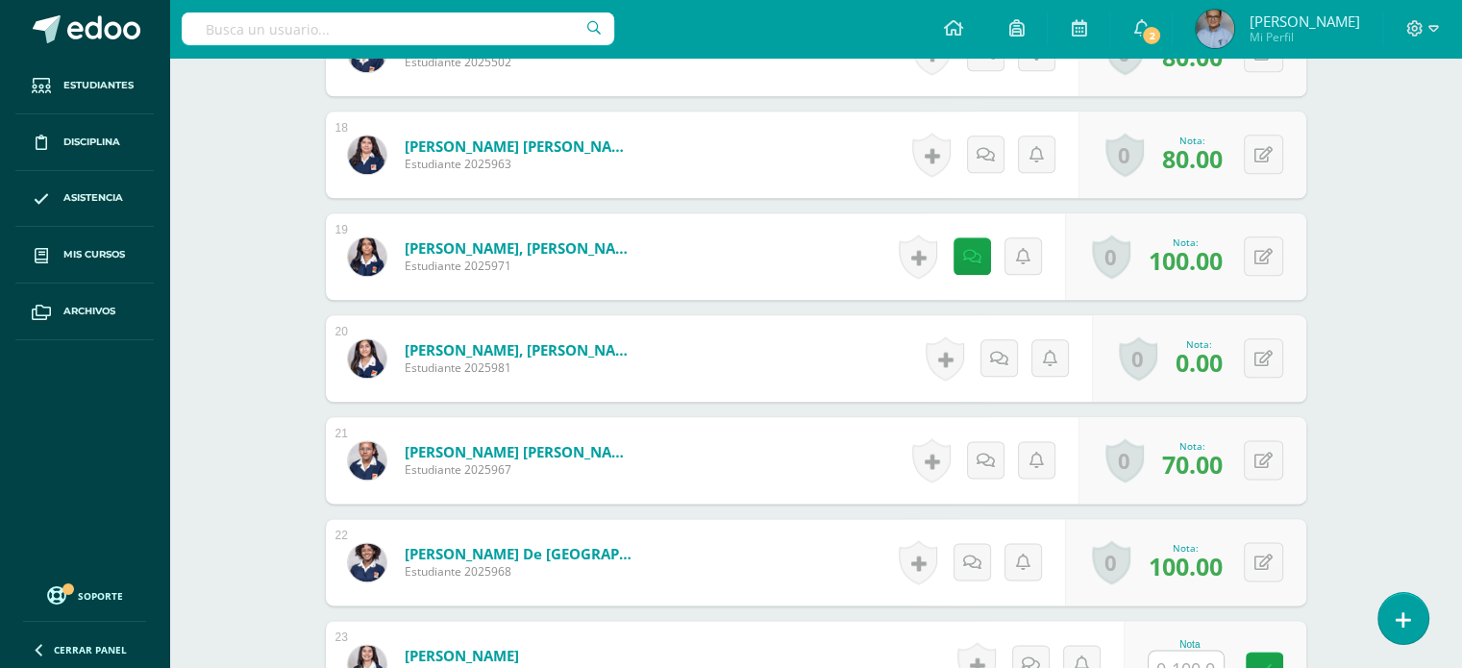
scroll to position [2305, 0]
click at [969, 260] on icon at bounding box center [972, 258] width 18 height 16
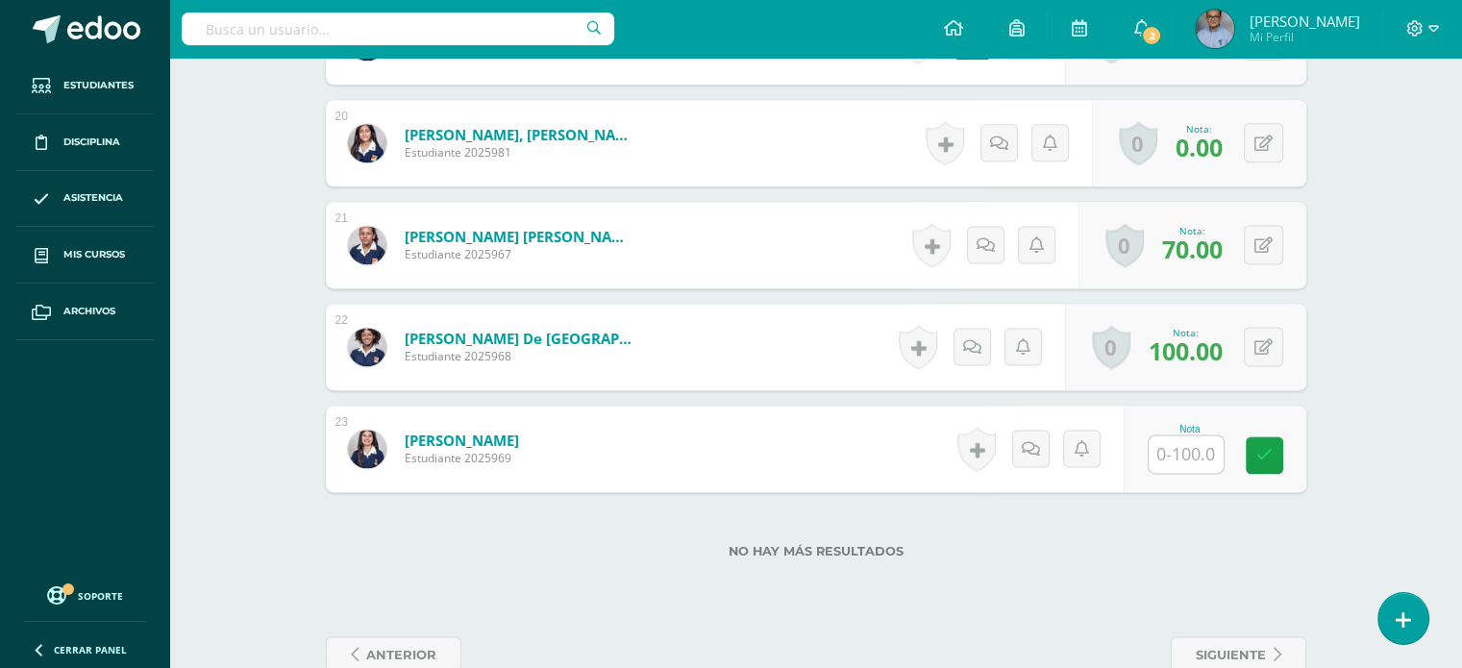
scroll to position [2317, 0]
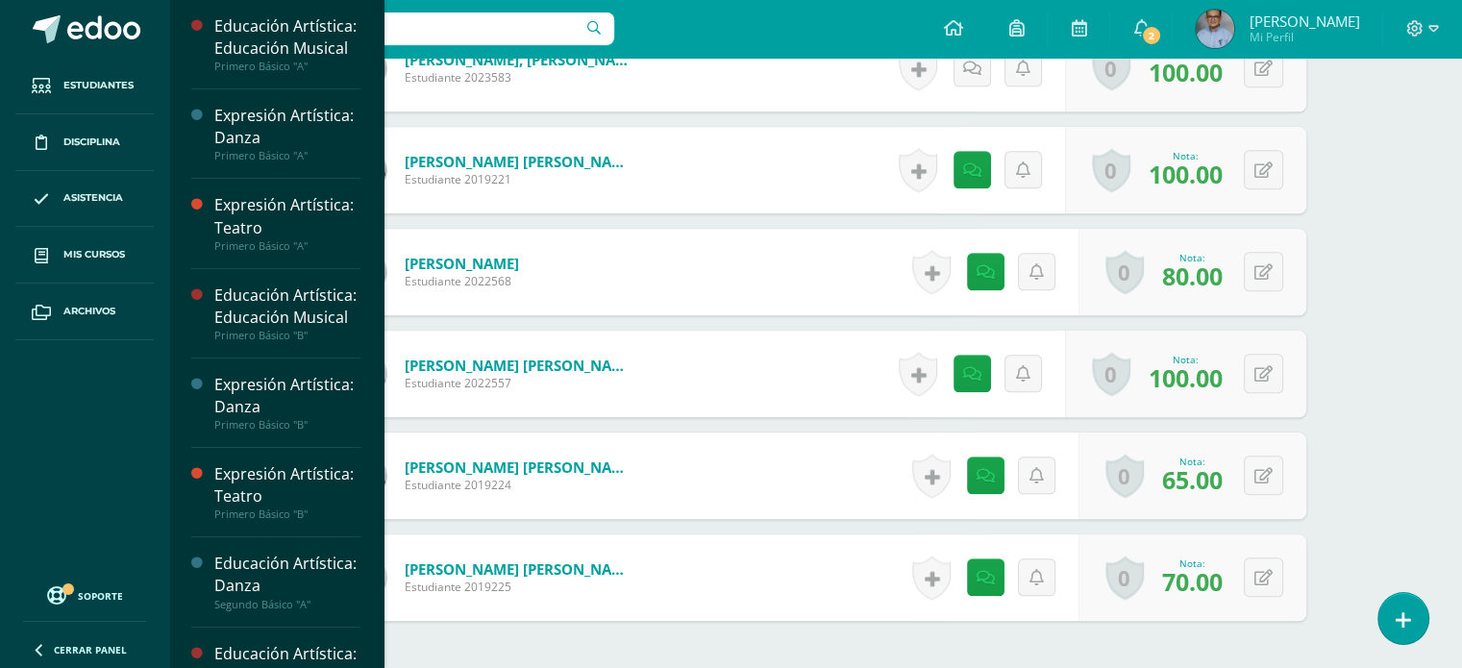
scroll to position [707, 0]
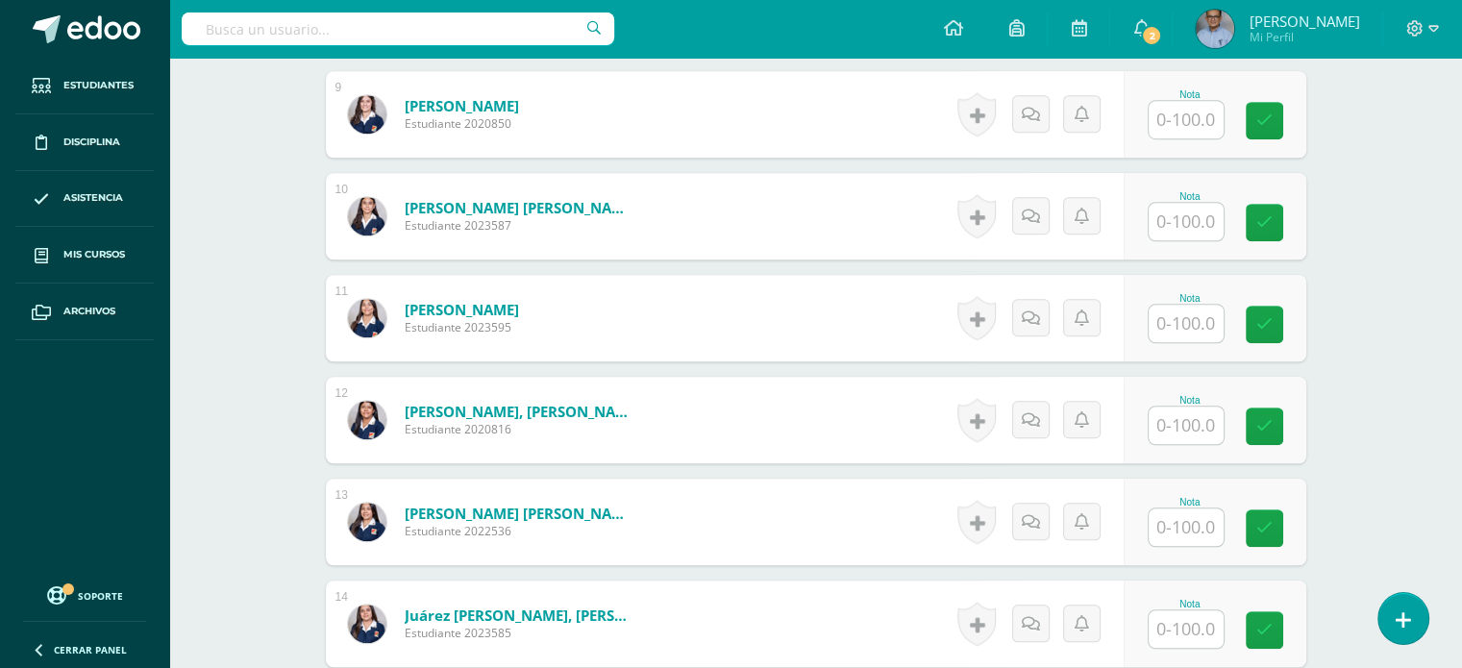
scroll to position [1540, 0]
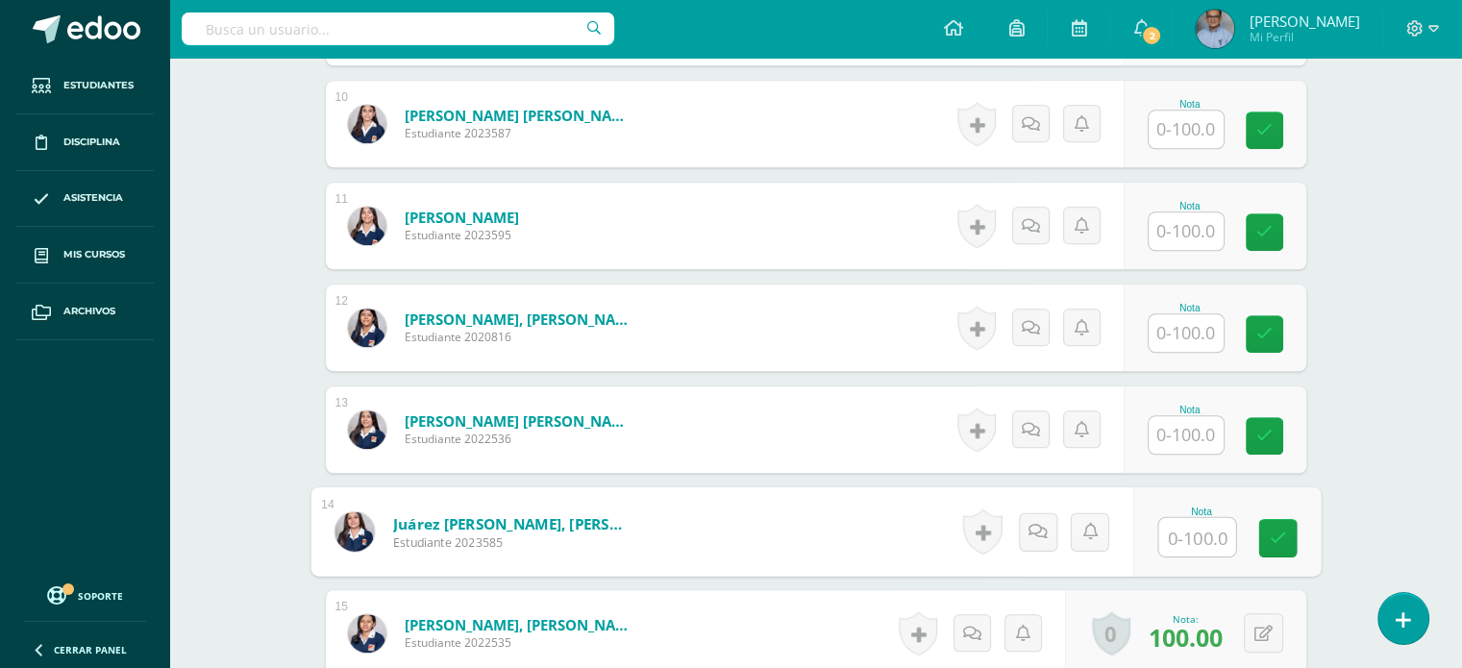
click at [1198, 535] on input "text" at bounding box center [1196, 537] width 77 height 38
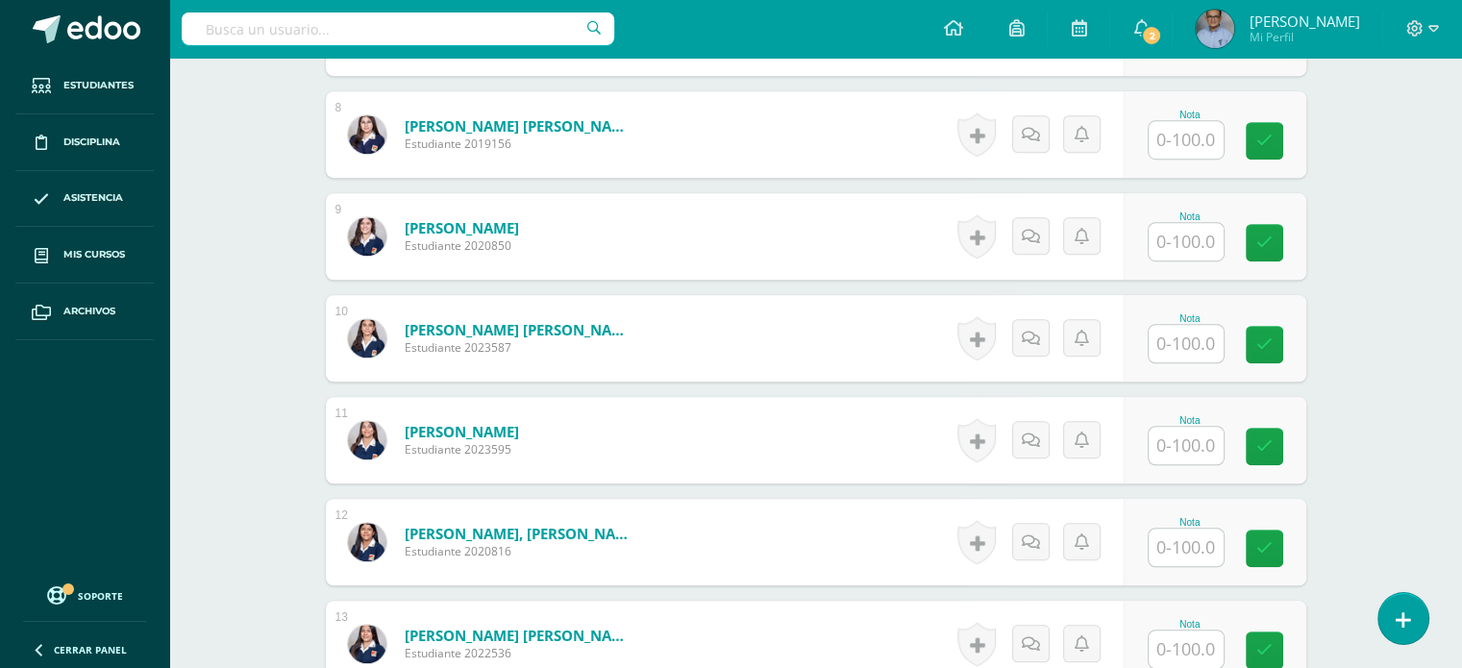
scroll to position [1324, 0]
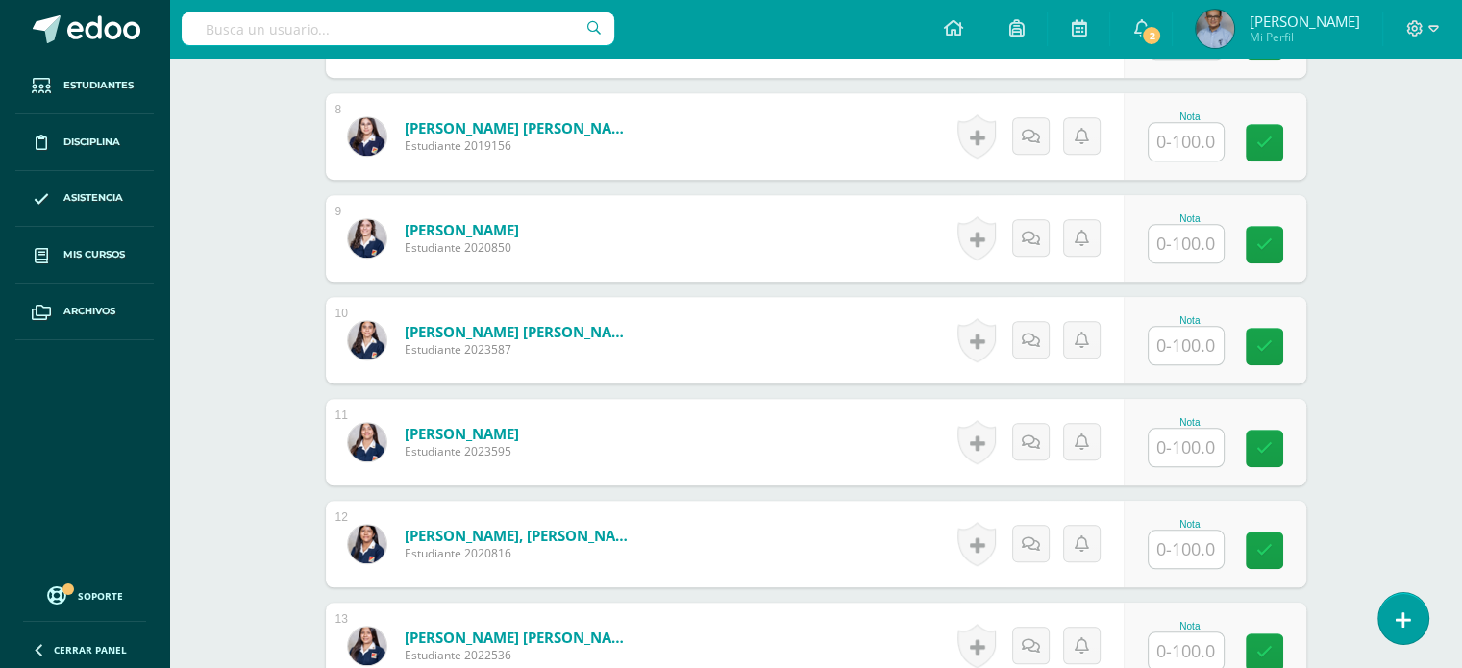
click at [1208, 244] on input "text" at bounding box center [1185, 243] width 75 height 37
type input "90"
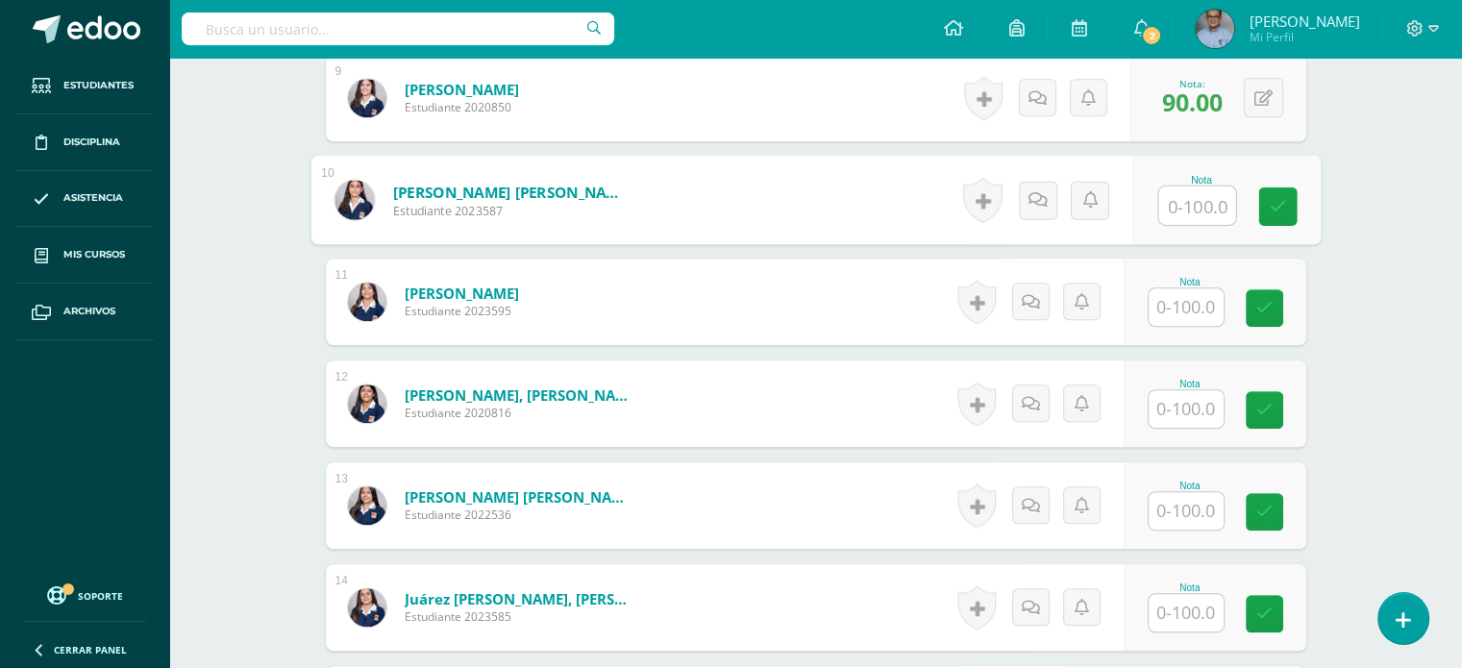
scroll to position [1466, 0]
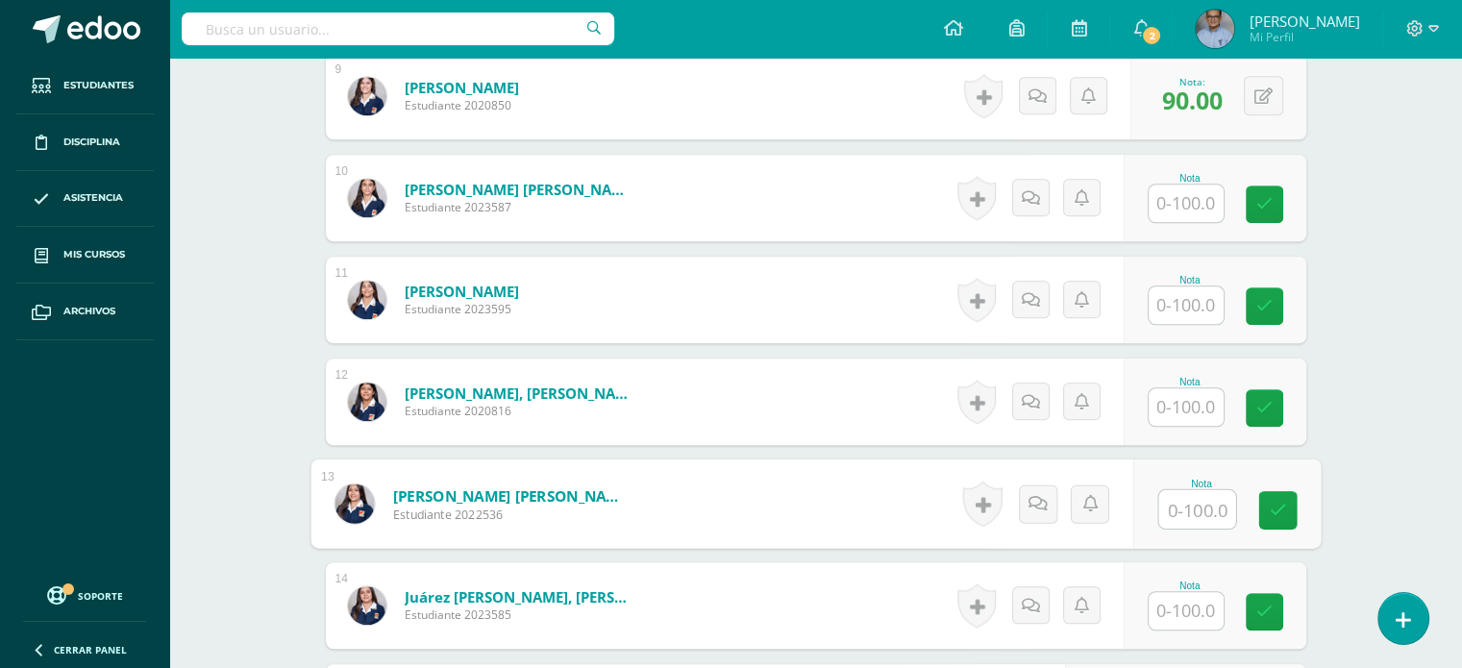
click at [1197, 499] on input "text" at bounding box center [1196, 509] width 77 height 38
type input "80"
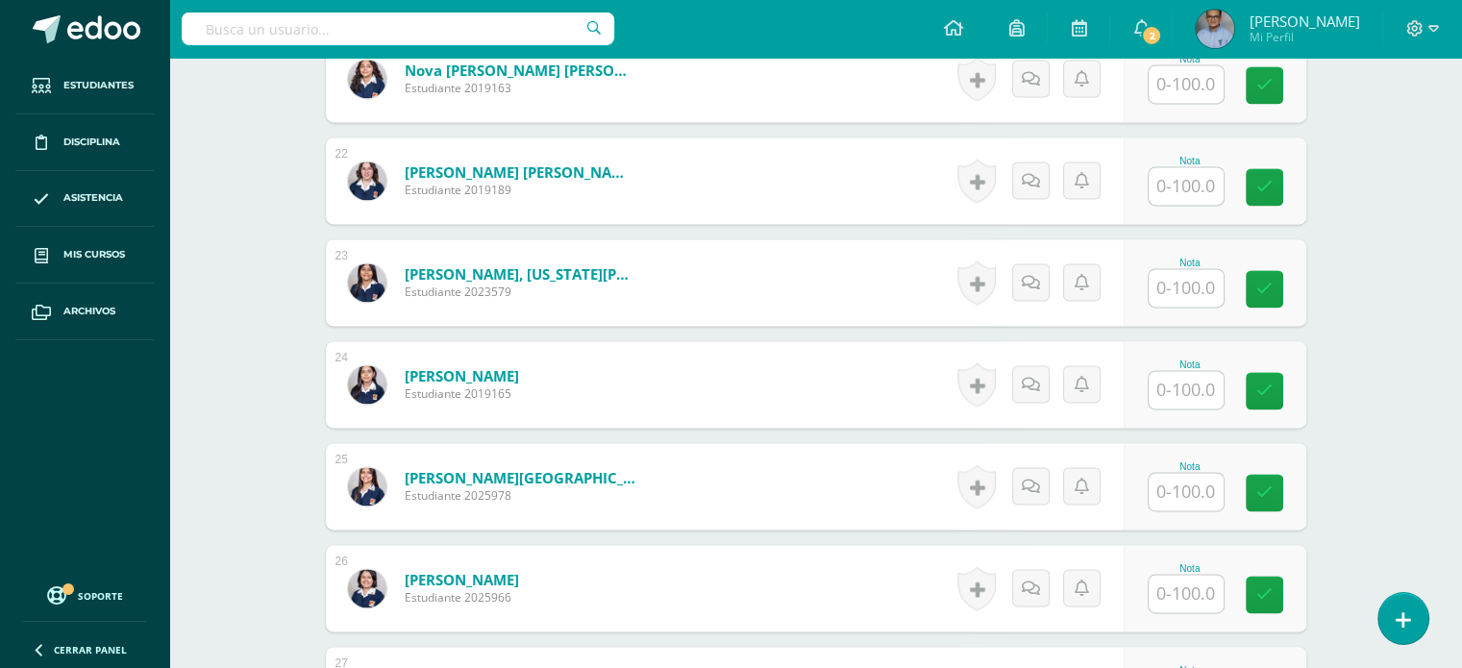
scroll to position [2705, 0]
click at [1169, 279] on input "text" at bounding box center [1185, 288] width 75 height 37
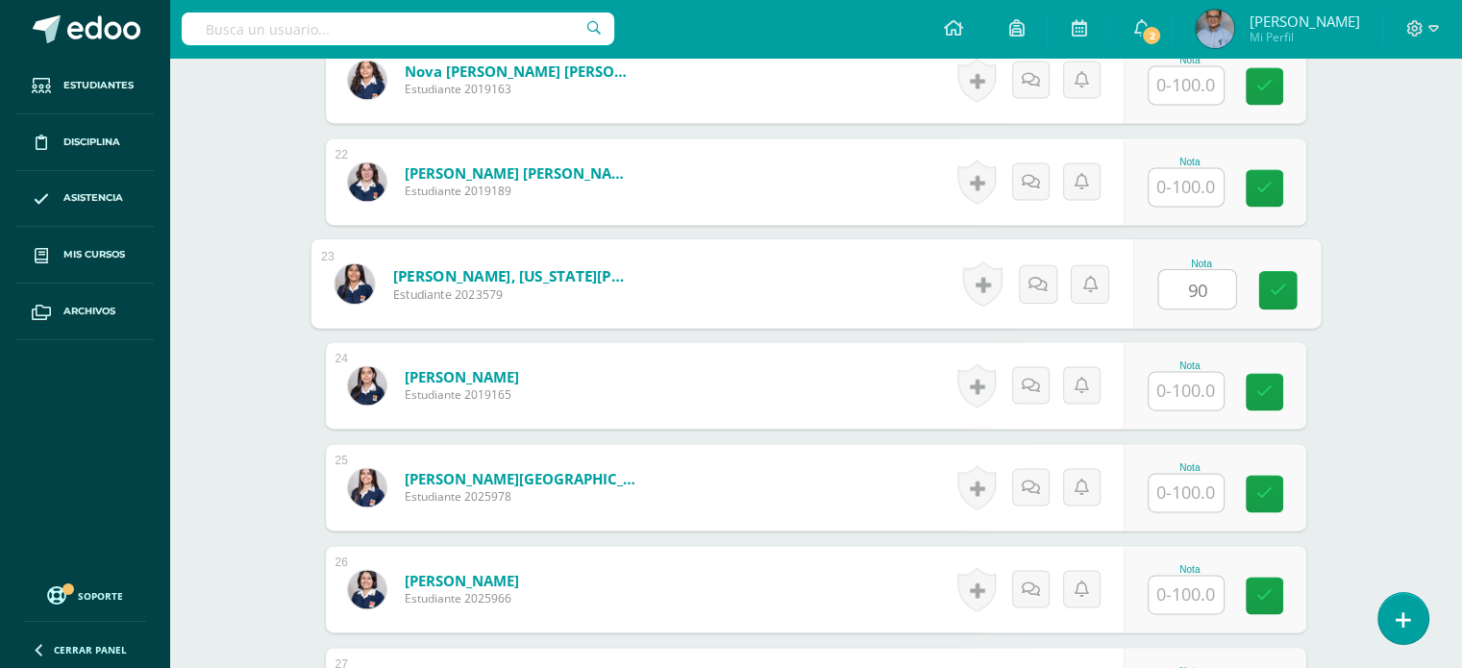
type input "90"
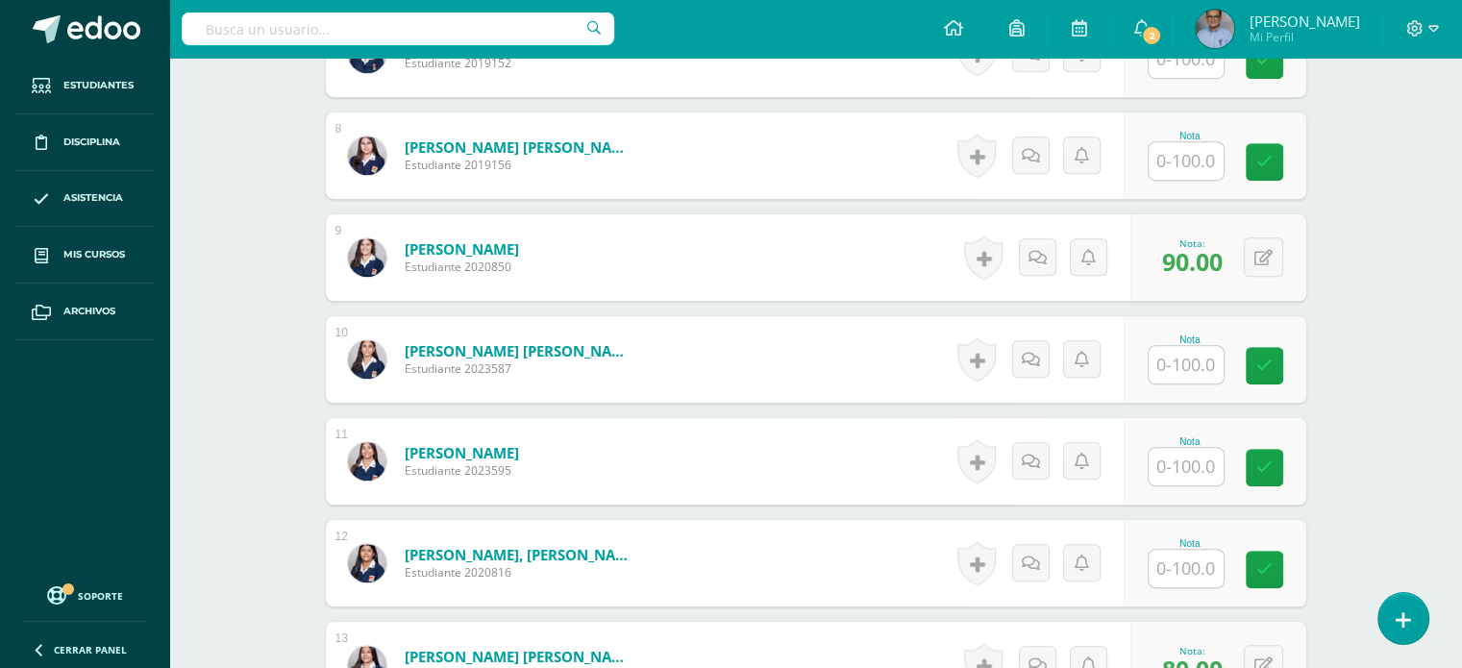
scroll to position [1303, 0]
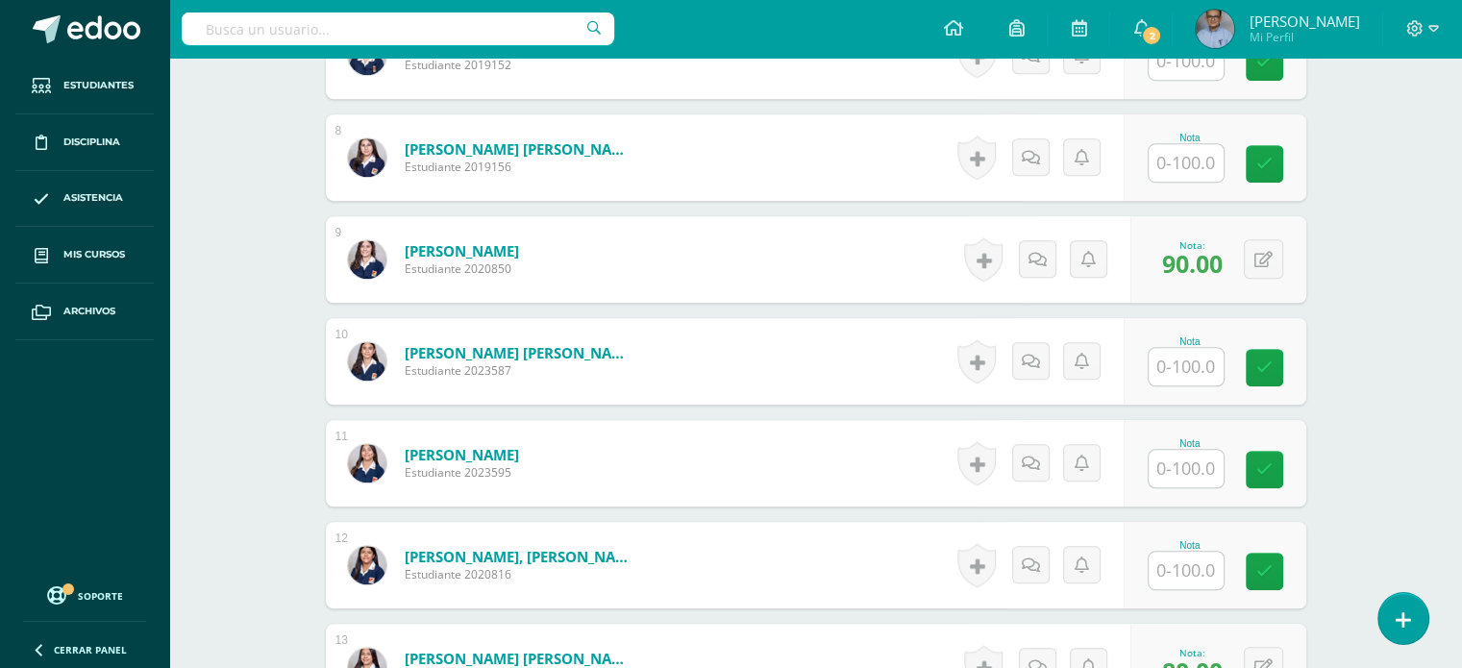
click at [1180, 353] on input "text" at bounding box center [1185, 366] width 75 height 37
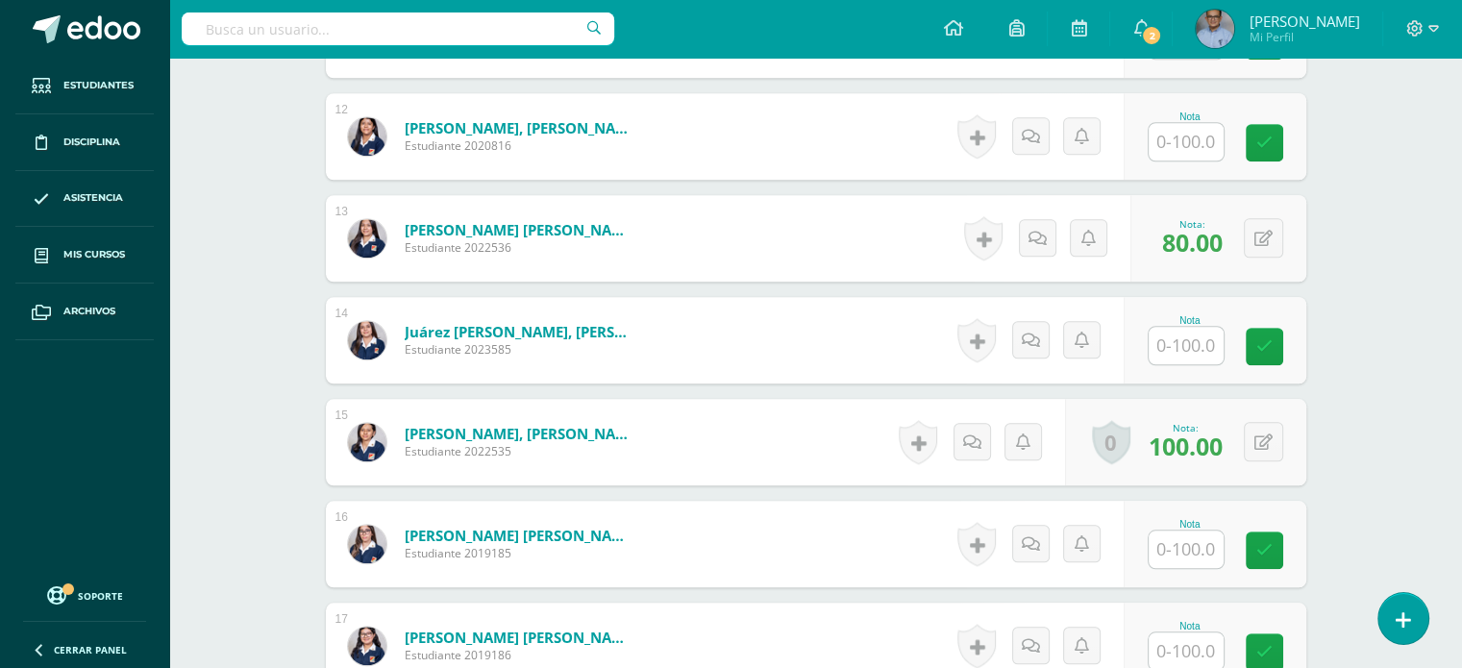
scroll to position [1734, 0]
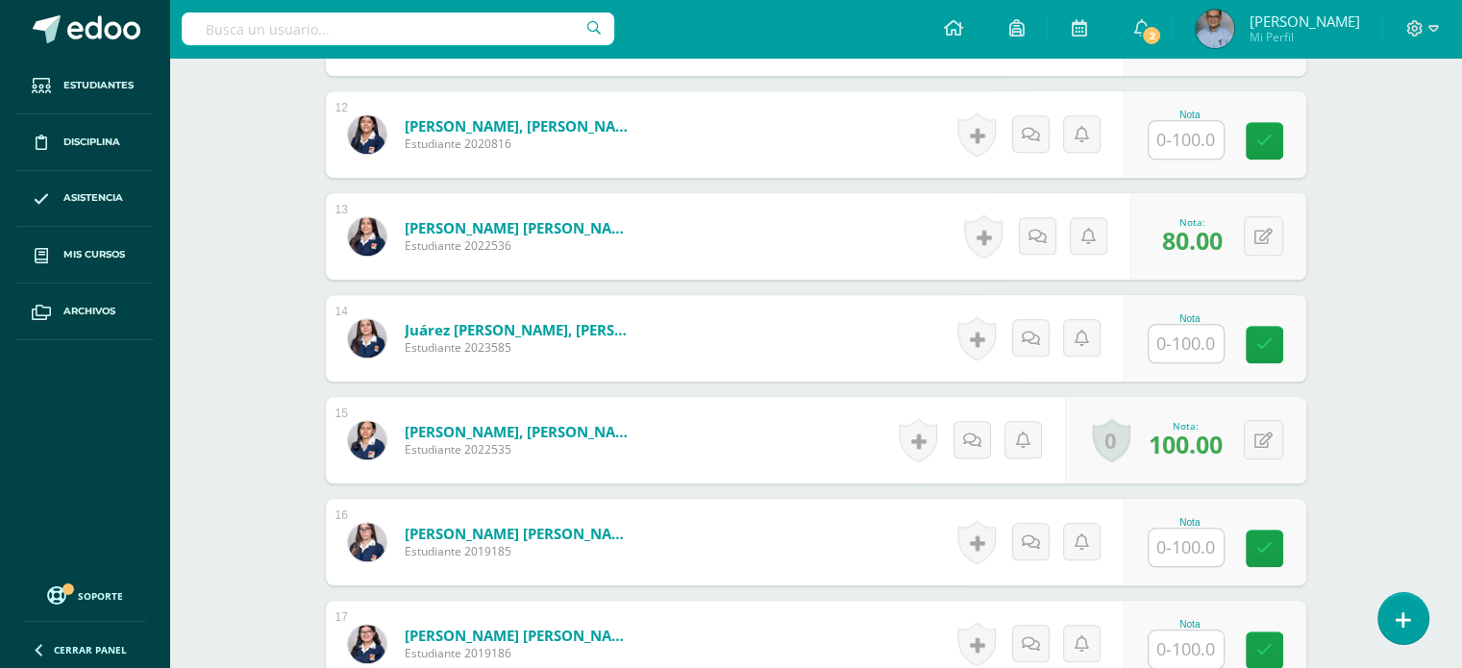
click at [1195, 342] on input "text" at bounding box center [1185, 343] width 75 height 37
type input "60"
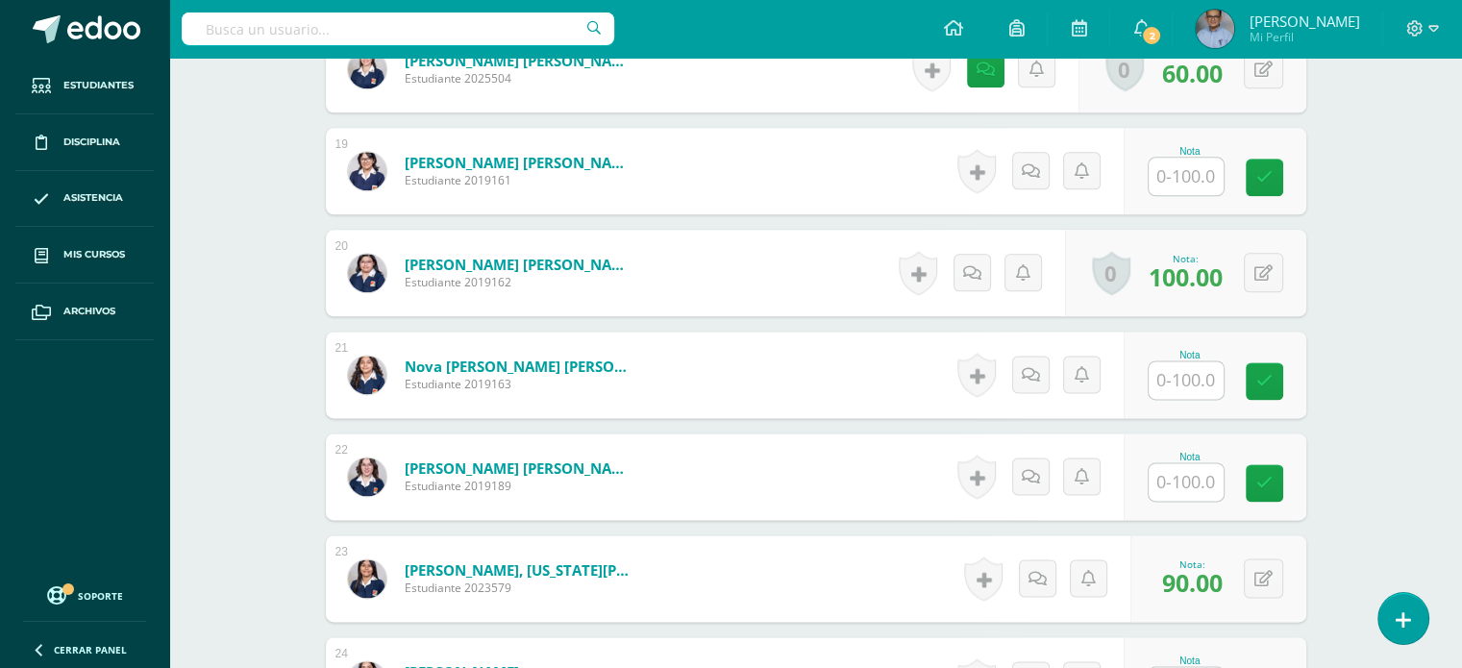
scroll to position [2418, 0]
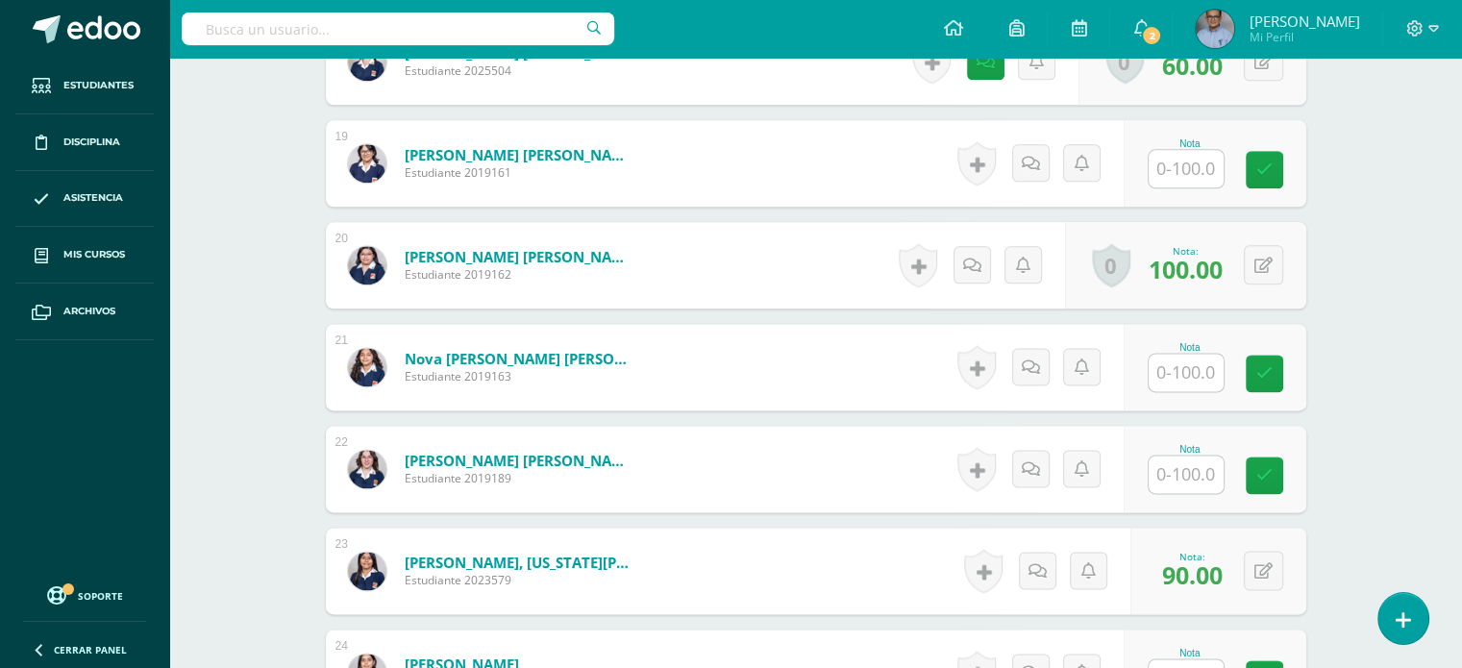
click at [1172, 164] on input "text" at bounding box center [1185, 168] width 75 height 37
type input "100"
click at [1280, 162] on icon at bounding box center [1276, 169] width 17 height 16
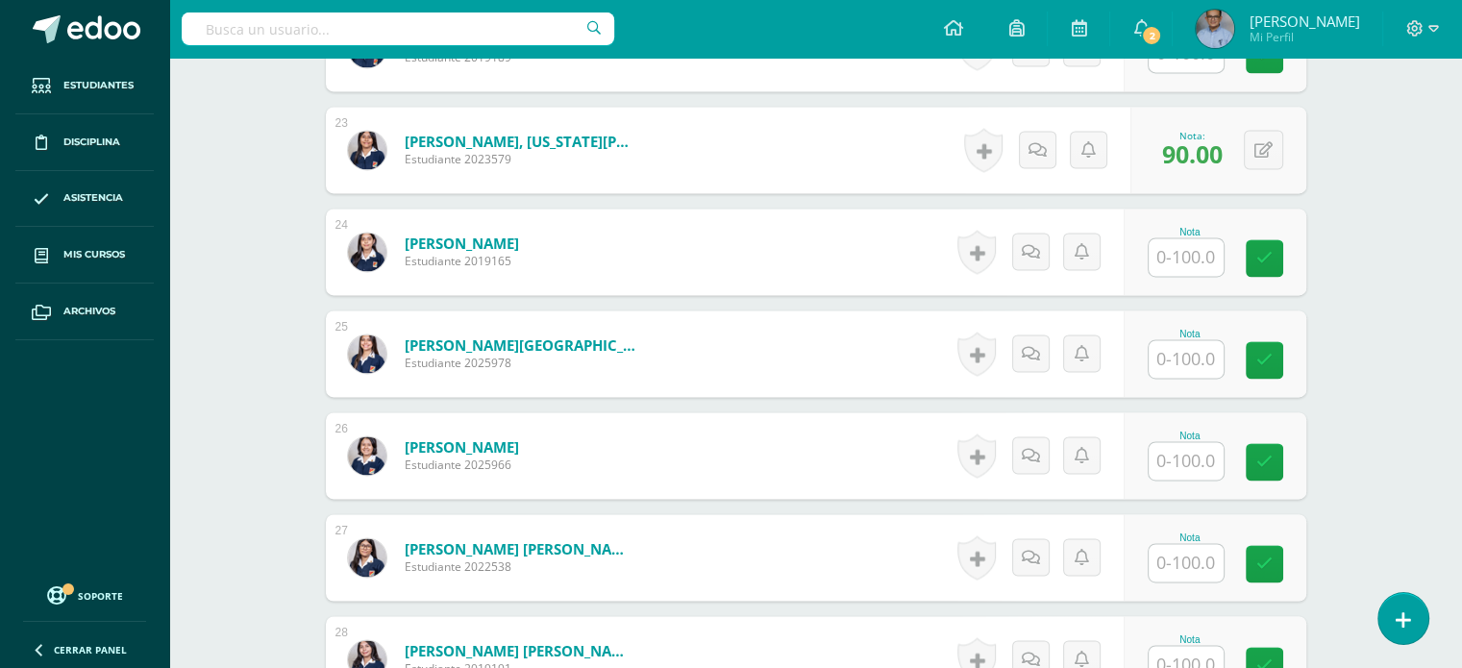
scroll to position [2838, 0]
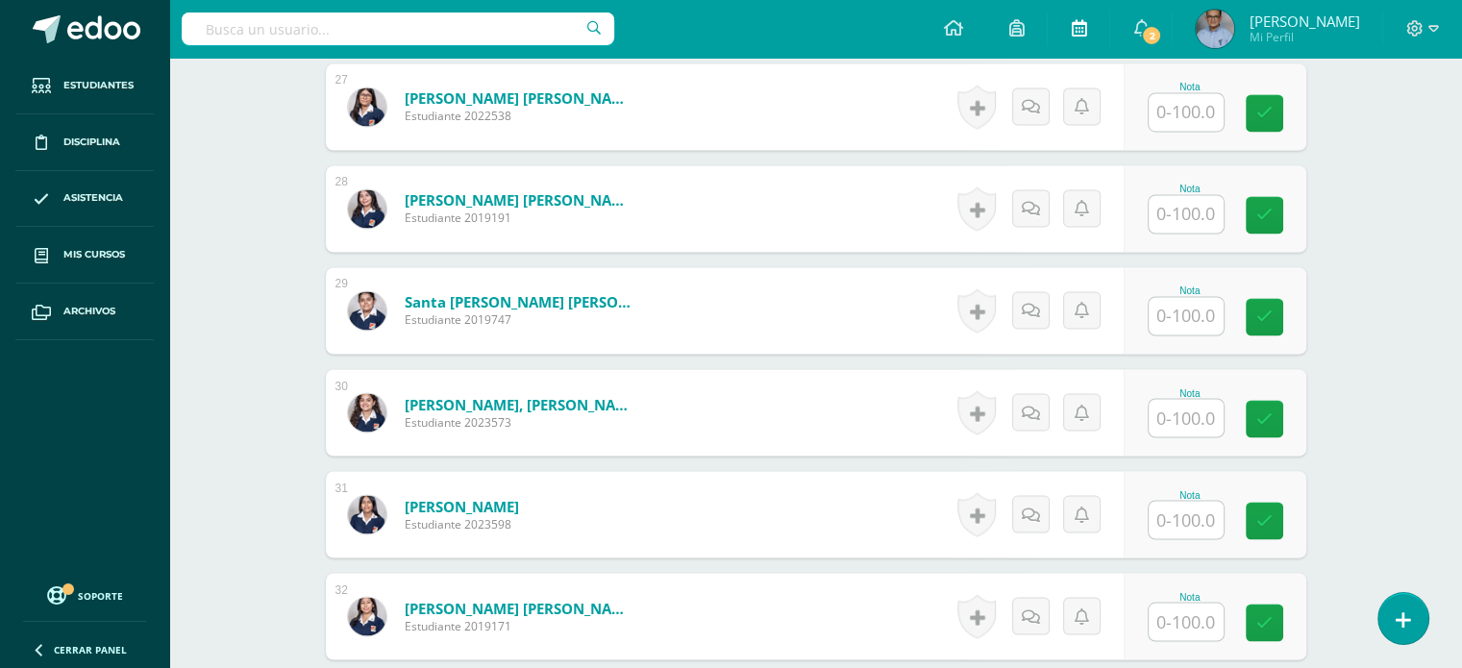
scroll to position [3290, 0]
click at [1184, 322] on input "text" at bounding box center [1196, 315] width 77 height 38
type input "100"
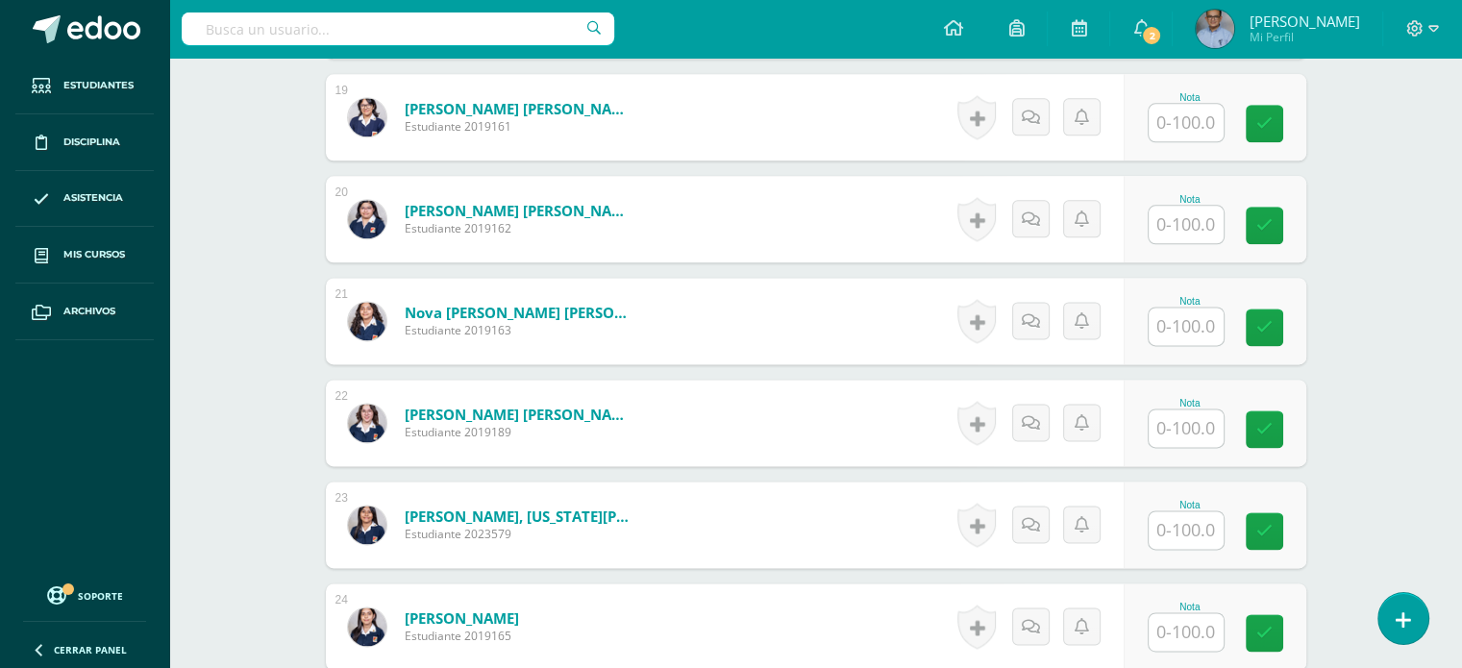
scroll to position [2452, 0]
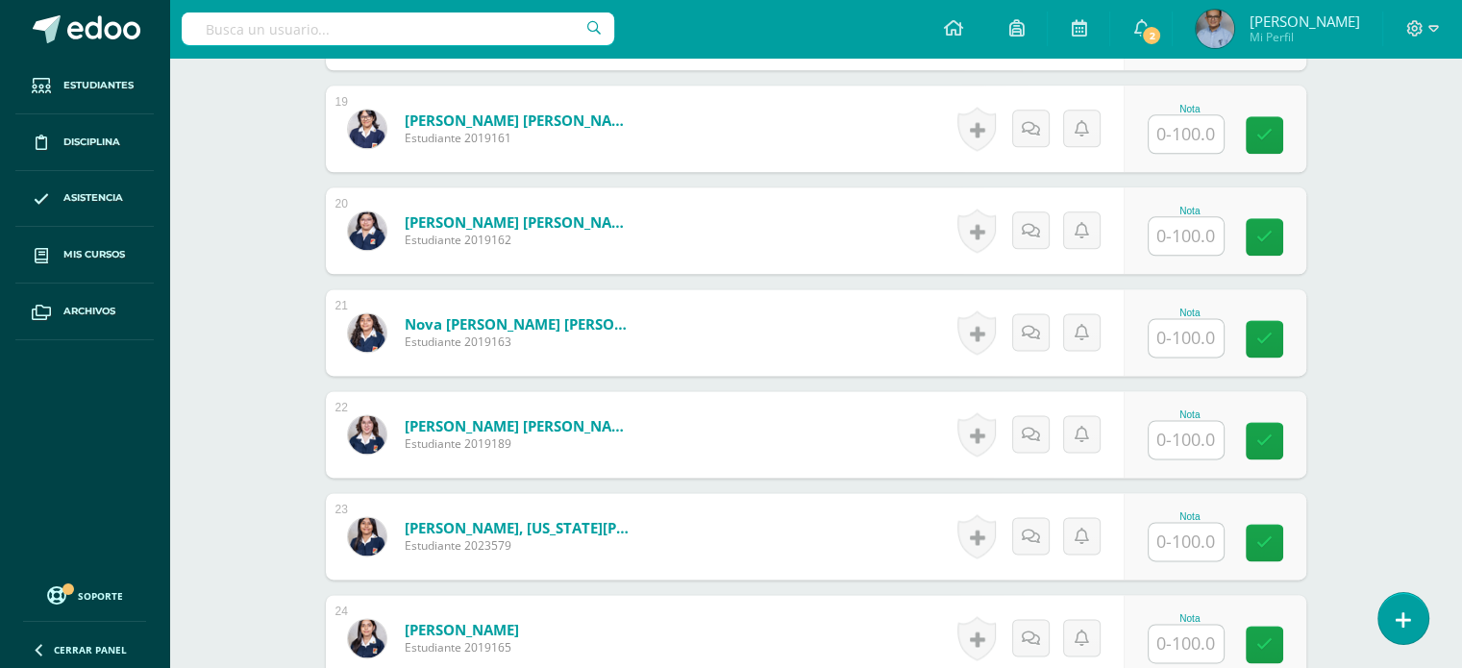
click at [1190, 243] on input "text" at bounding box center [1185, 235] width 75 height 37
type input "100"
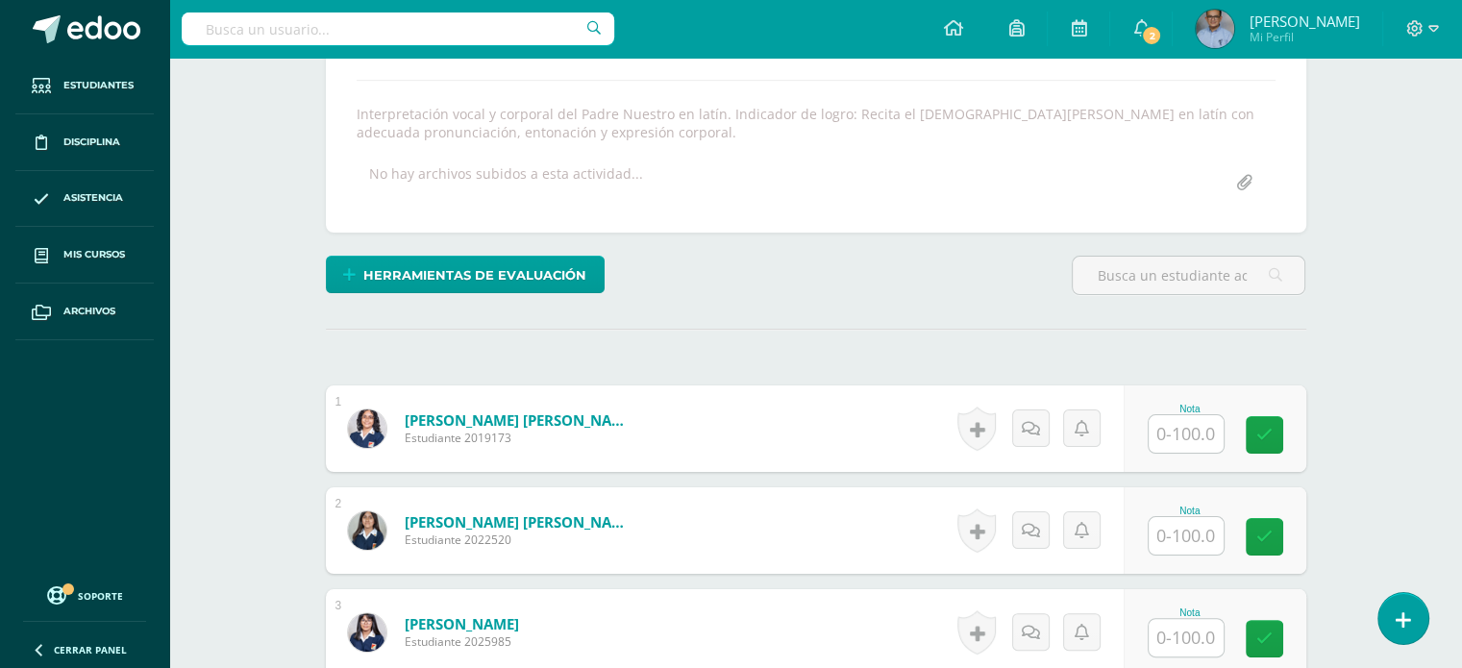
scroll to position [319, 0]
click at [1194, 422] on input "text" at bounding box center [1185, 433] width 75 height 37
type input "90"
click at [1271, 437] on icon at bounding box center [1276, 435] width 17 height 16
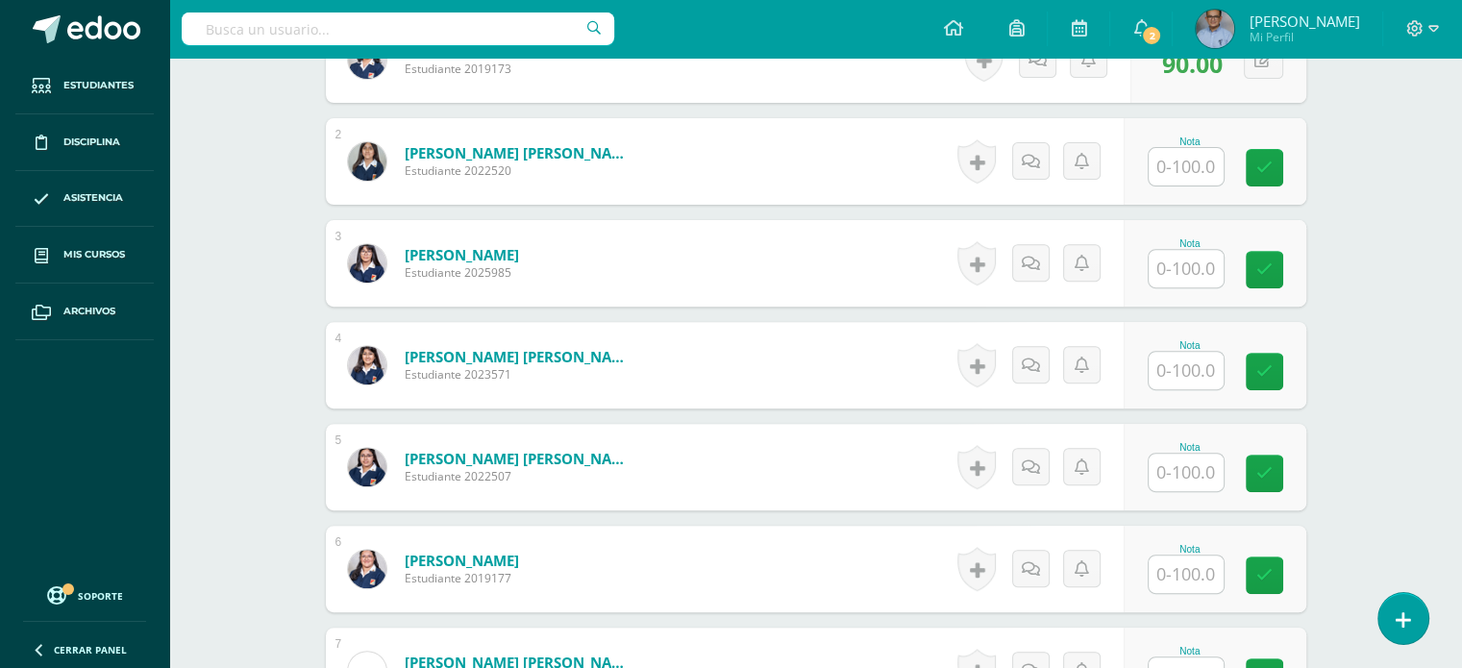
scroll to position [742, 0]
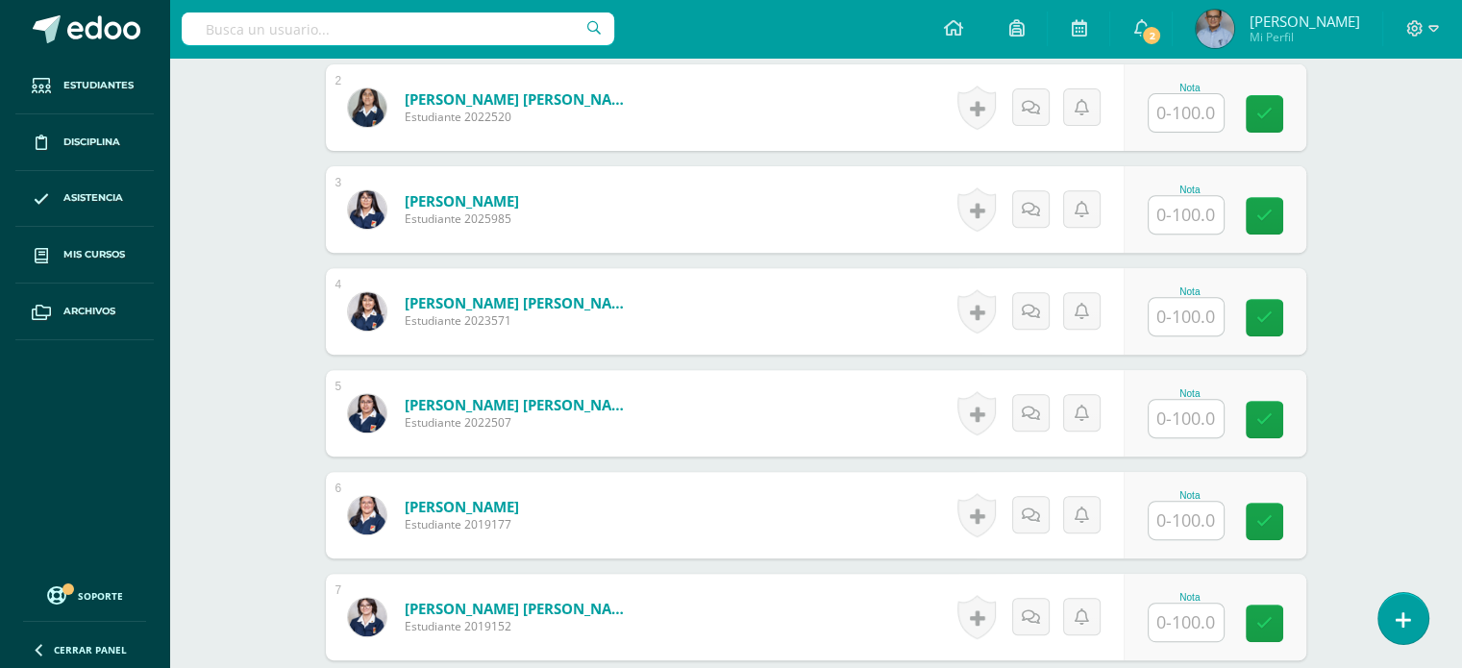
click at [1183, 313] on input "text" at bounding box center [1185, 316] width 75 height 37
type input "100"
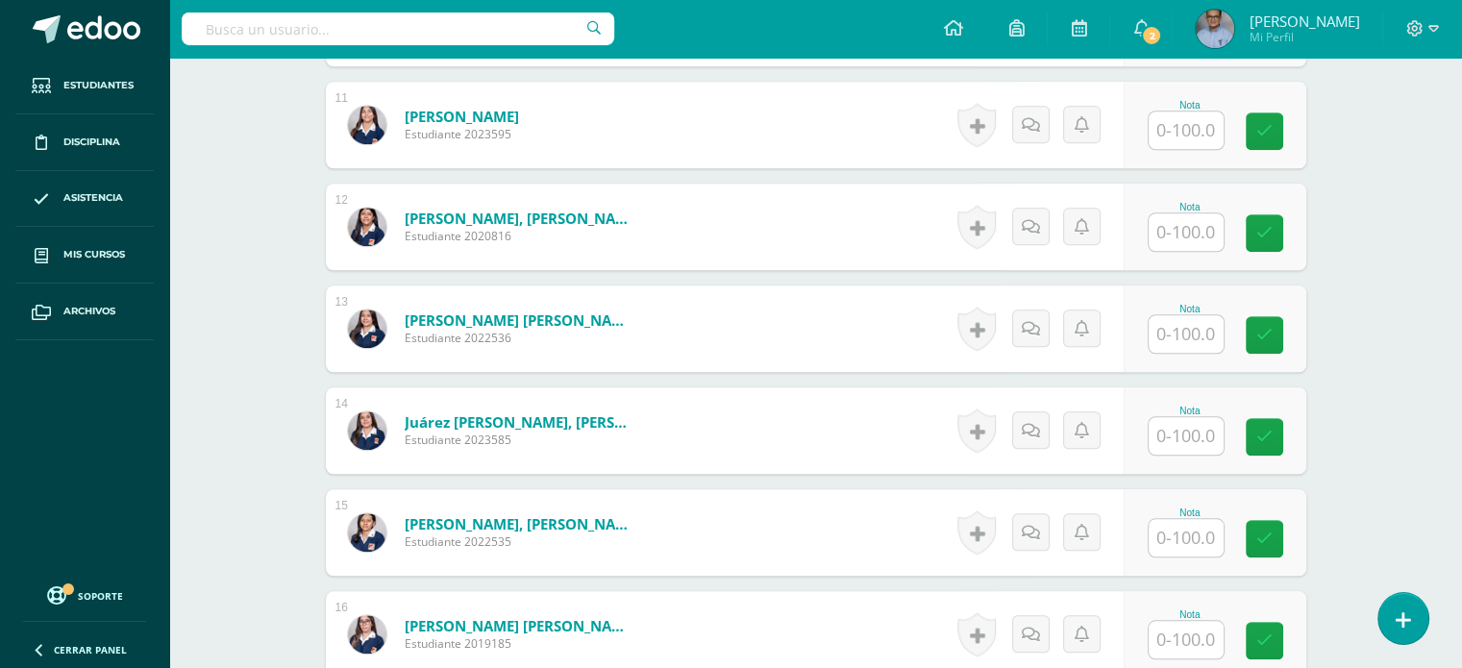
scroll to position [1649, 0]
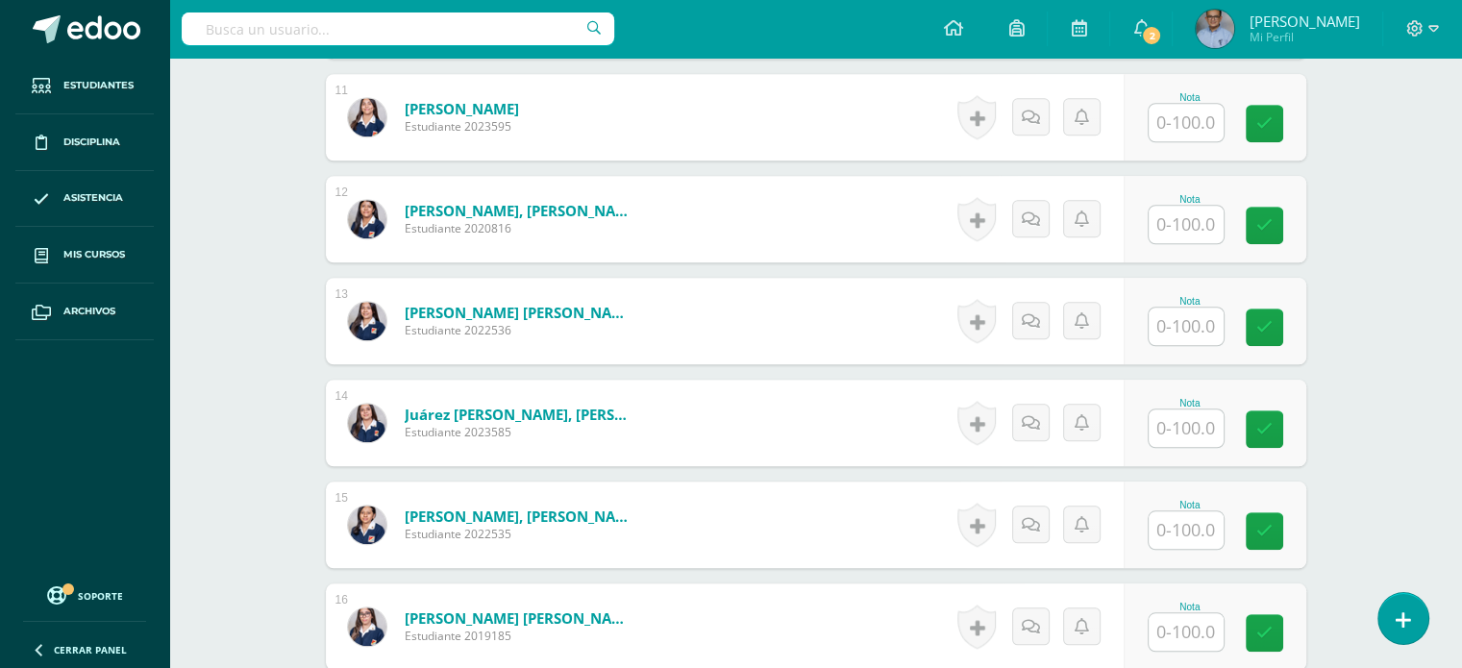
click at [1194, 526] on input "text" at bounding box center [1185, 529] width 75 height 37
type input "90"
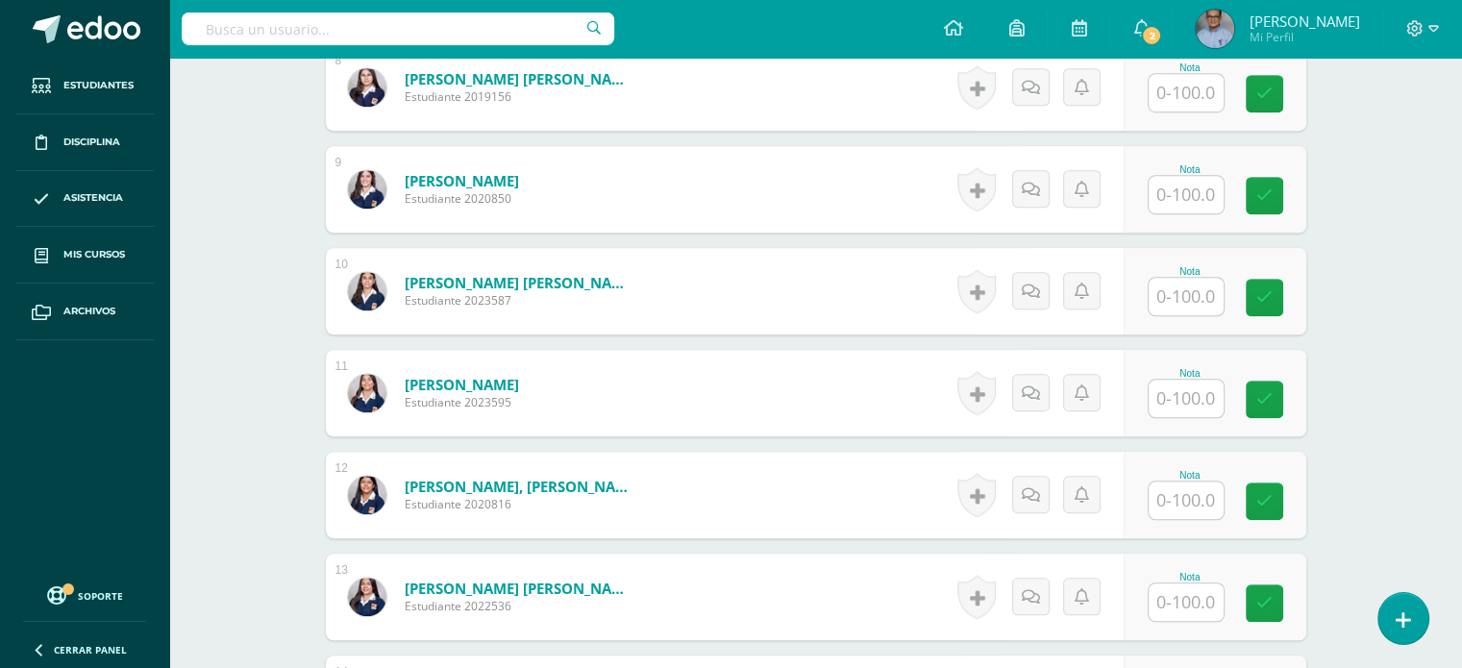
scroll to position [1372, 0]
click at [1182, 295] on input "text" at bounding box center [1185, 297] width 75 height 37
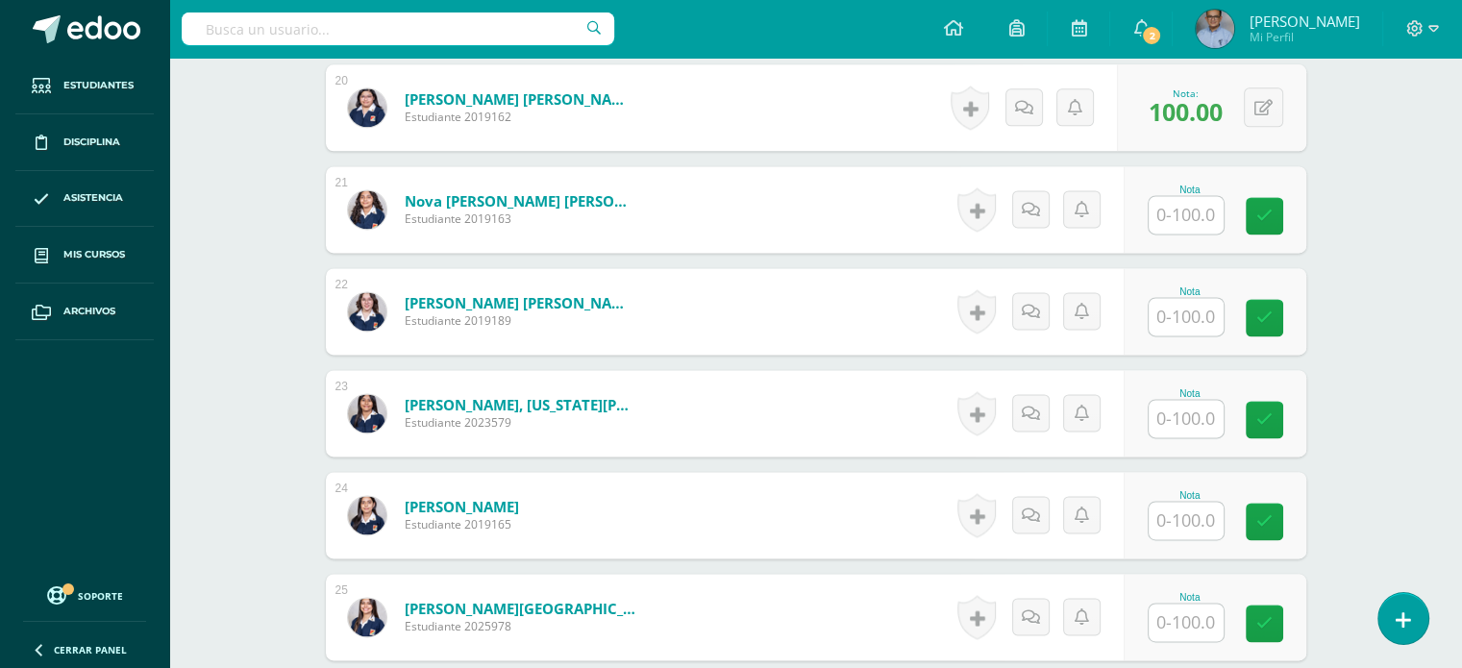
scroll to position [2456, 0]
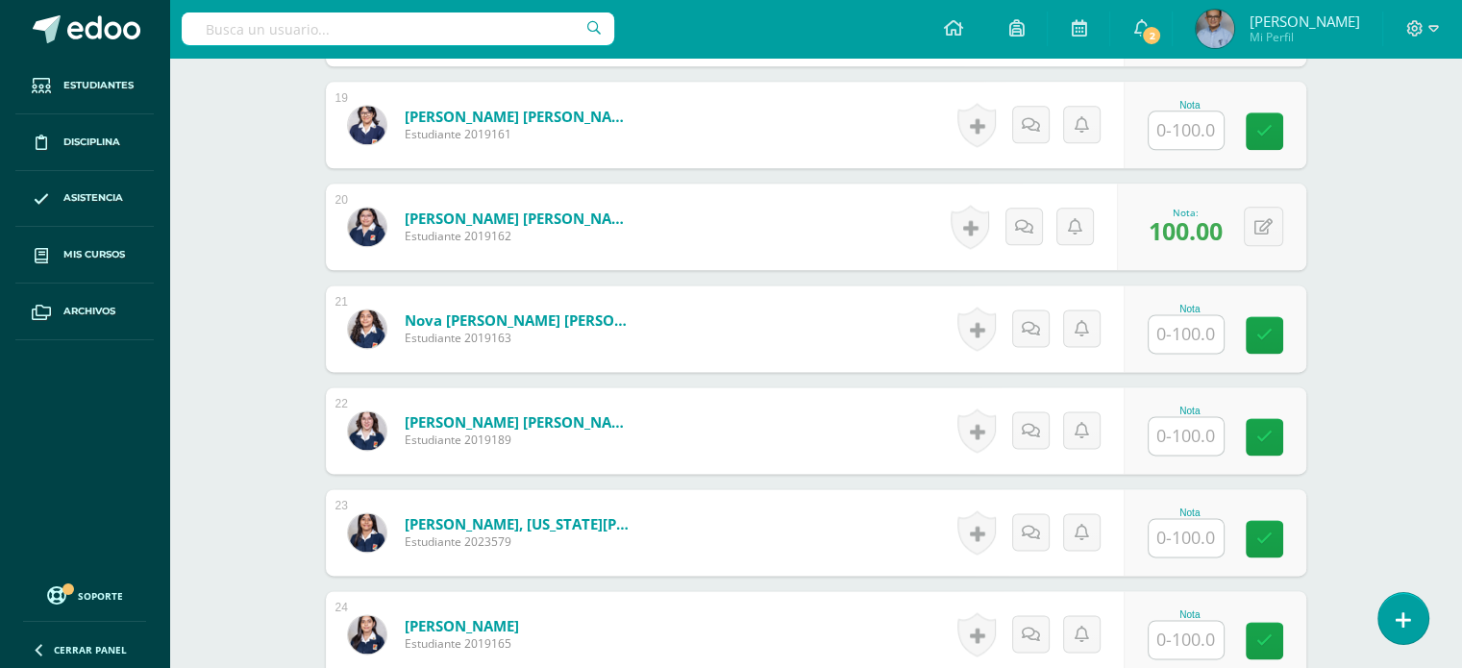
click at [1191, 119] on input "text" at bounding box center [1185, 129] width 75 height 37
type input "90"
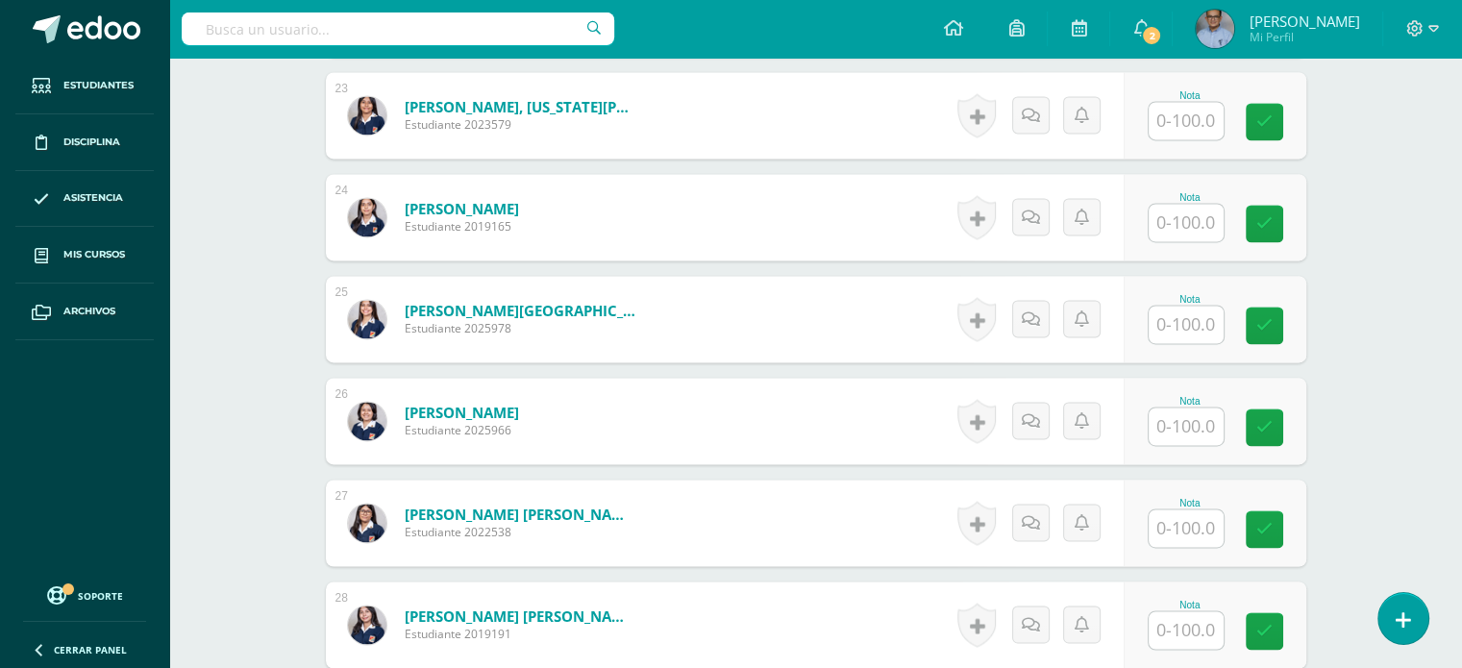
scroll to position [2880, 0]
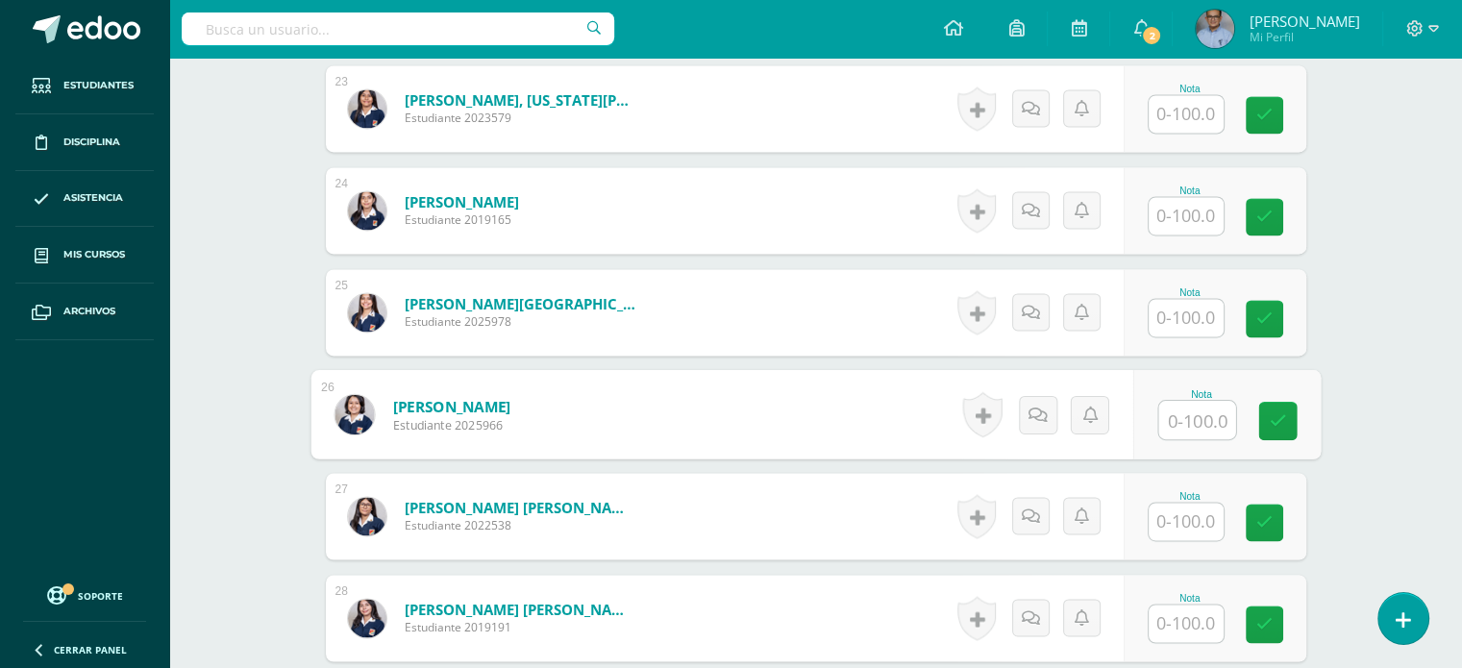
click at [1185, 403] on input "text" at bounding box center [1196, 420] width 77 height 38
type input "90"
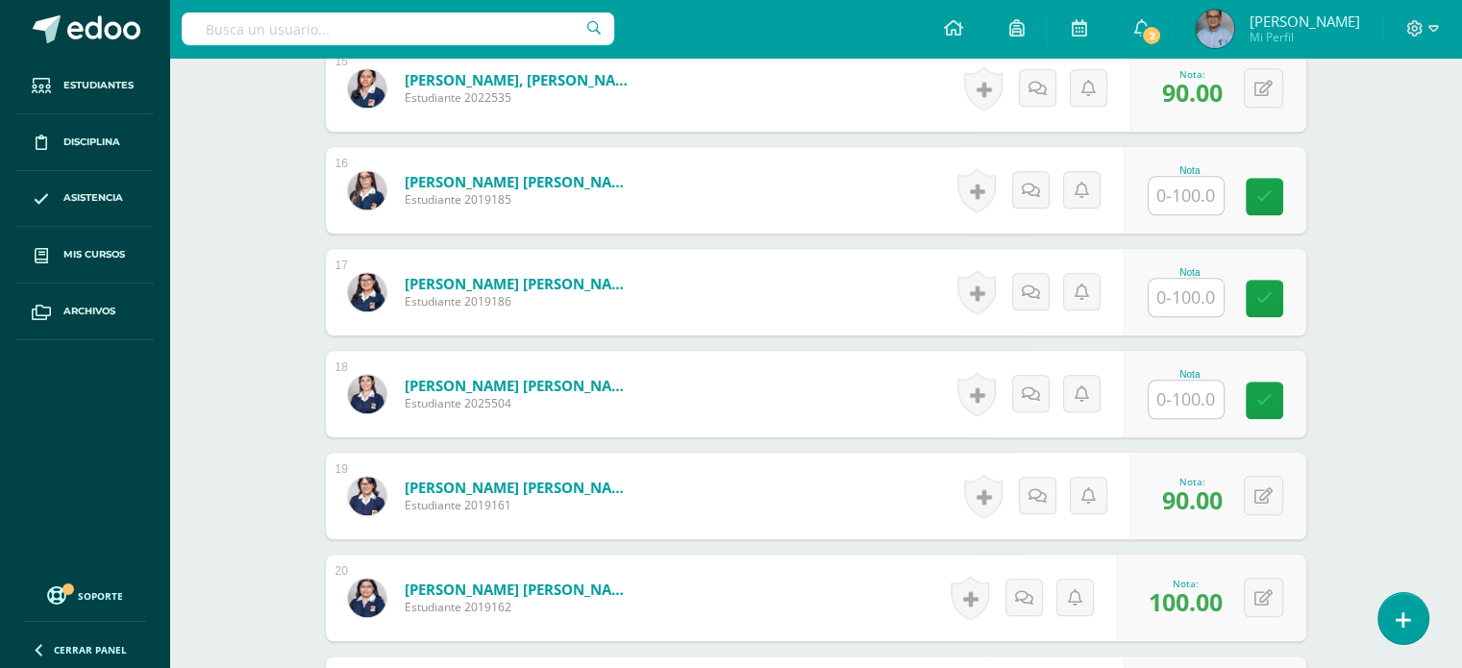
scroll to position [2074, 0]
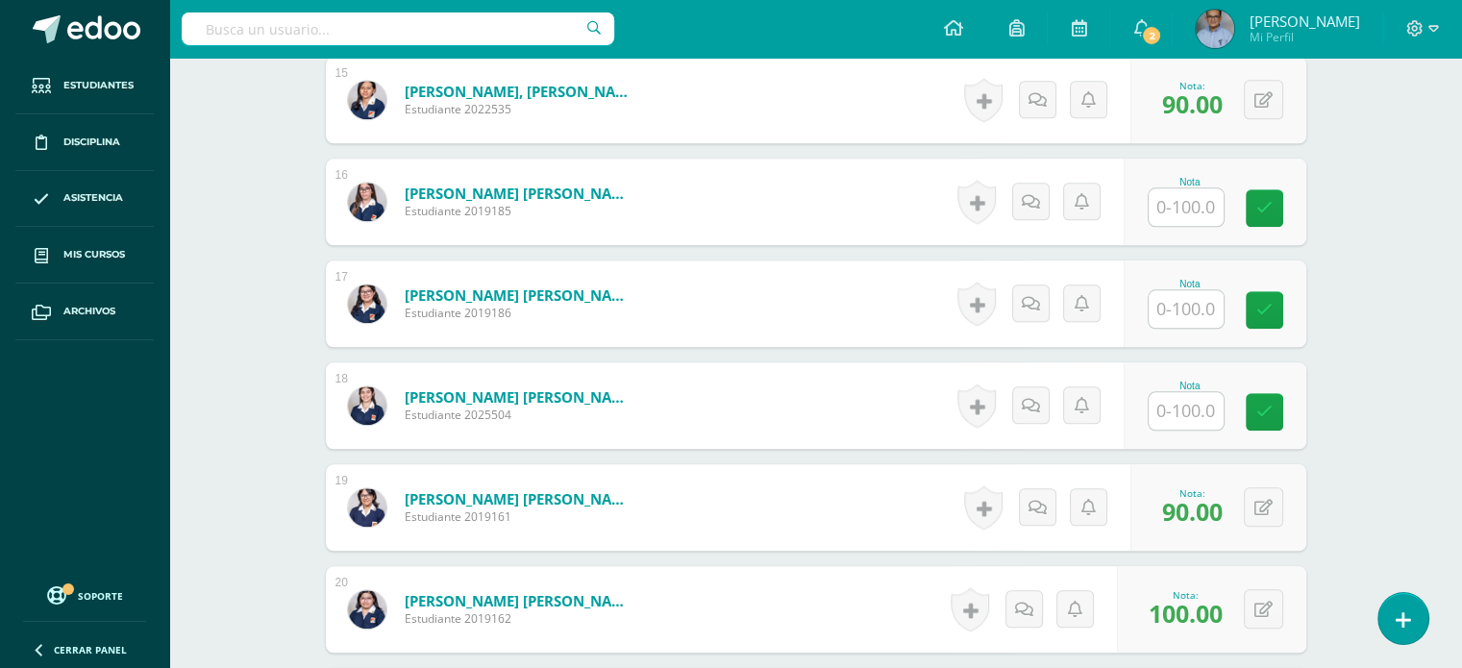
click at [1195, 301] on input "text" at bounding box center [1185, 308] width 75 height 37
type input "60"
click at [1295, 308] on link at bounding box center [1277, 310] width 38 height 38
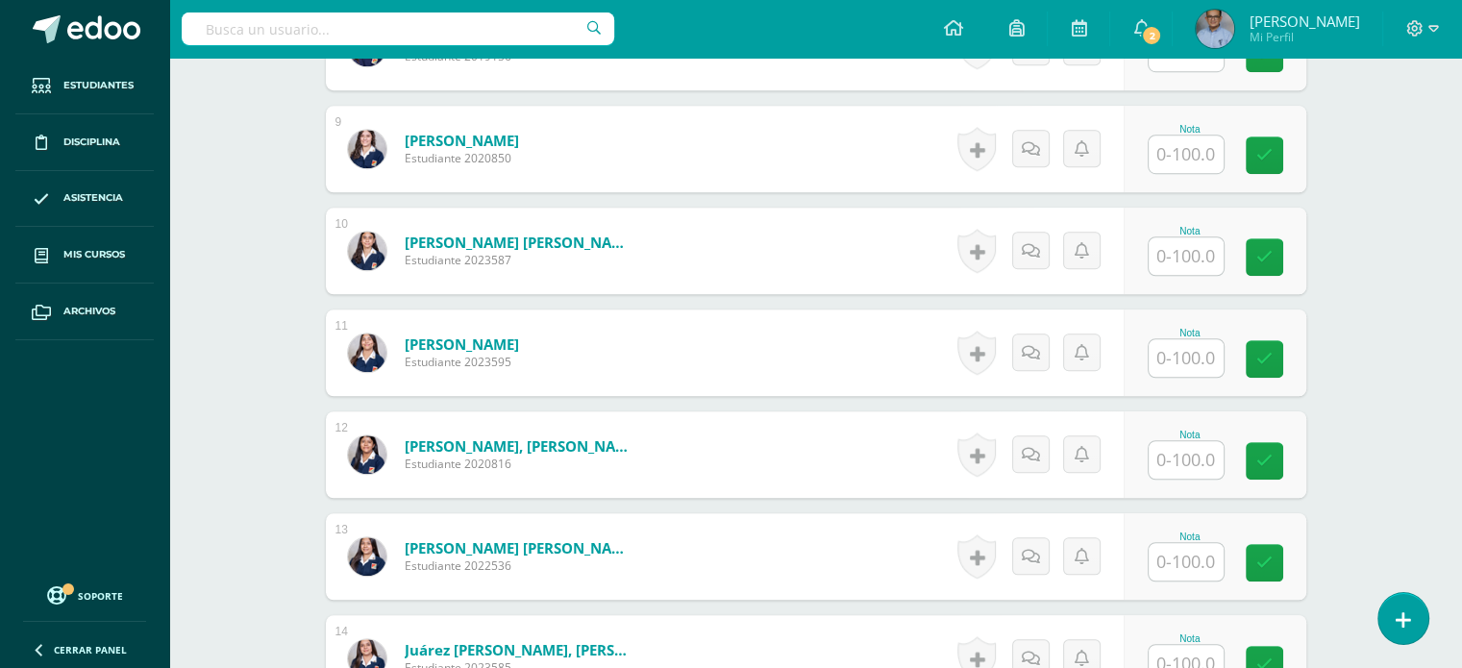
scroll to position [1380, 0]
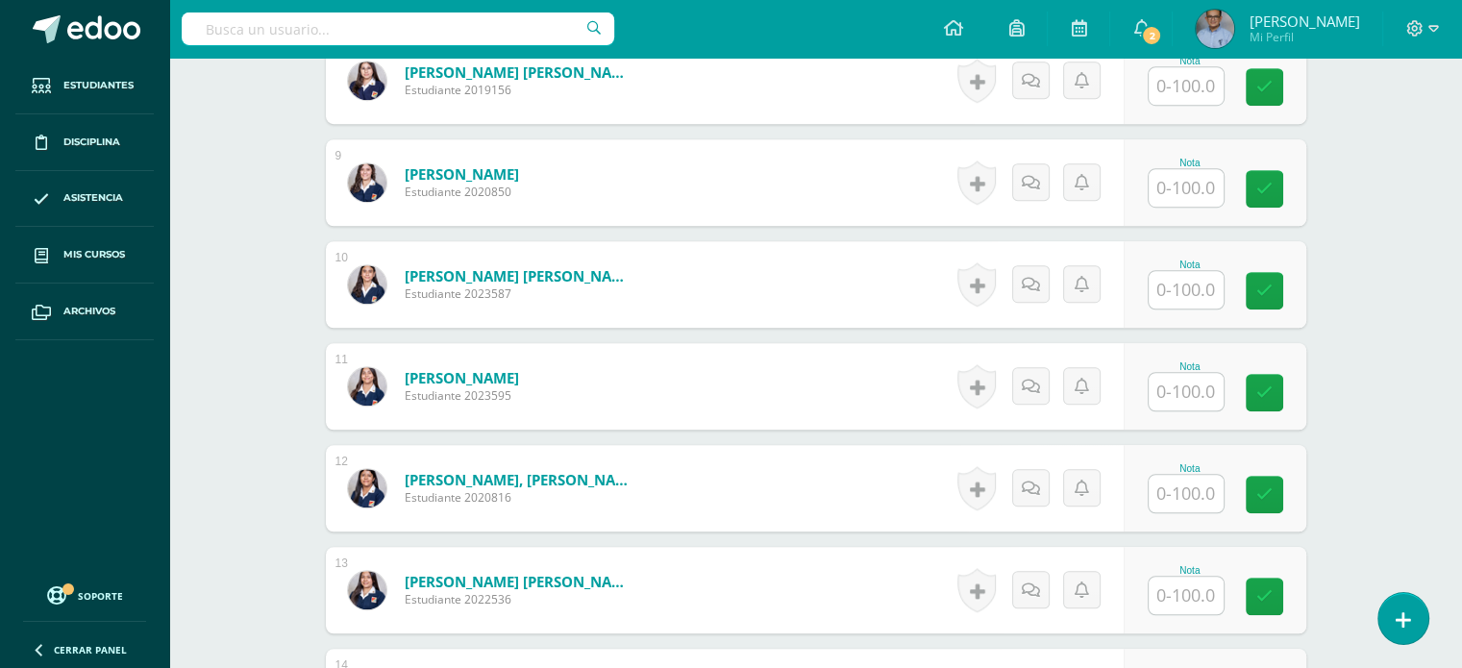
click at [1186, 286] on input "text" at bounding box center [1185, 289] width 75 height 37
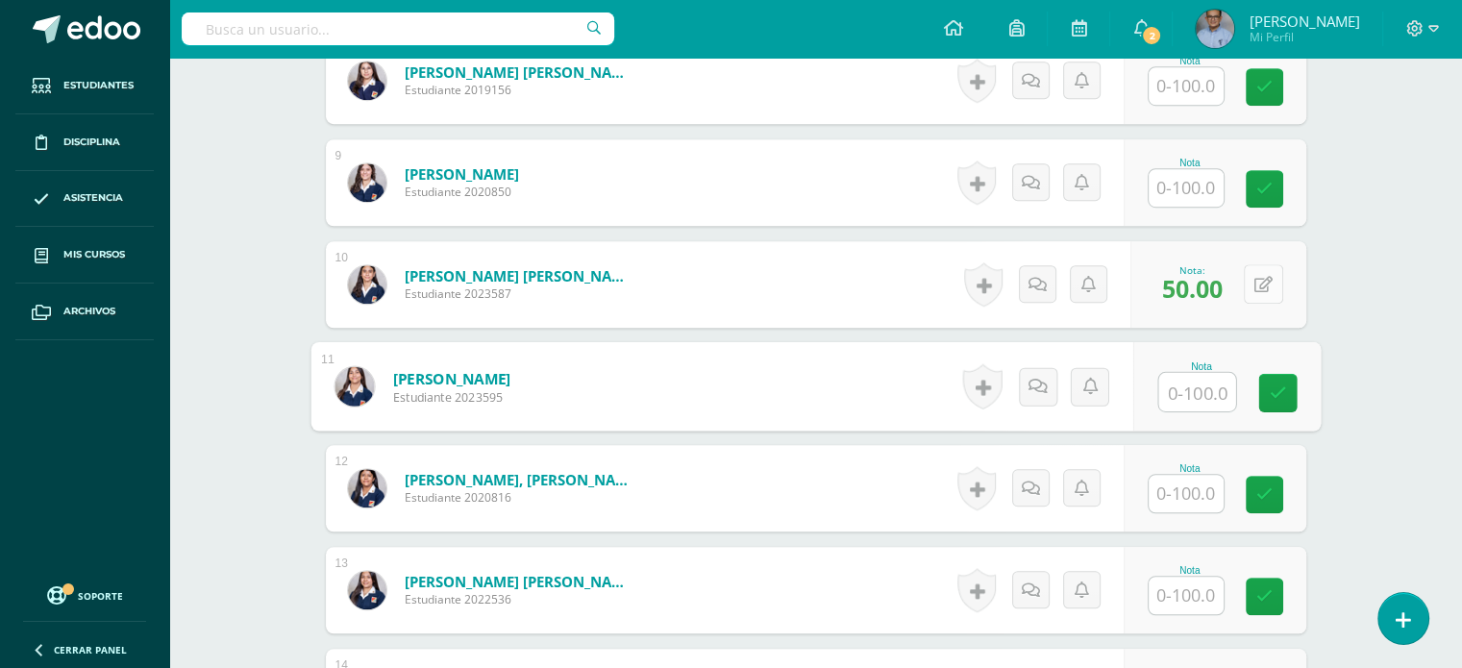
click at [1249, 283] on div "0 Logros Logros obtenidos Aún no hay logros agregados Nota: 50.00" at bounding box center [1218, 284] width 176 height 86
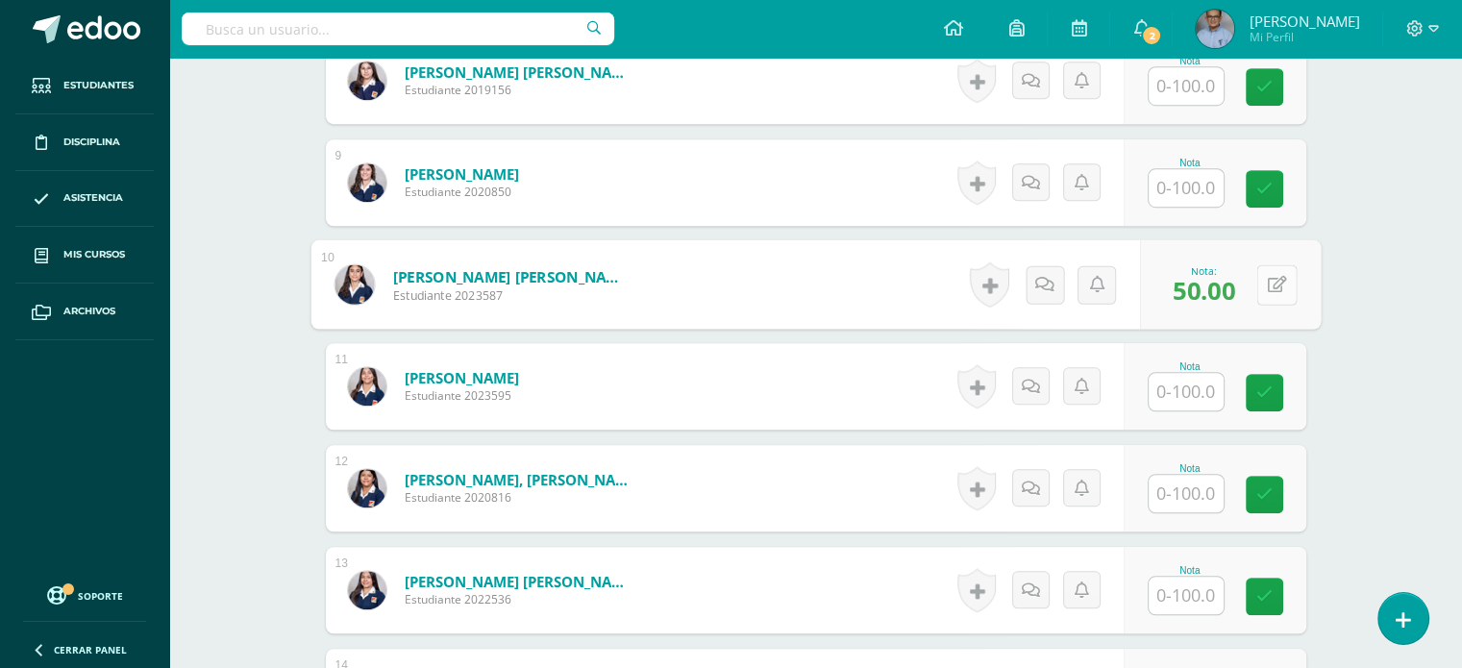
click at [1273, 283] on icon at bounding box center [1276, 284] width 19 height 16
type input "80"
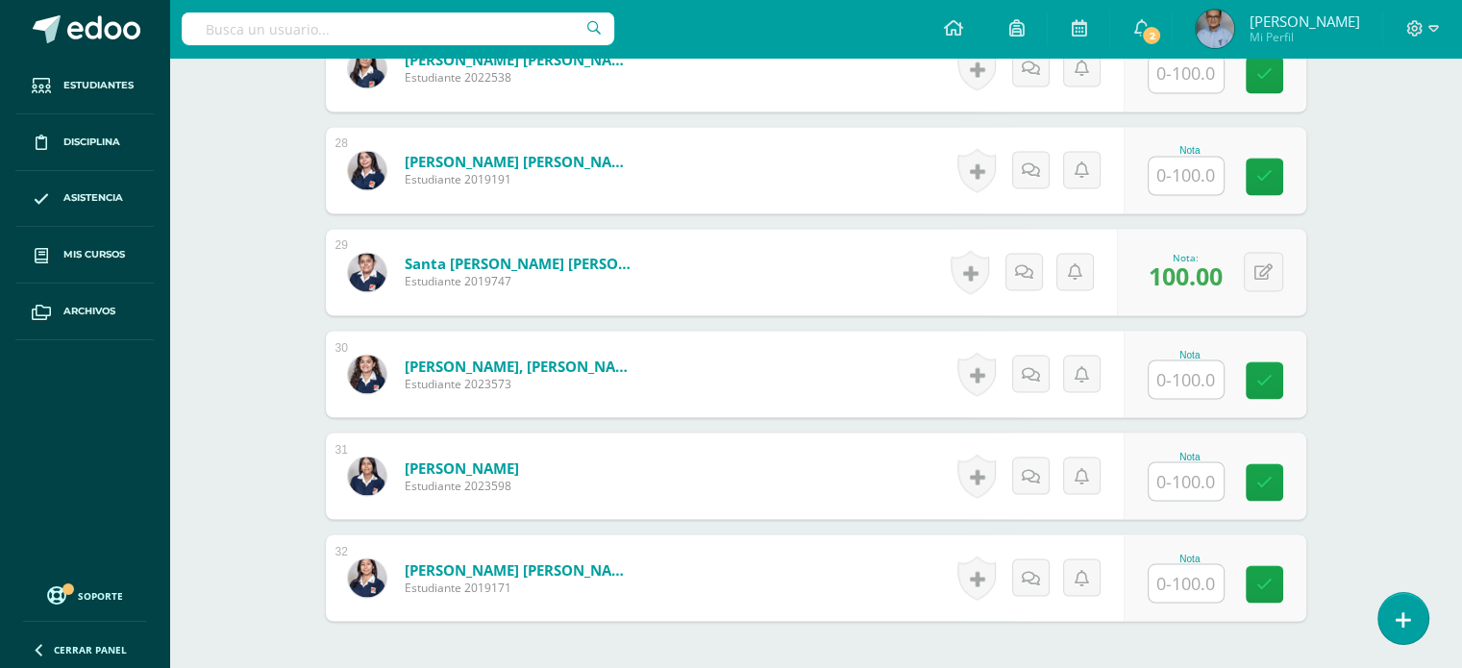
scroll to position [3406, 0]
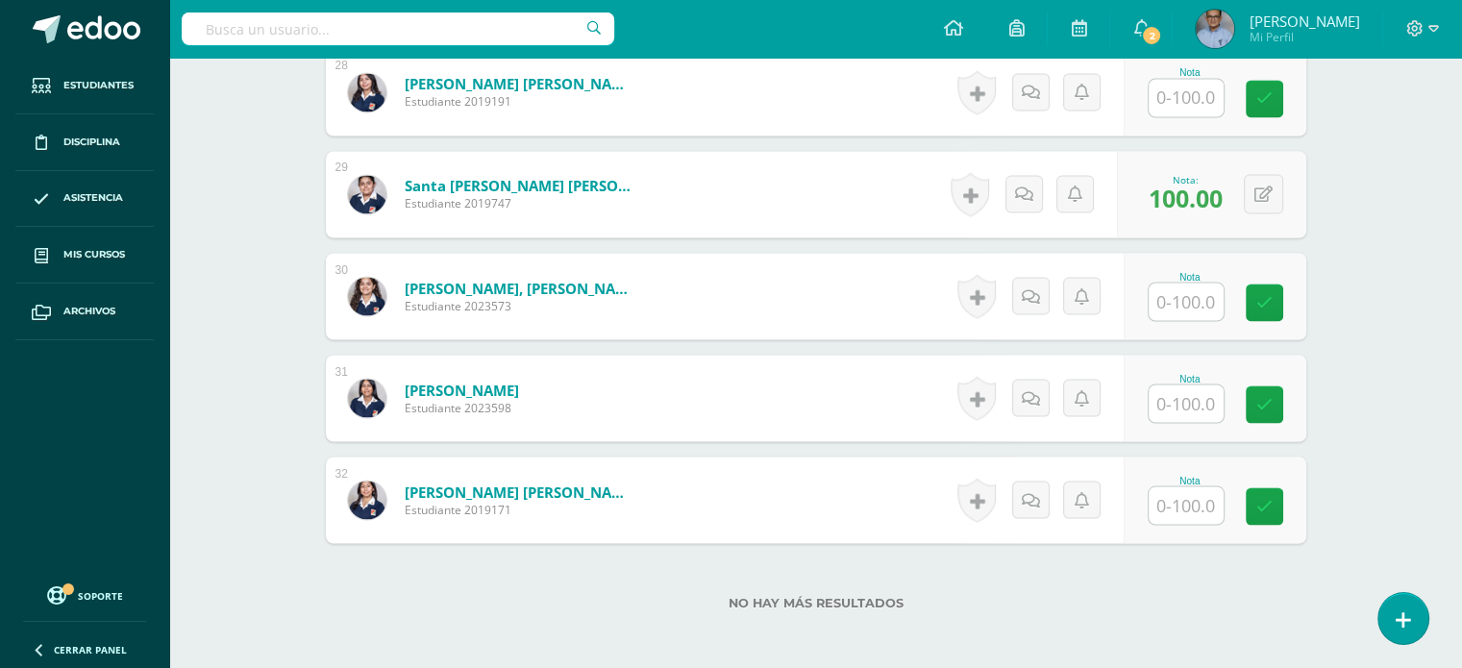
click at [1180, 91] on input "text" at bounding box center [1185, 97] width 75 height 37
type input "90"
click at [1176, 105] on span "90.00" at bounding box center [1192, 96] width 61 height 33
drag, startPoint x: 1173, startPoint y: 141, endPoint x: 1182, endPoint y: 133, distance: 12.2
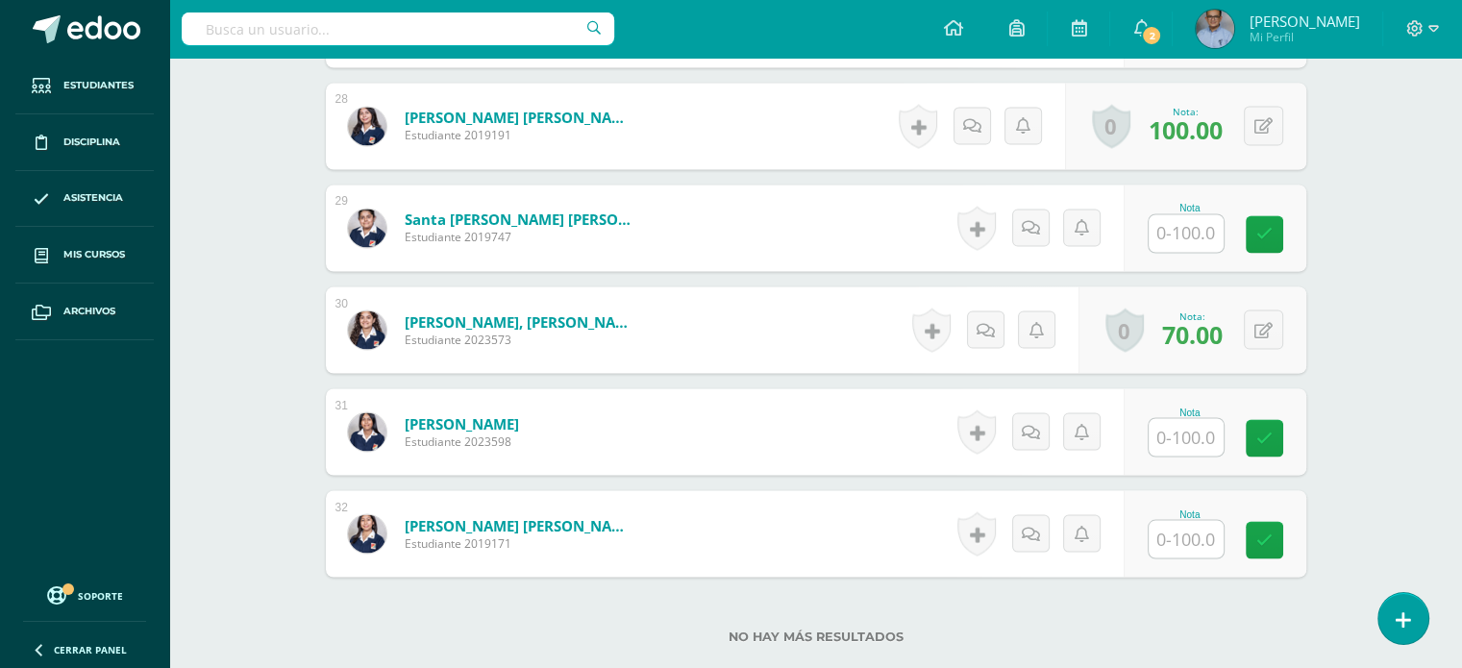
scroll to position [3371, 0]
click at [1201, 237] on input "text" at bounding box center [1185, 233] width 75 height 37
click at [1201, 237] on input "text" at bounding box center [1196, 234] width 77 height 38
type input "100"
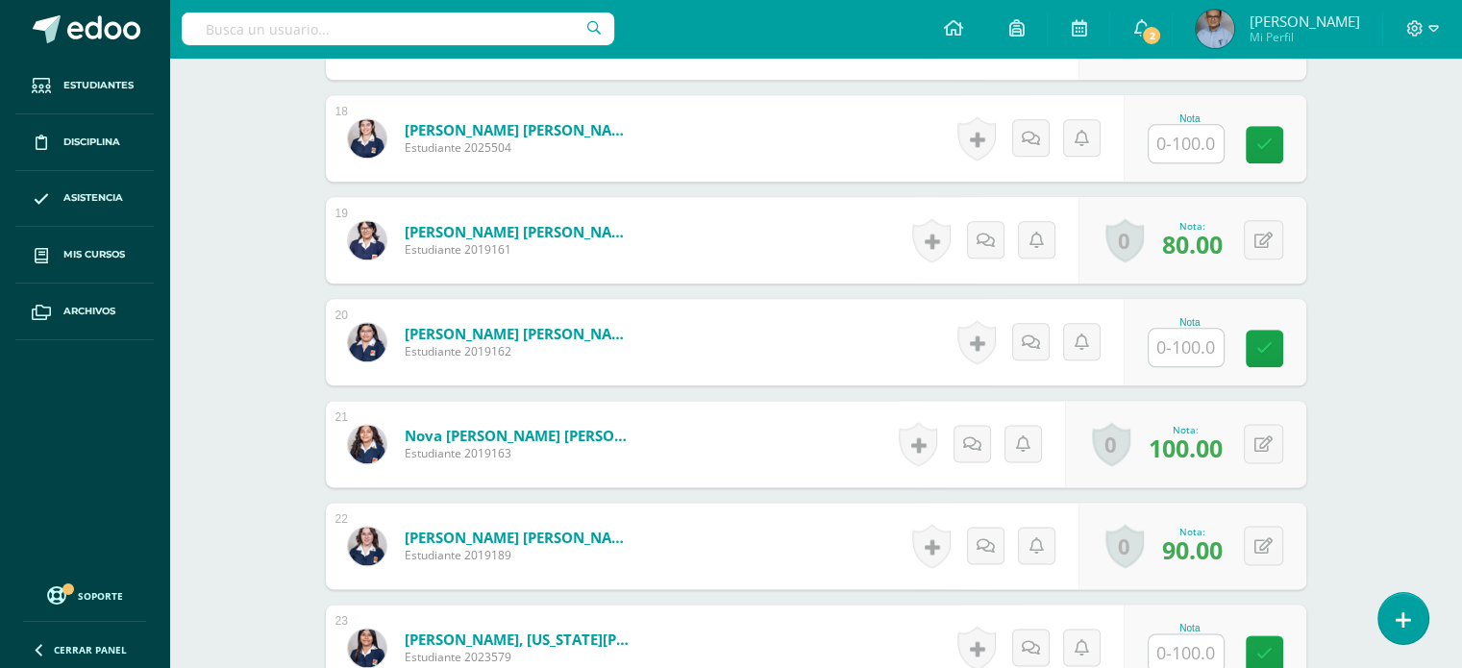
scroll to position [2341, 0]
click at [1177, 345] on input "text" at bounding box center [1196, 348] width 77 height 38
type input "100"
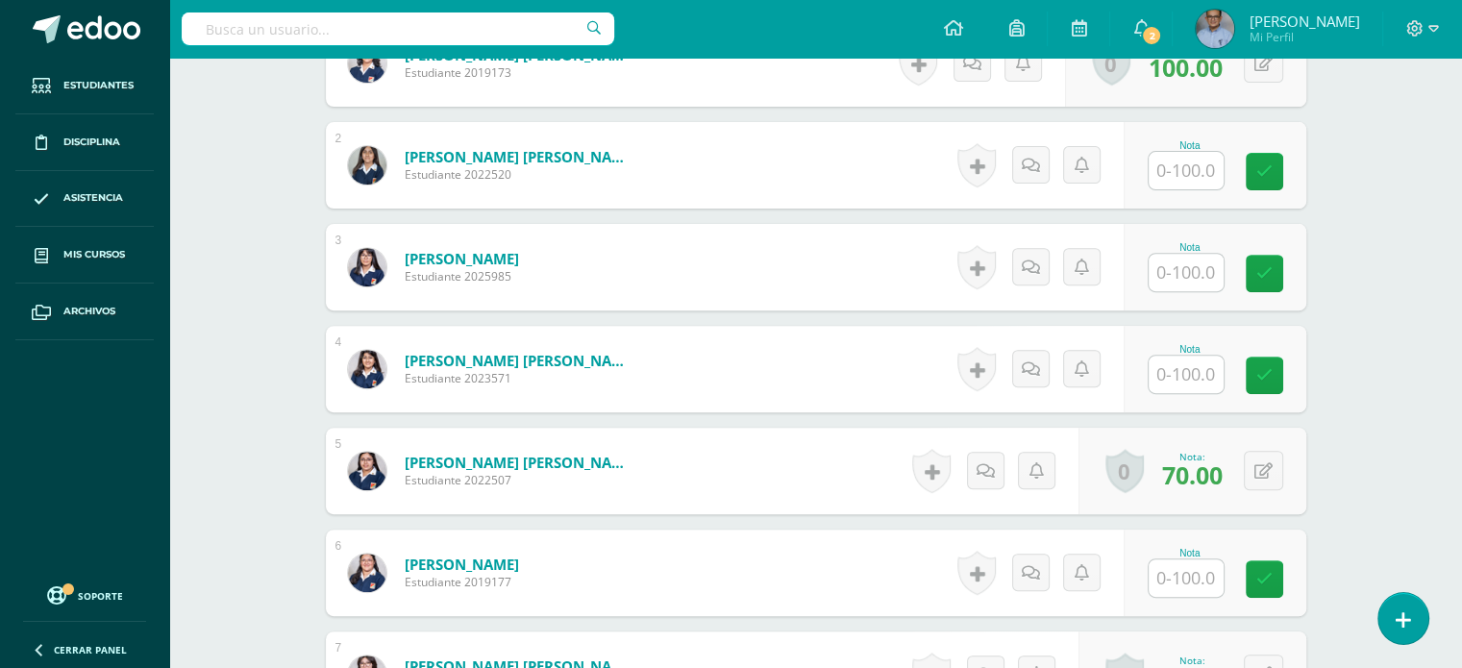
scroll to position [709, 0]
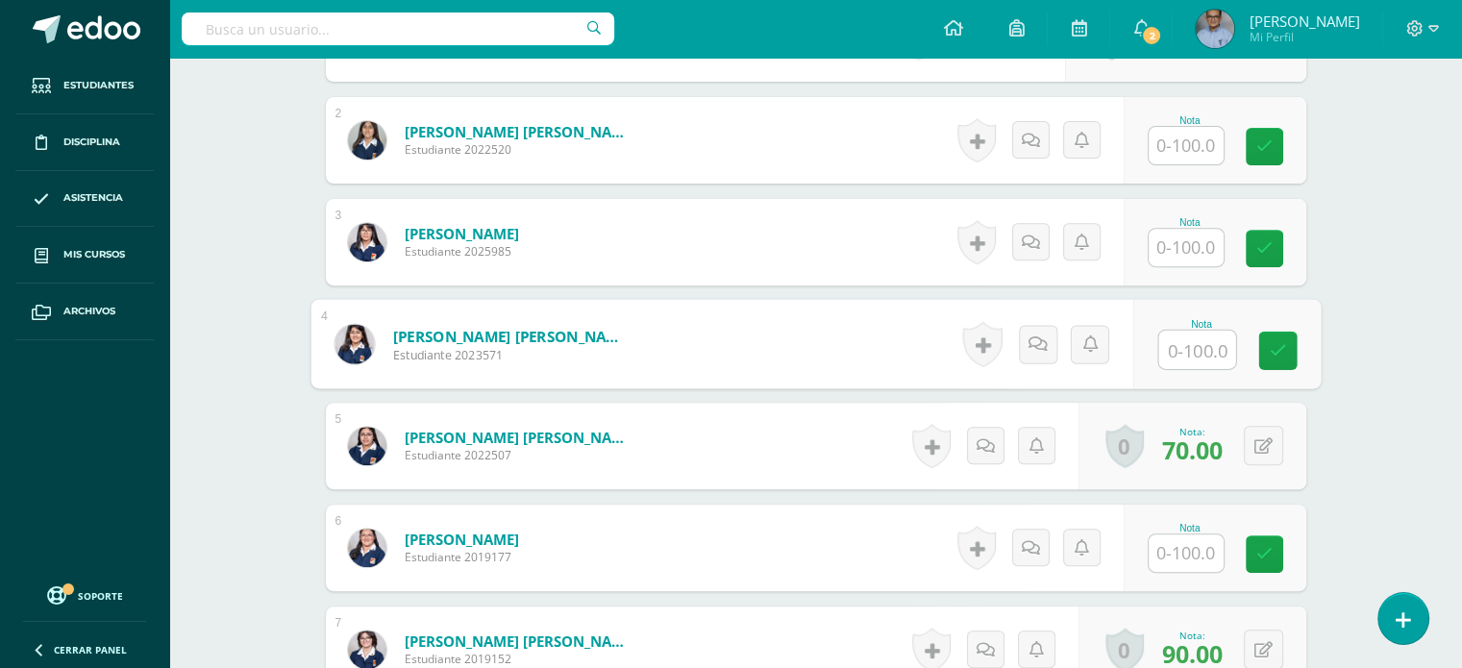
click at [1179, 342] on input "text" at bounding box center [1196, 350] width 77 height 38
type input "100"
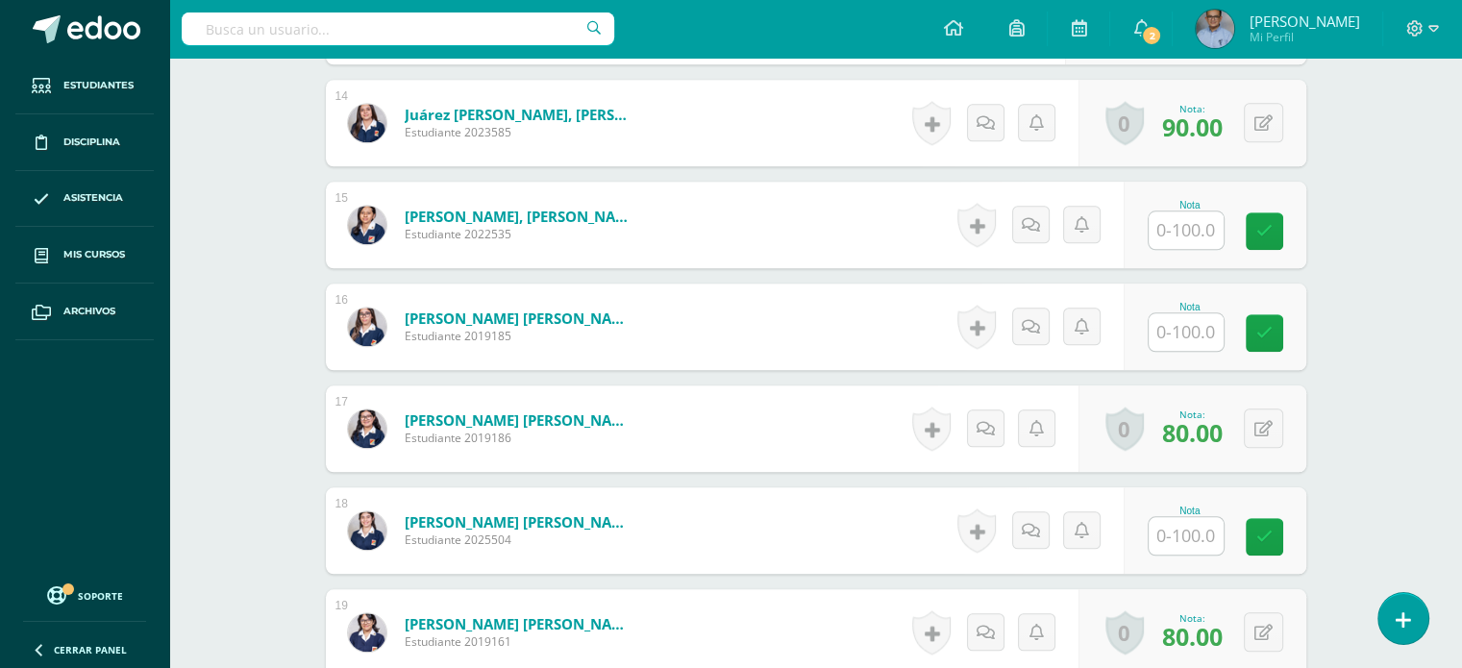
scroll to position [1978, 0]
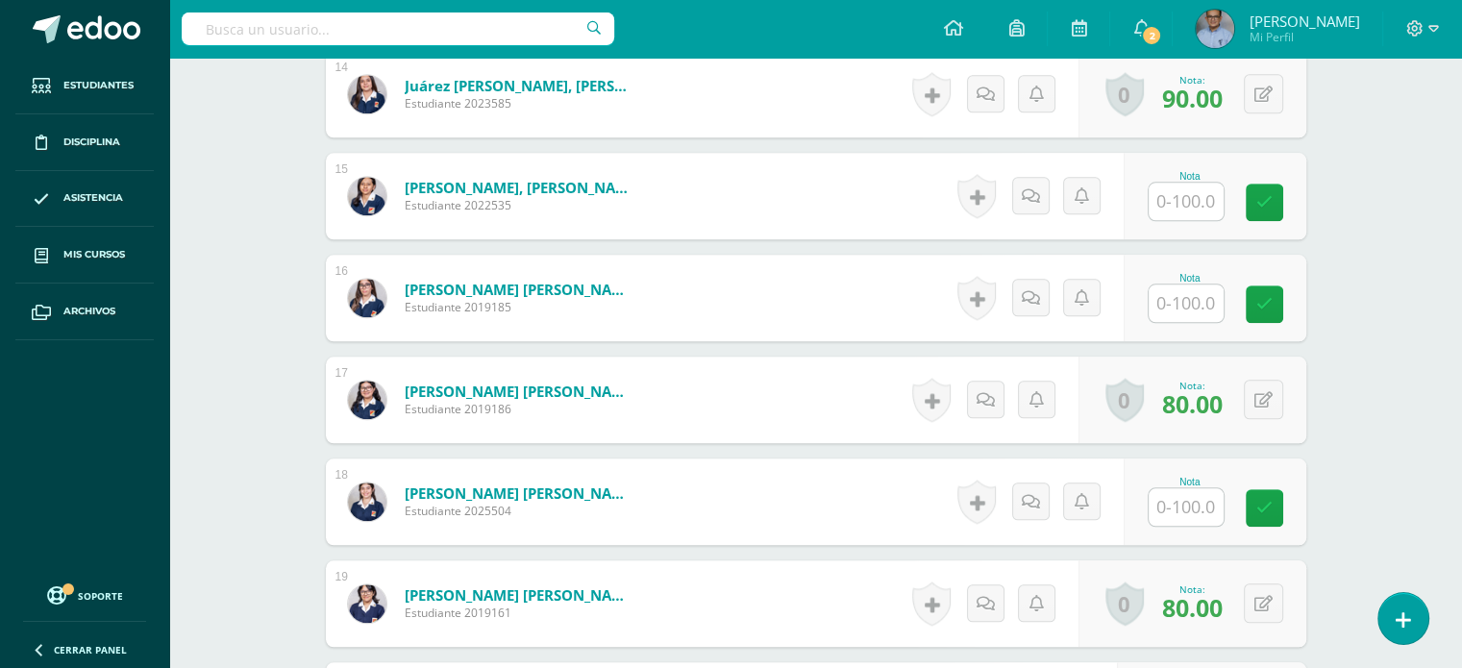
click at [1194, 298] on input "text" at bounding box center [1185, 302] width 75 height 37
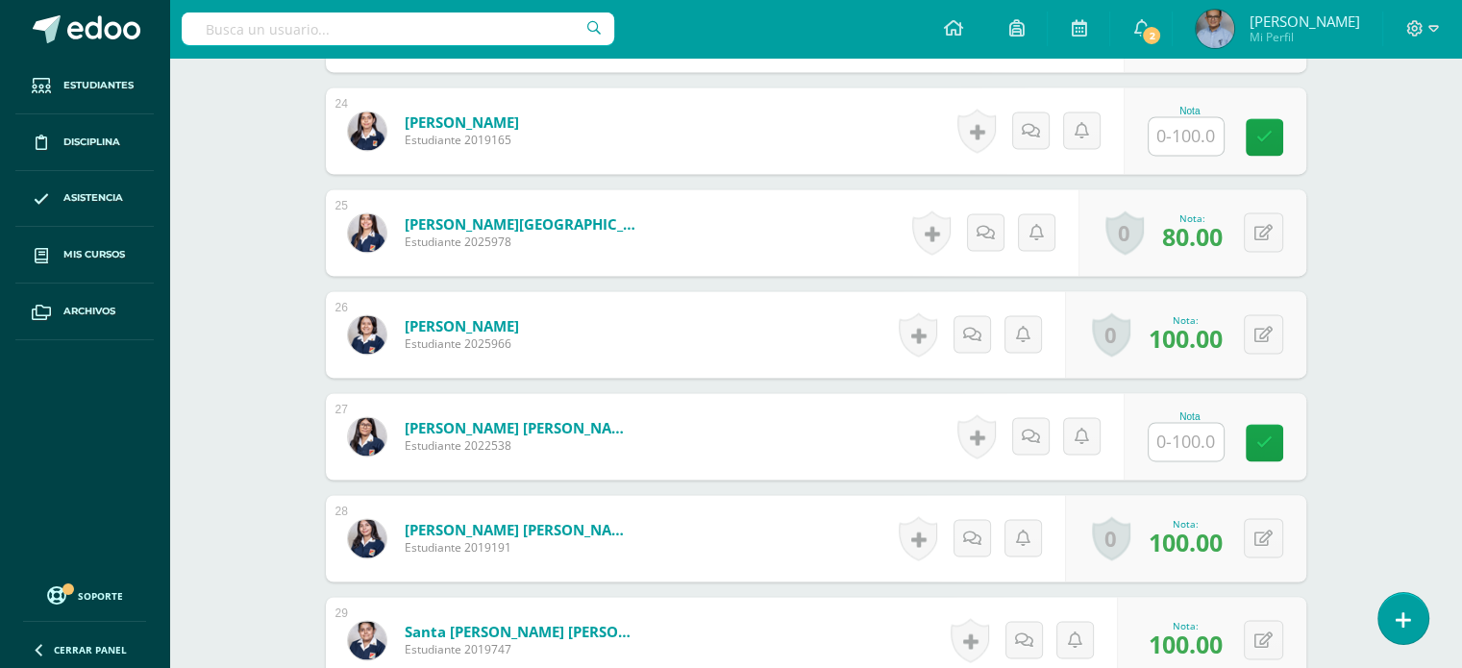
scroll to position [2982, 0]
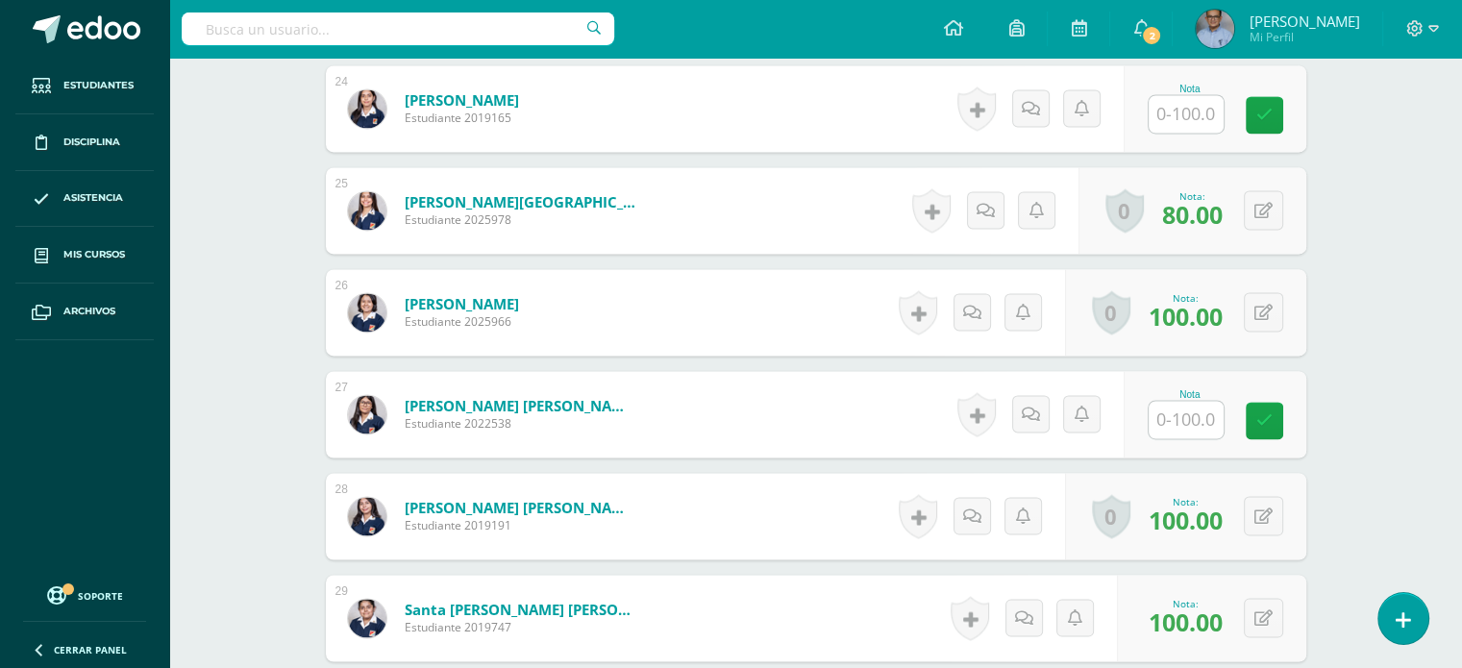
click at [1174, 410] on input "text" at bounding box center [1185, 419] width 75 height 37
type input "100"
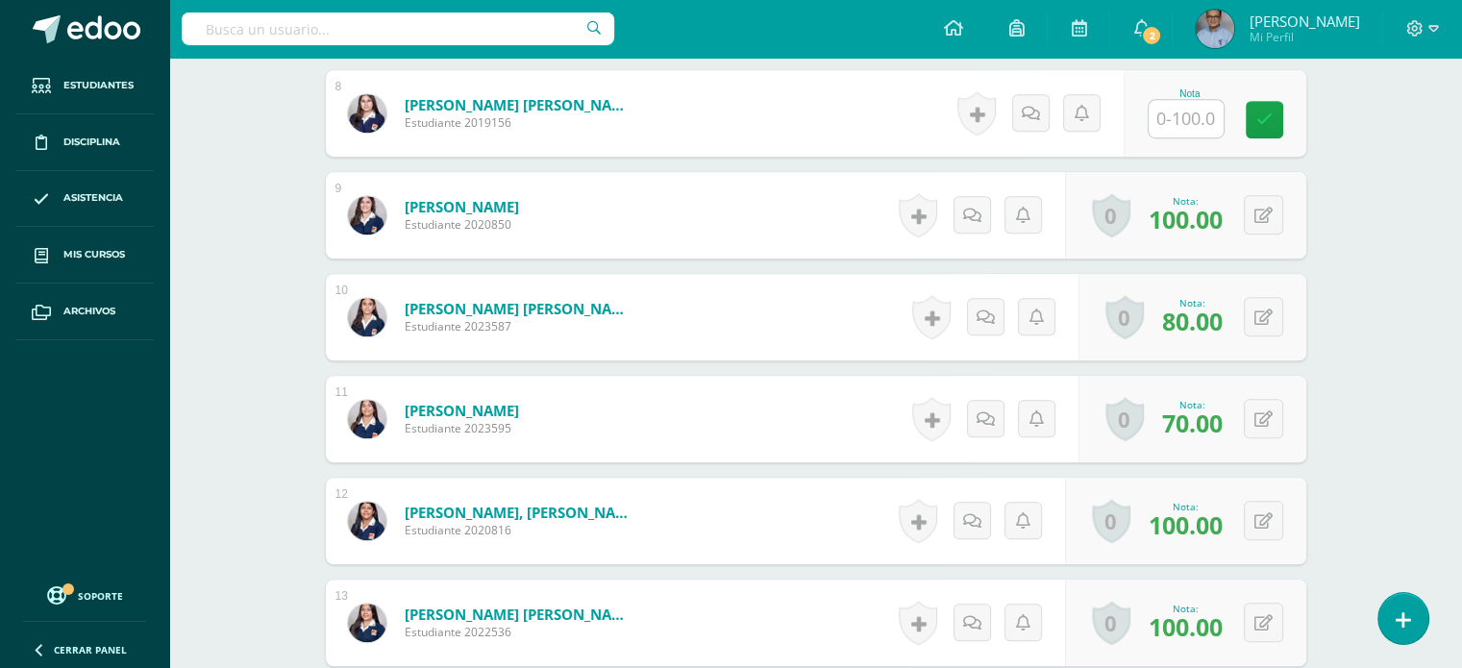
scroll to position [1345, 0]
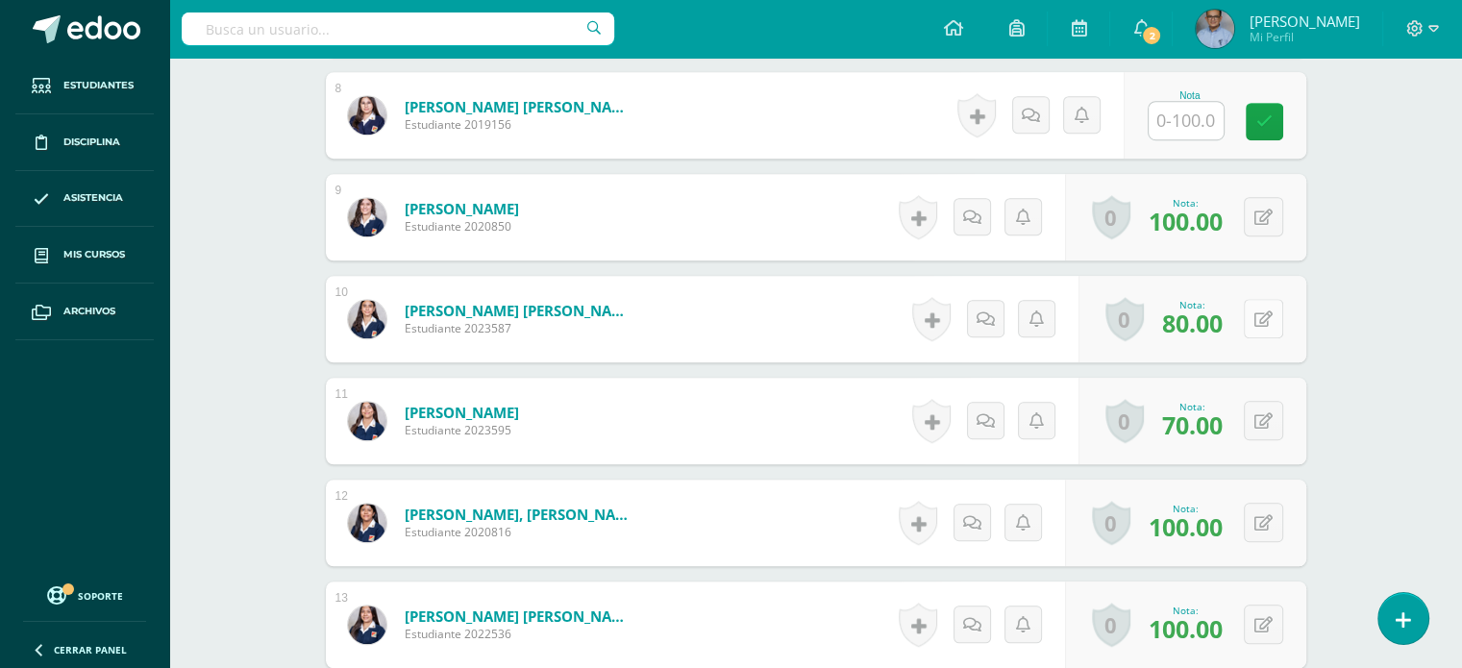
click at [1255, 322] on button at bounding box center [1262, 318] width 39 height 39
type input "90"
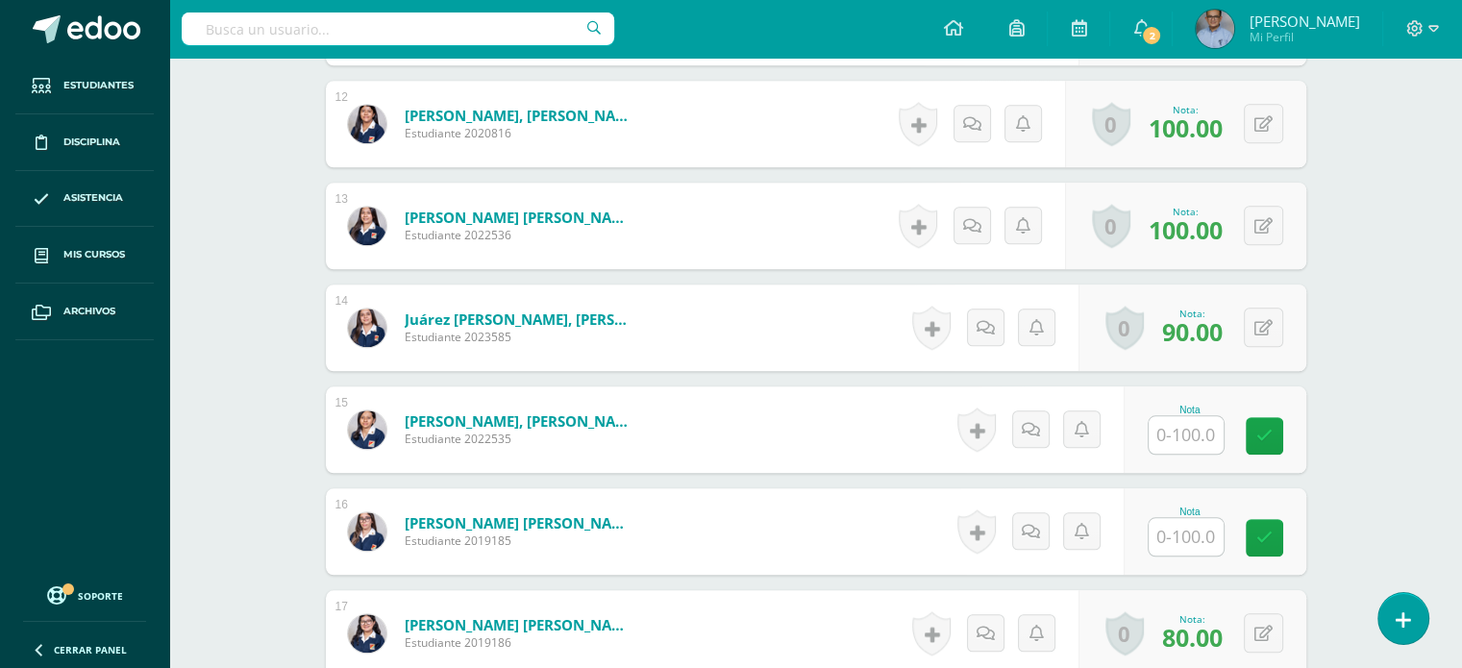
scroll to position [1755, 0]
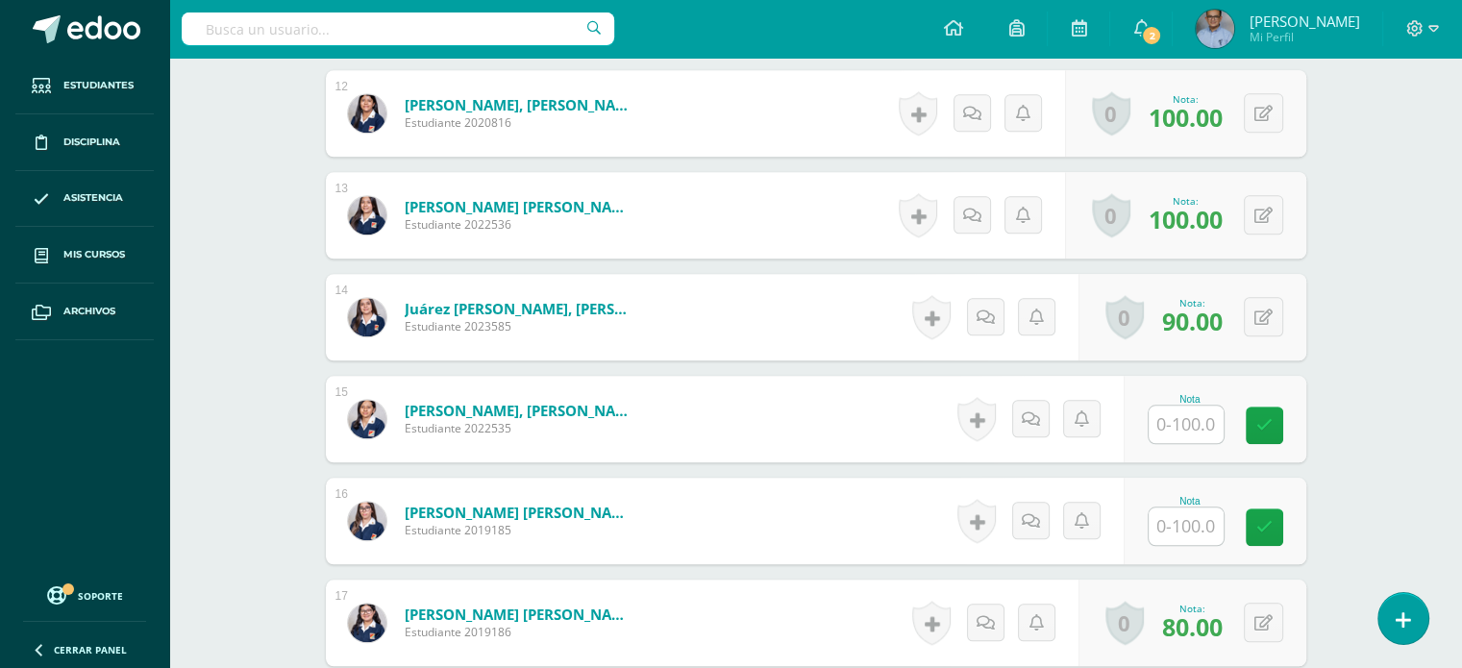
click at [1176, 420] on input "text" at bounding box center [1185, 424] width 75 height 37
type input "90"
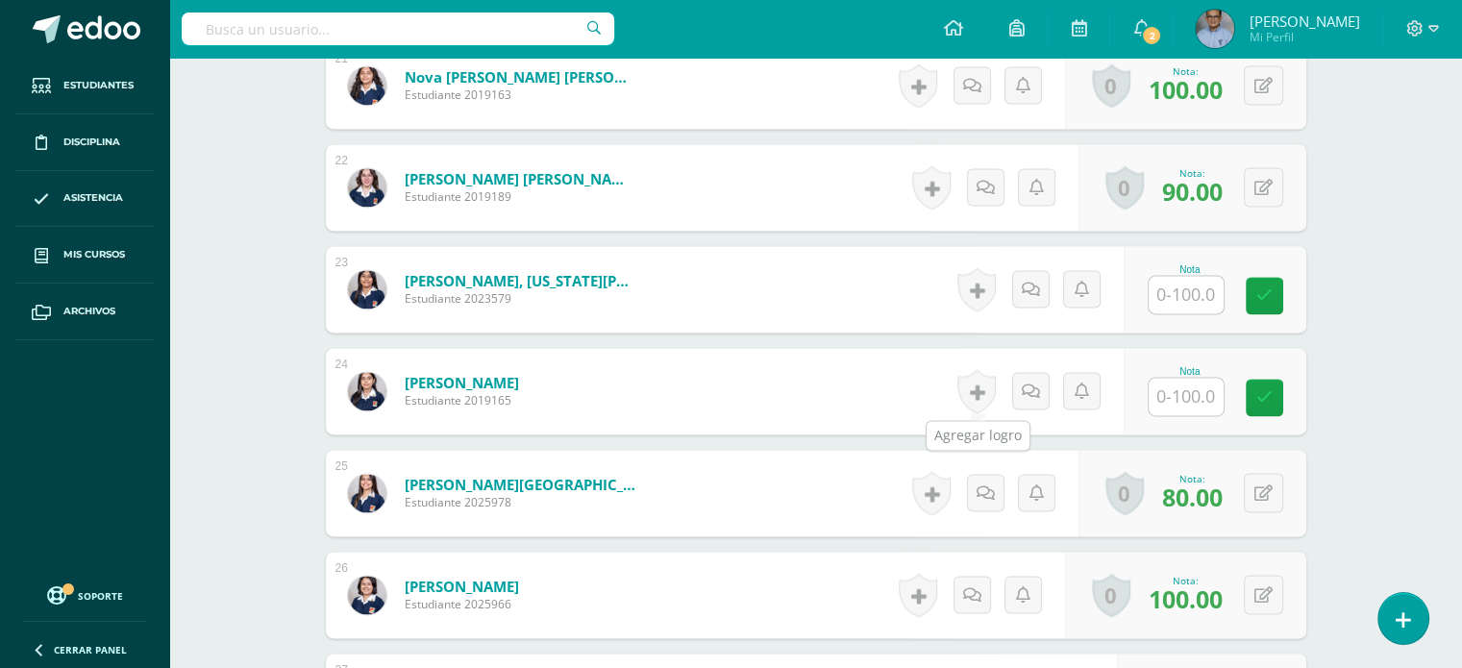
scroll to position [2641, 0]
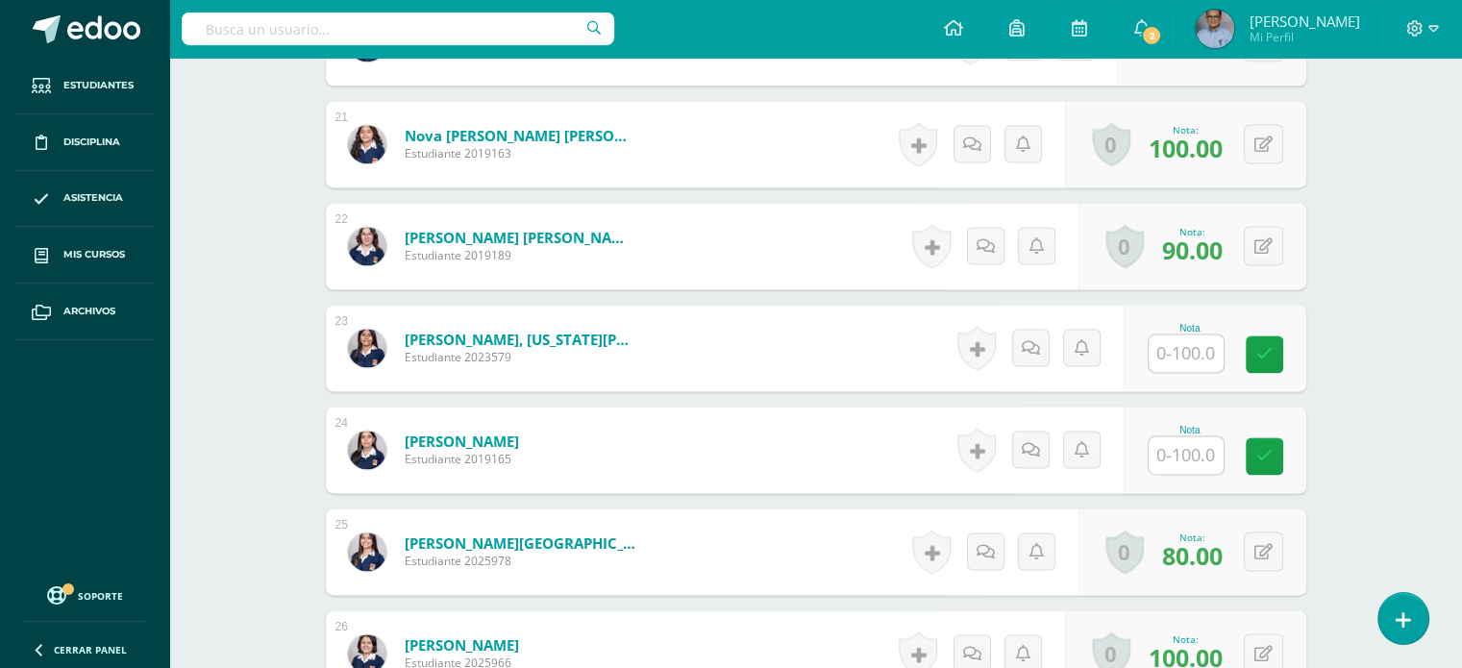
click at [1169, 352] on input "text" at bounding box center [1185, 352] width 75 height 37
type input "90"
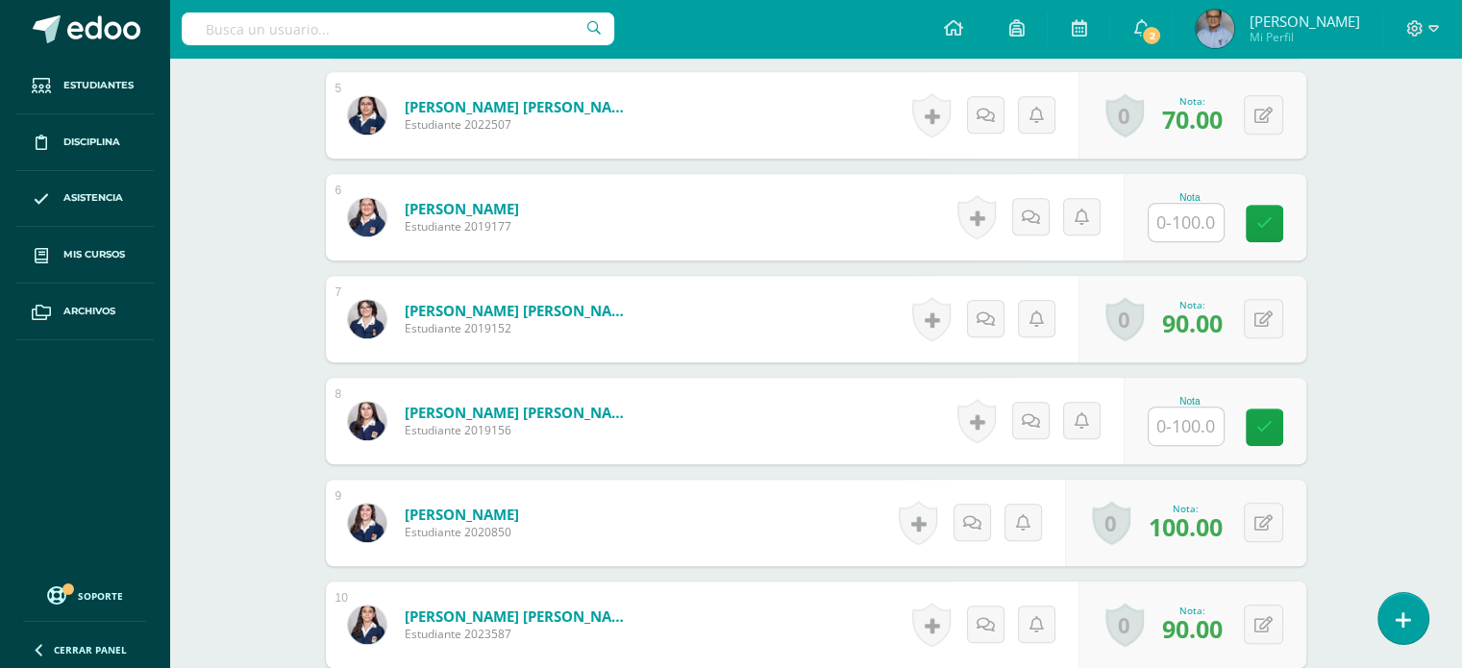
scroll to position [1041, 0]
click at [1182, 436] on input "text" at bounding box center [1185, 424] width 75 height 37
type input "90"
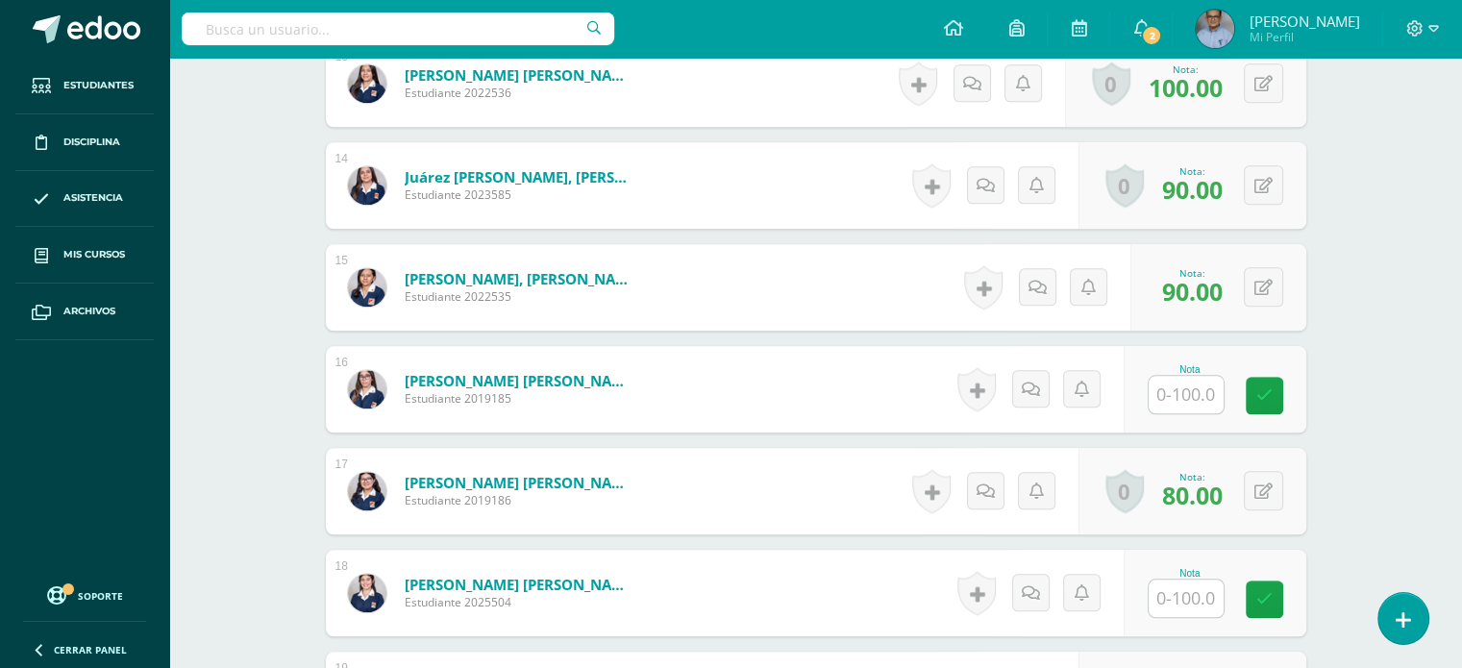
scroll to position [1887, 0]
click at [1169, 391] on input "text" at bounding box center [1185, 393] width 75 height 37
click at [1204, 375] on input "text" at bounding box center [1196, 394] width 77 height 38
type input "90"
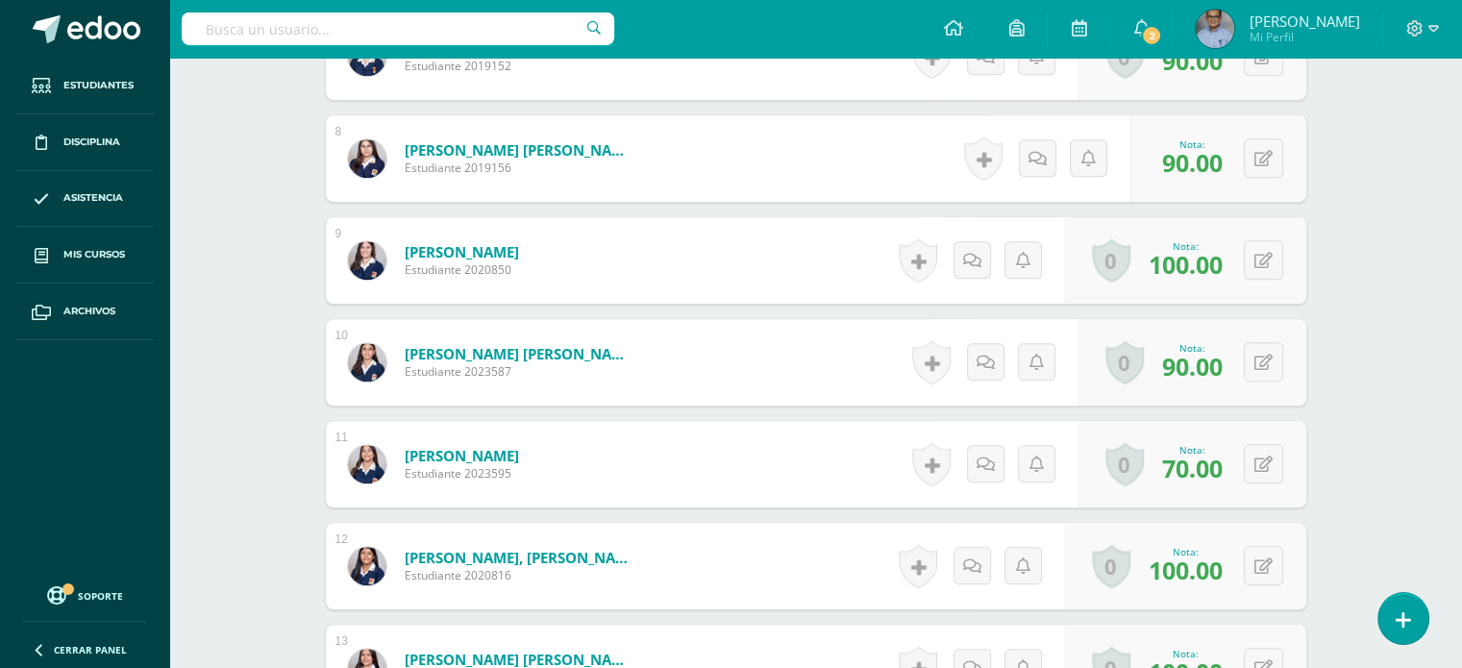
scroll to position [1301, 0]
